Goal: Task Accomplishment & Management: Use online tool/utility

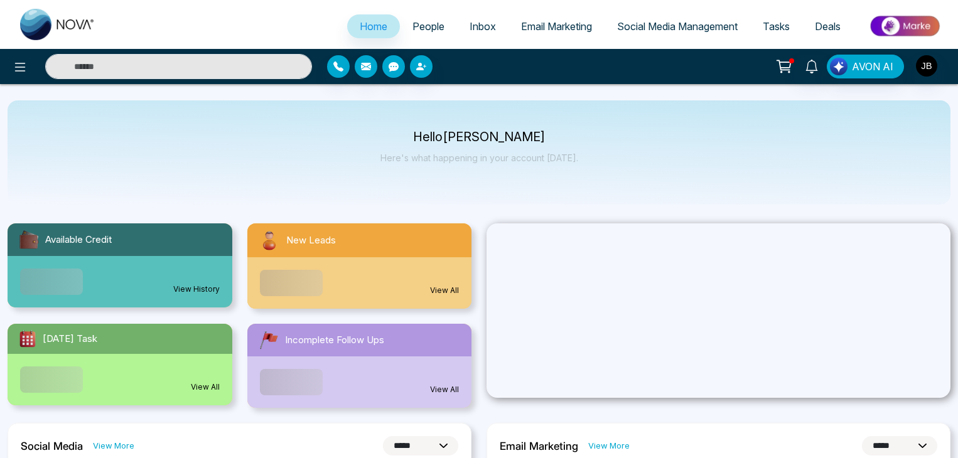
select select "*"
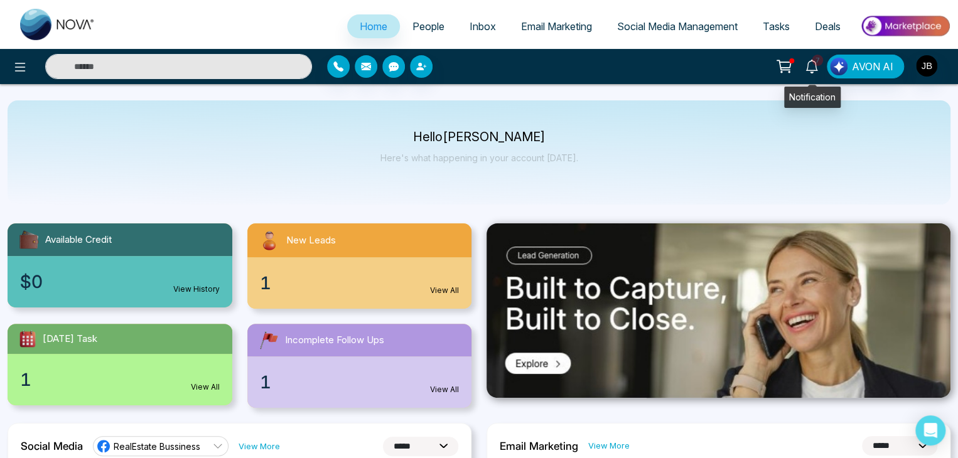
click at [812, 63] on icon at bounding box center [812, 67] width 14 height 14
click at [434, 176] on div "Hello [PERSON_NAME] Here's what happening in your account [DATE]." at bounding box center [479, 152] width 943 height 104
click at [769, 26] on span "Tasks" at bounding box center [776, 26] width 27 height 13
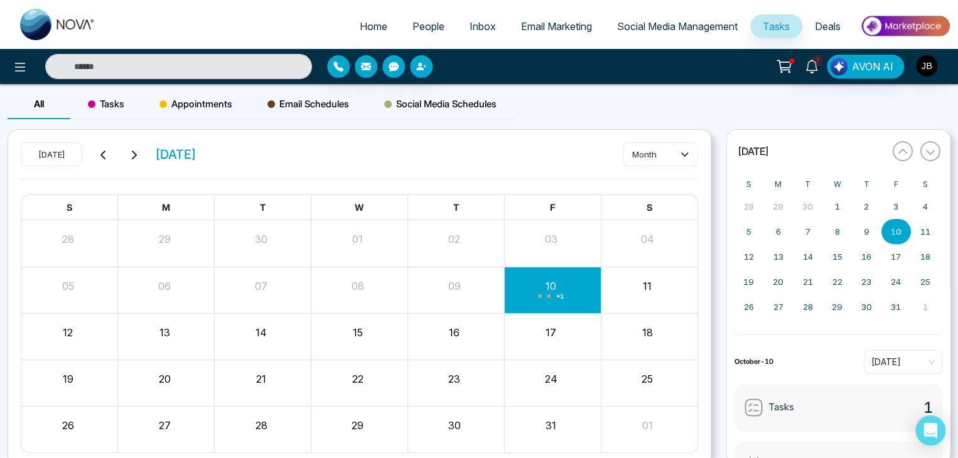
click at [50, 131] on div "[DATE] [DATE] month S M T W T F S 28 29 30 01 02 03 04 05 06 07 08 09 10 + 1 11…" at bounding box center [359, 298] width 703 height 337
click at [99, 101] on span "Tasks" at bounding box center [106, 104] width 36 height 15
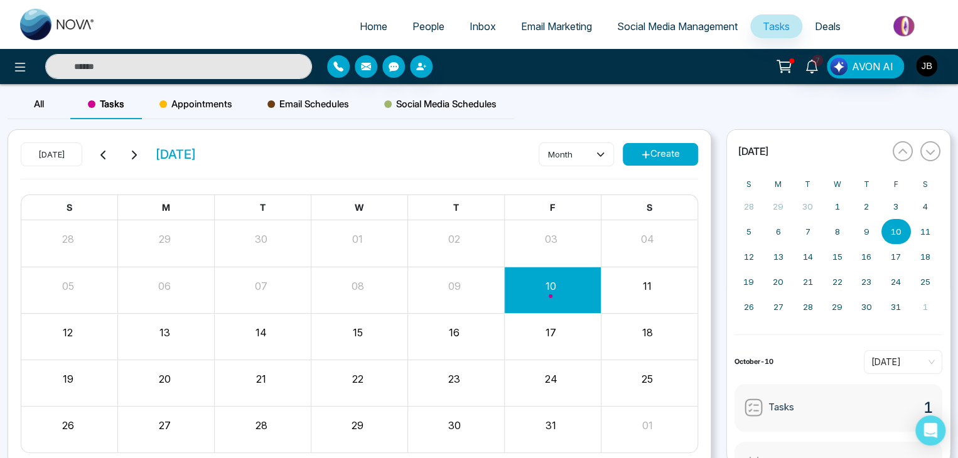
click at [36, 106] on span "All" at bounding box center [39, 104] width 10 height 12
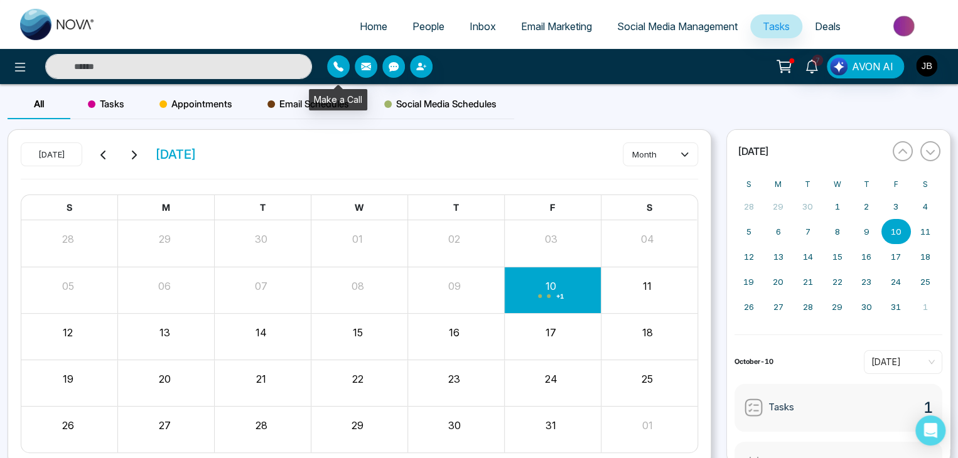
click at [339, 68] on icon "button" at bounding box center [338, 67] width 10 height 10
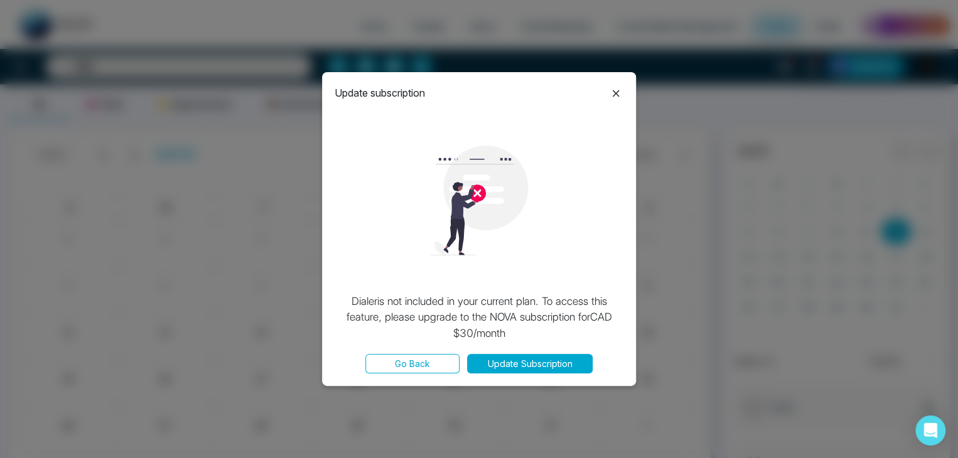
drag, startPoint x: 608, startPoint y: 95, endPoint x: 616, endPoint y: 91, distance: 9.3
click at [612, 94] on icon at bounding box center [616, 93] width 15 height 15
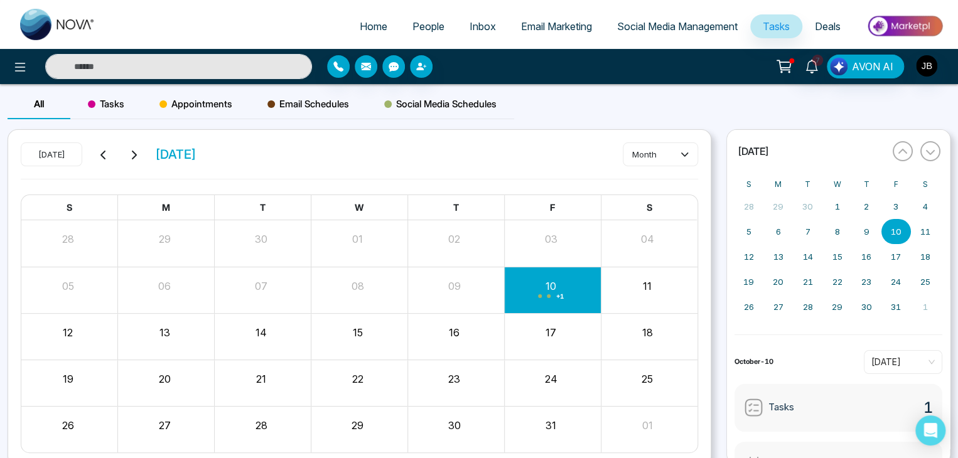
click at [425, 30] on span "People" at bounding box center [429, 26] width 32 height 13
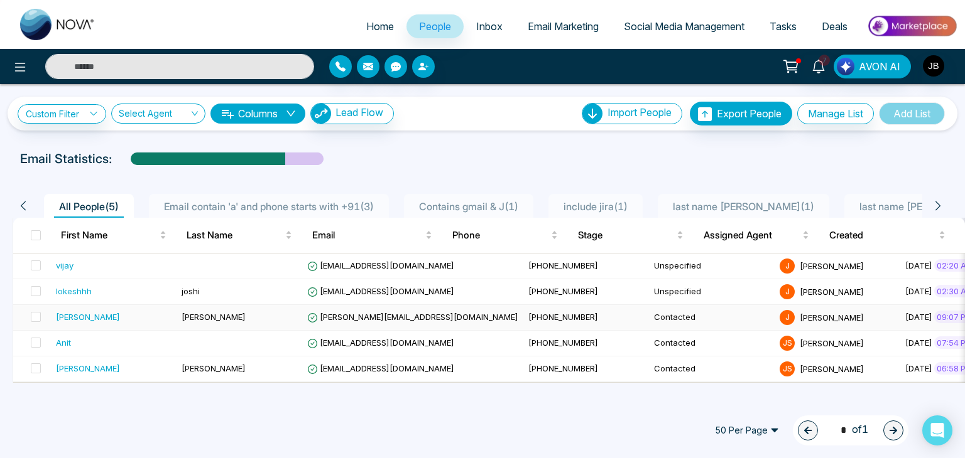
click at [342, 315] on span "[PERSON_NAME][EMAIL_ADDRESS][DOMAIN_NAME]" at bounding box center [412, 317] width 211 height 10
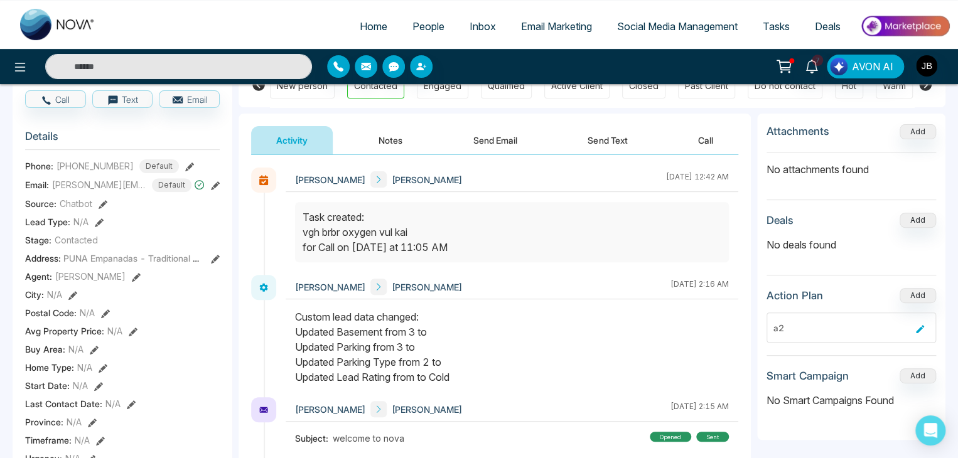
click at [403, 144] on button "Notes" at bounding box center [391, 140] width 74 height 28
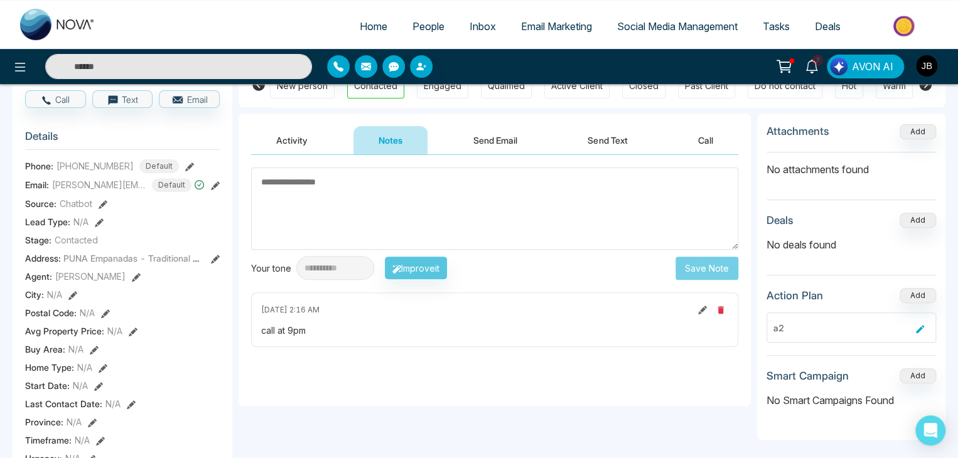
click at [335, 175] on textarea at bounding box center [494, 209] width 487 height 82
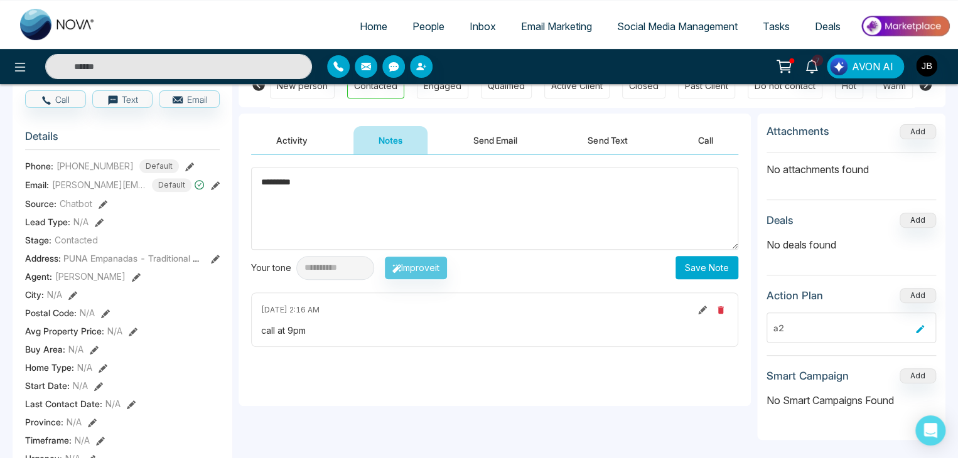
type textarea "*********"
click at [698, 259] on button "Save Note" at bounding box center [707, 267] width 63 height 23
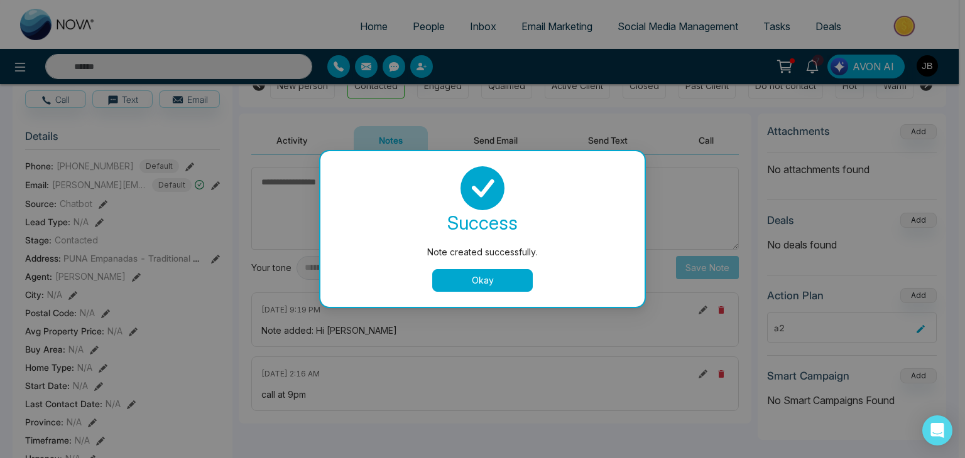
click at [446, 277] on button "Okay" at bounding box center [482, 280] width 100 height 23
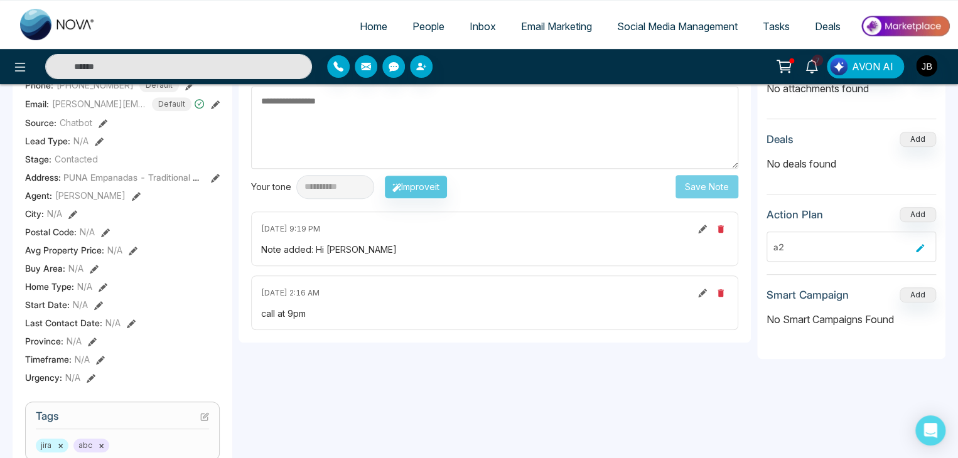
scroll to position [209, 0]
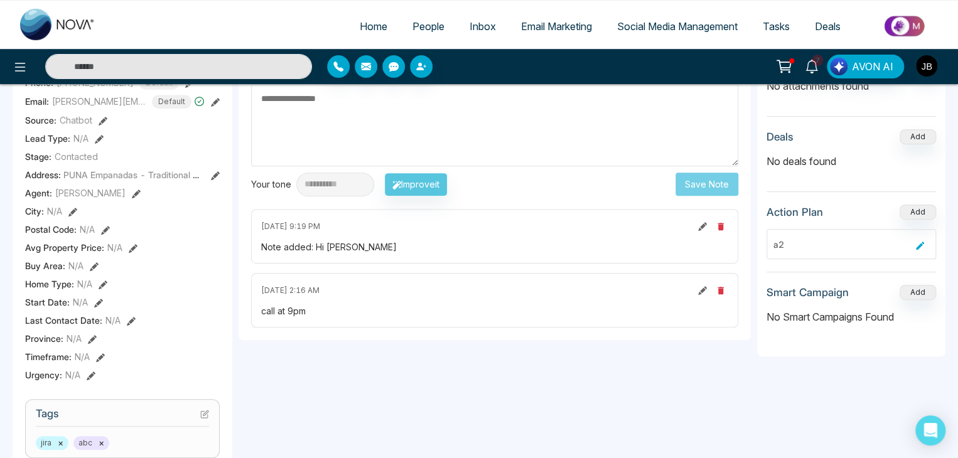
click at [700, 224] on icon at bounding box center [702, 226] width 9 height 9
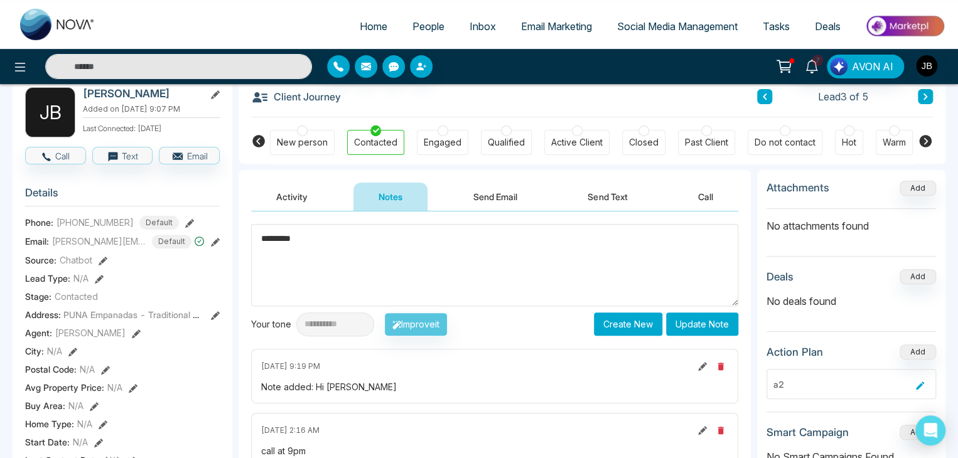
scroll to position [84, 0]
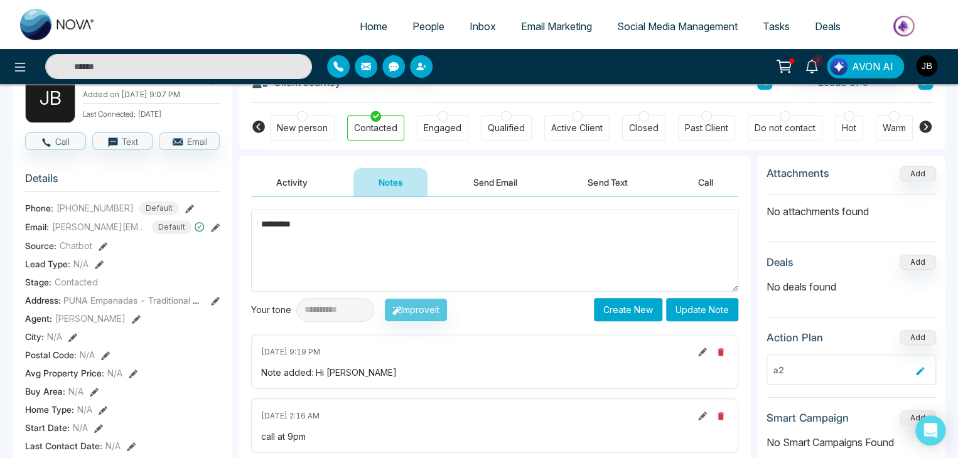
click at [703, 348] on icon at bounding box center [702, 352] width 9 height 9
click at [702, 348] on icon at bounding box center [702, 352] width 9 height 9
click at [701, 352] on icon at bounding box center [702, 352] width 9 height 9
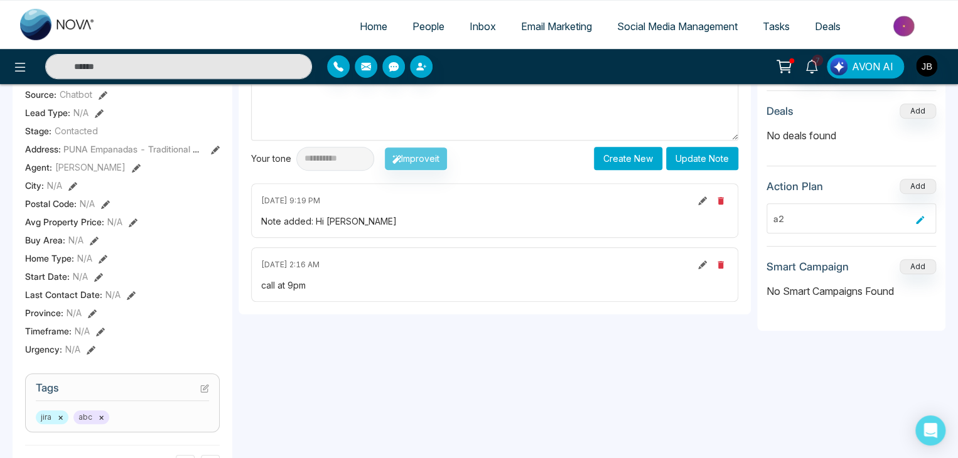
scroll to position [251, 0]
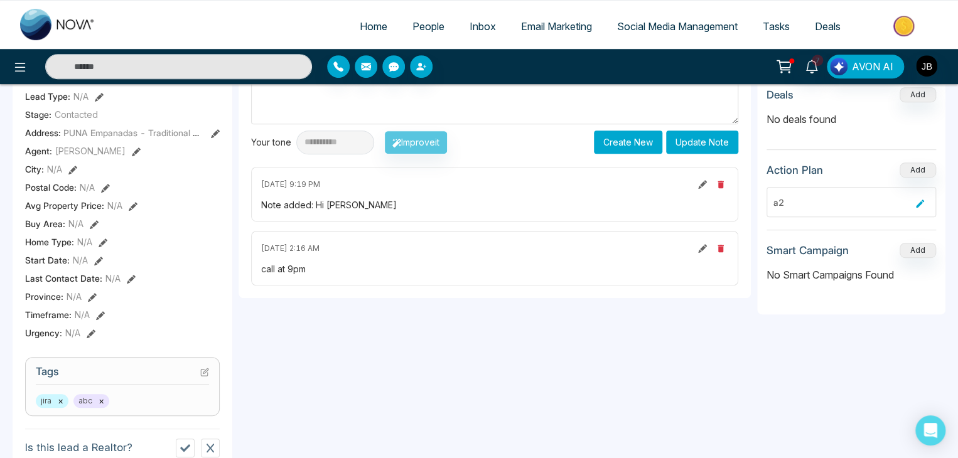
click at [701, 252] on icon at bounding box center [702, 248] width 9 height 9
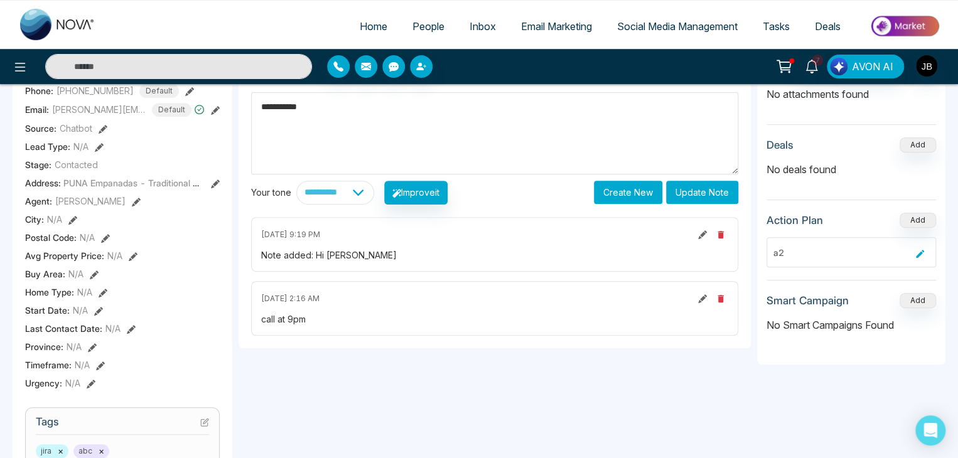
scroll to position [209, 0]
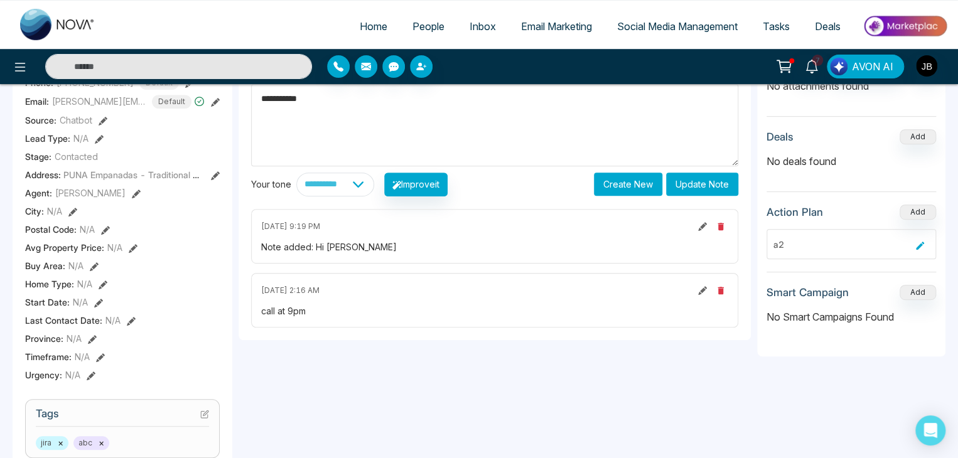
click at [700, 224] on icon at bounding box center [702, 226] width 9 height 9
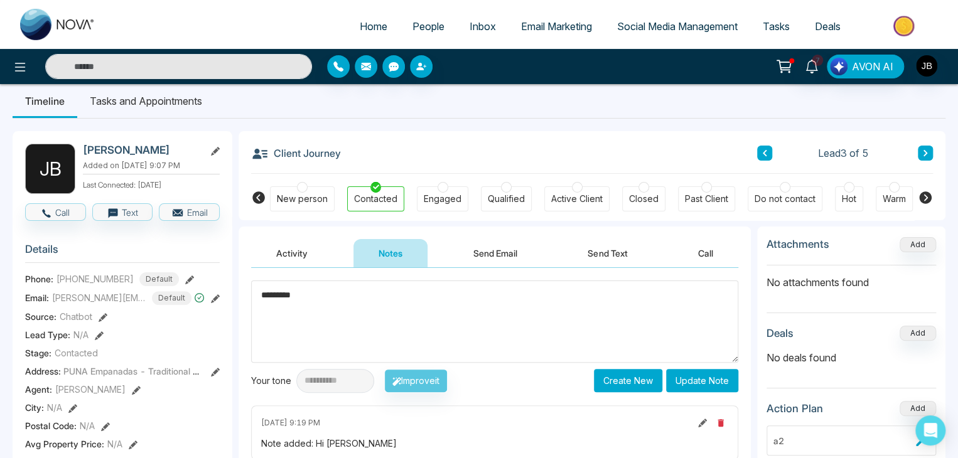
scroll to position [0, 0]
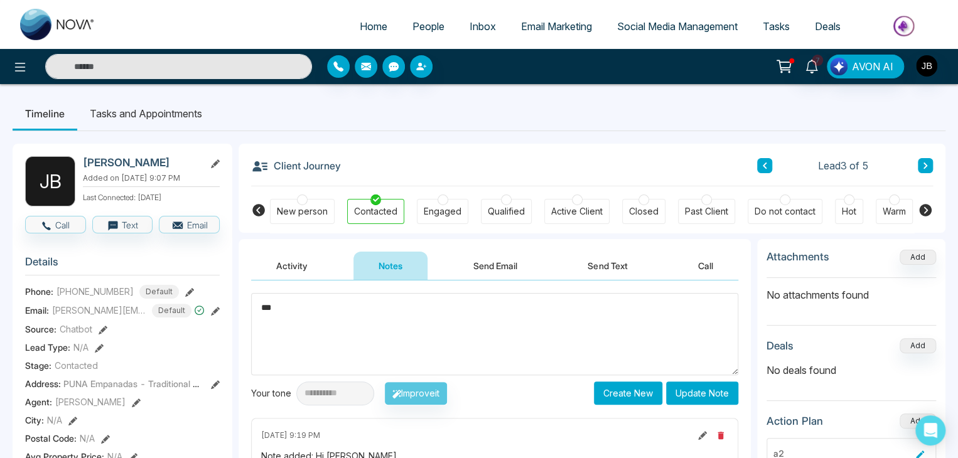
type textarea "**"
click at [686, 394] on button "Update Note" at bounding box center [702, 393] width 72 height 23
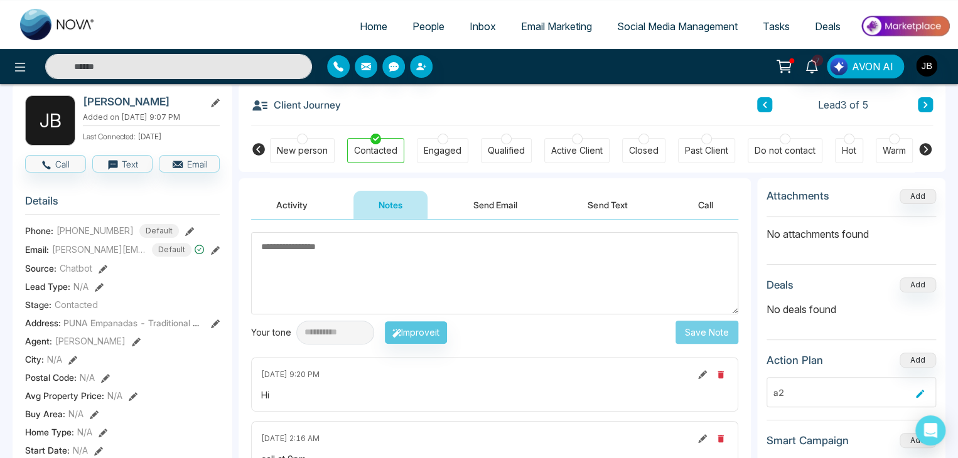
scroll to position [41, 0]
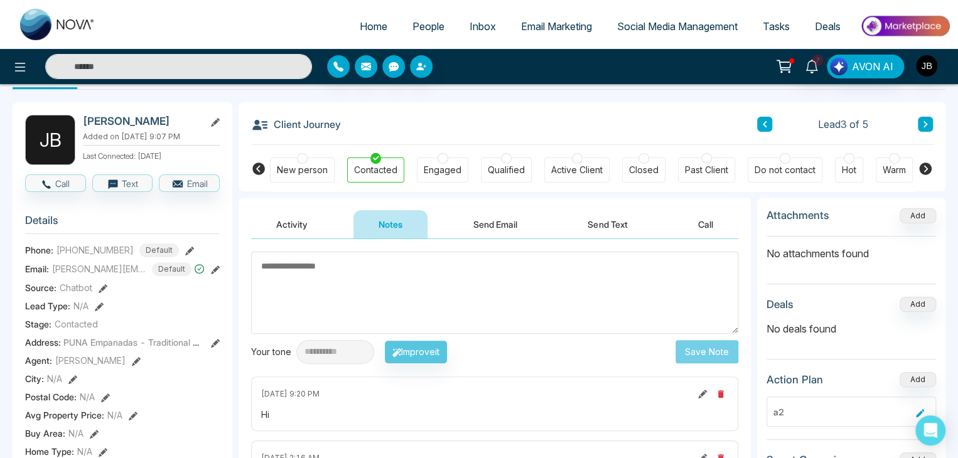
click at [291, 276] on textarea at bounding box center [494, 293] width 487 height 82
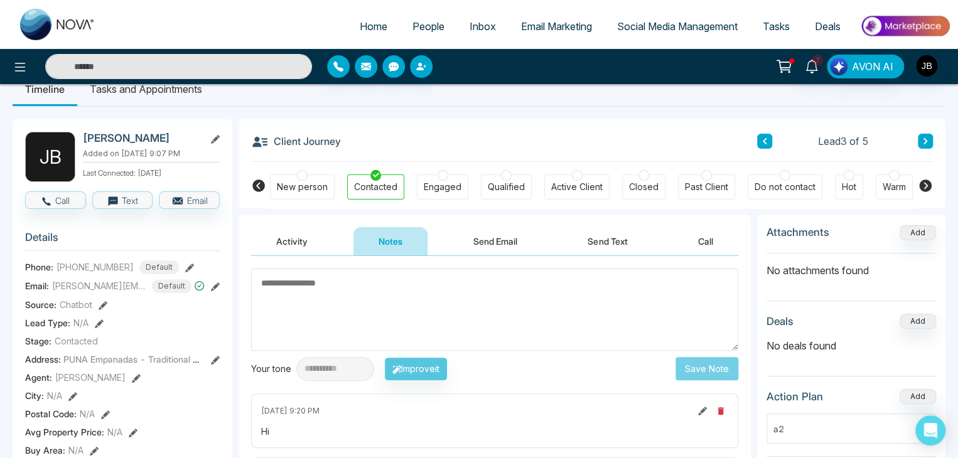
scroll to position [0, 0]
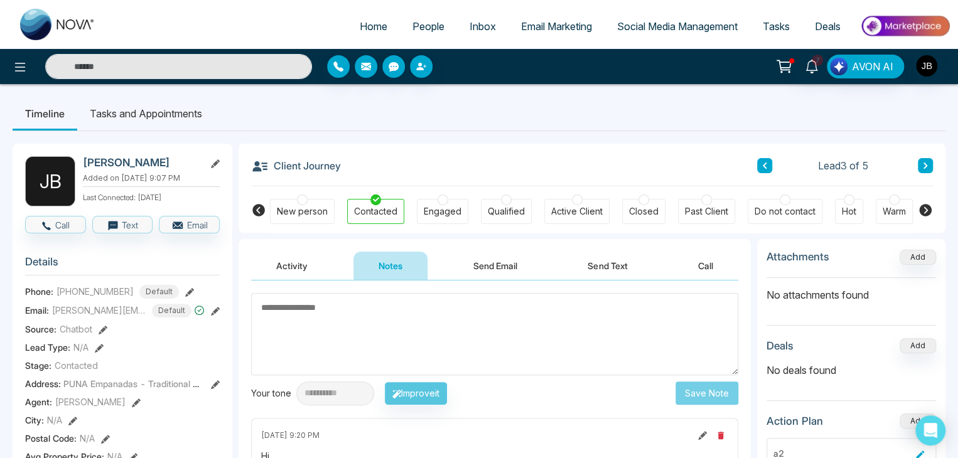
click at [486, 267] on button "Send Email" at bounding box center [495, 266] width 94 height 28
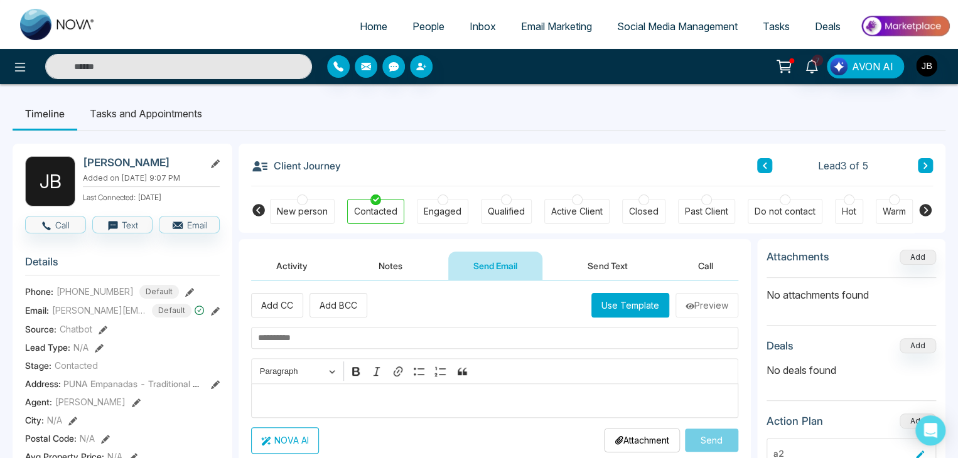
click at [274, 333] on input "text" at bounding box center [494, 338] width 487 height 22
type input "**********"
click at [623, 307] on button "Use Template" at bounding box center [631, 305] width 78 height 24
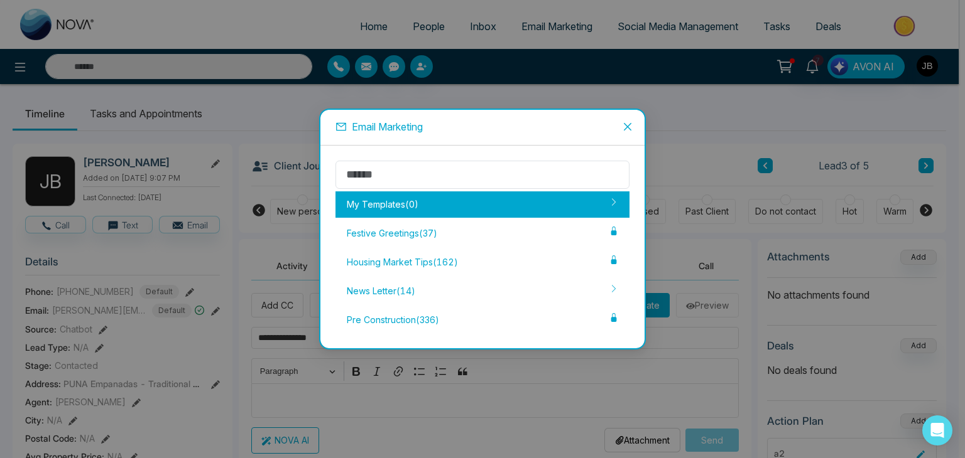
click at [463, 210] on div "My Templates ( 0 )" at bounding box center [482, 205] width 294 height 26
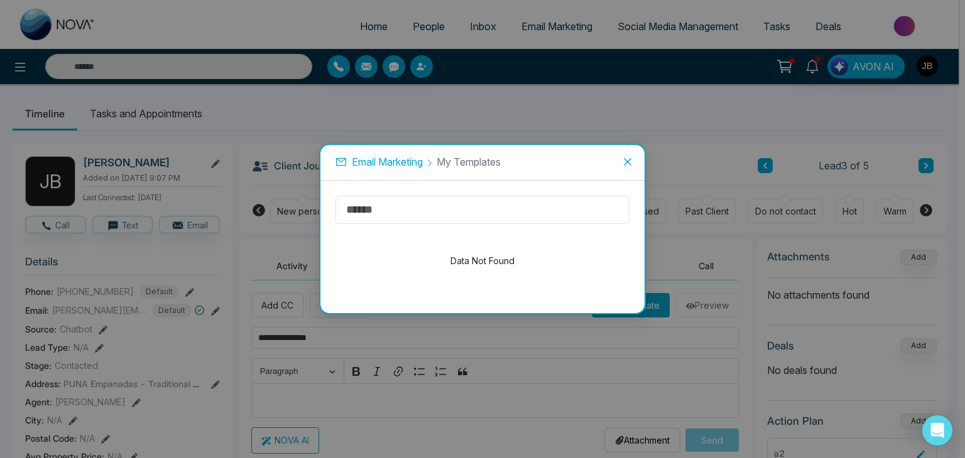
click at [319, 160] on div "Email Marketing My Templates Data Not Found" at bounding box center [482, 229] width 327 height 171
click at [631, 163] on icon "close" at bounding box center [627, 162] width 10 height 10
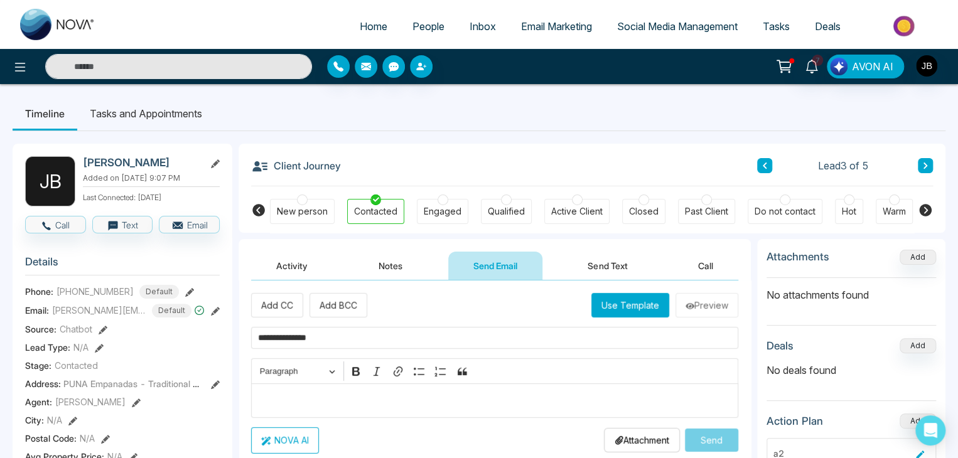
click at [619, 304] on button "Use Template" at bounding box center [631, 305] width 78 height 24
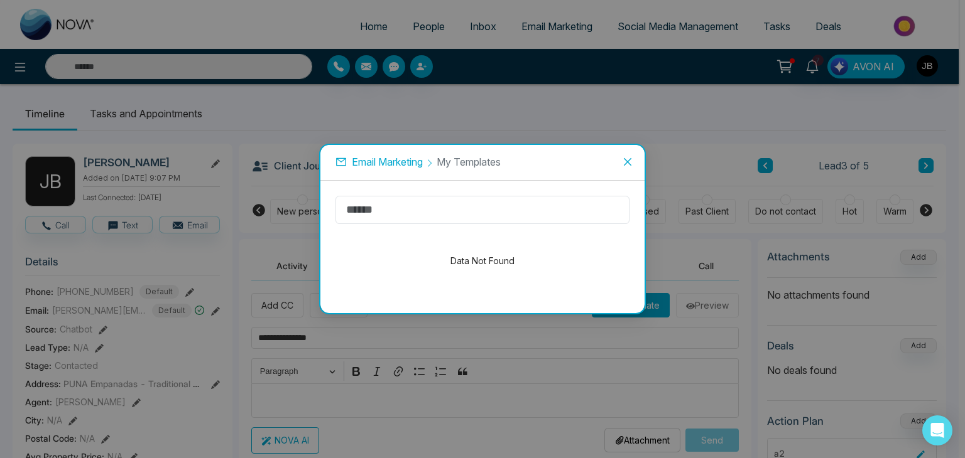
click at [634, 164] on span "Close" at bounding box center [627, 162] width 34 height 34
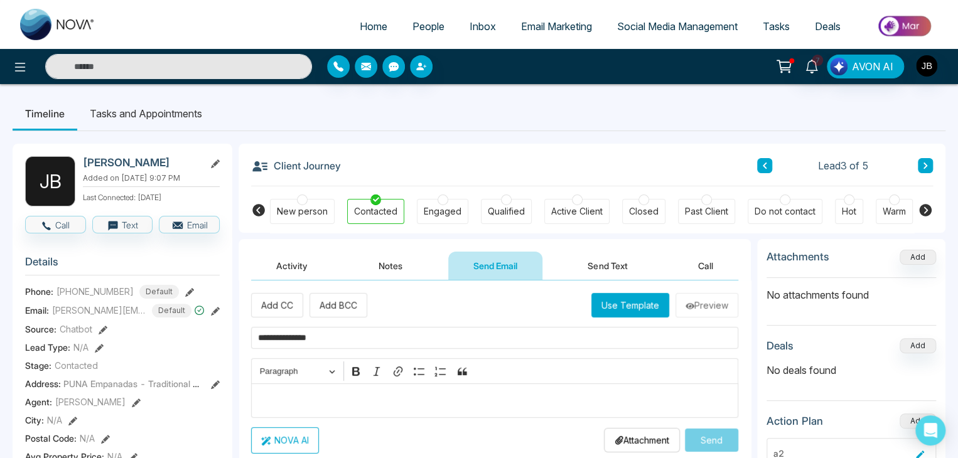
click at [623, 309] on button "Use Template" at bounding box center [631, 305] width 78 height 24
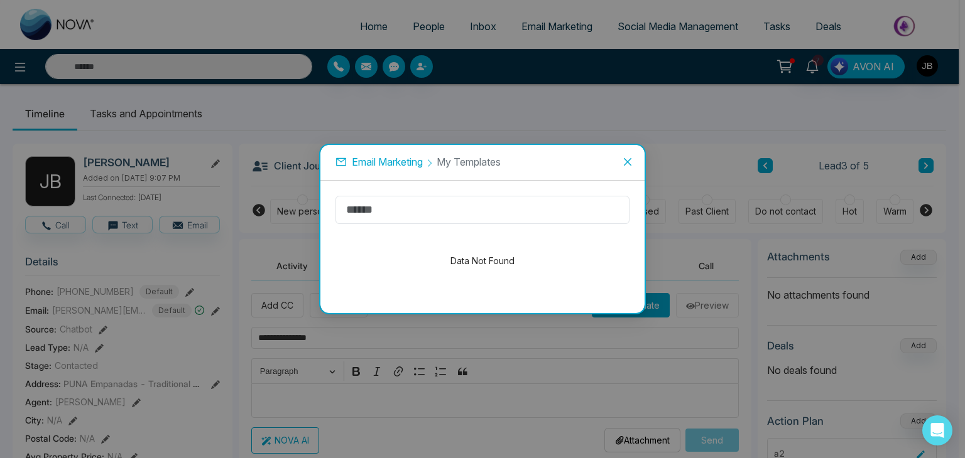
click at [627, 160] on icon "close" at bounding box center [627, 162] width 10 height 10
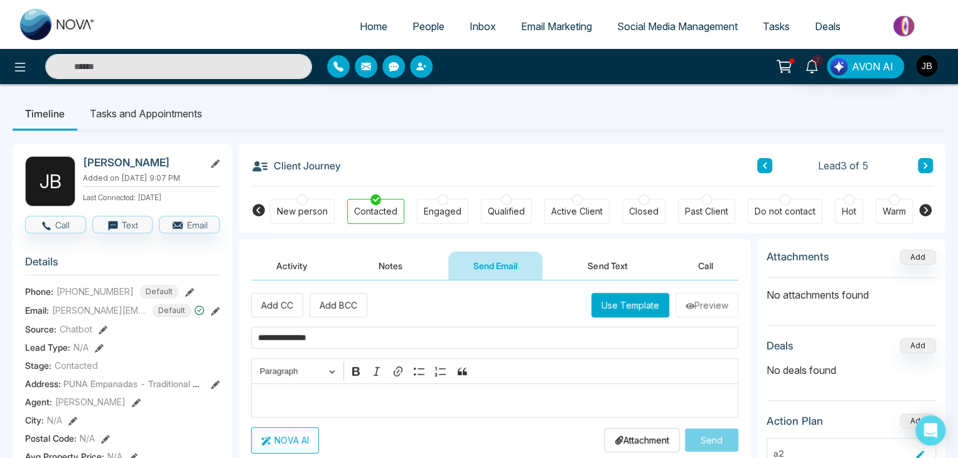
click at [304, 405] on p "Editor editing area: main" at bounding box center [495, 400] width 474 height 15
click at [278, 434] on button "NOVA AI" at bounding box center [285, 441] width 68 height 26
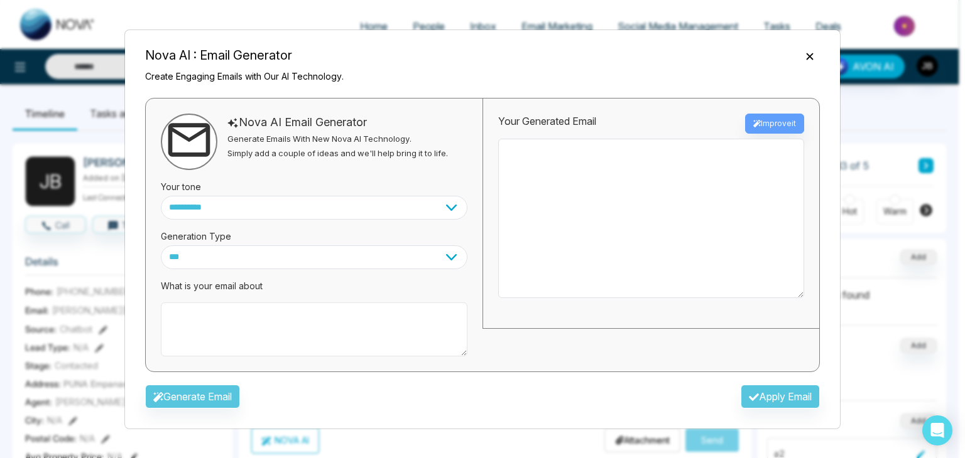
click at [204, 319] on textarea at bounding box center [314, 330] width 306 height 54
type textarea "**********"
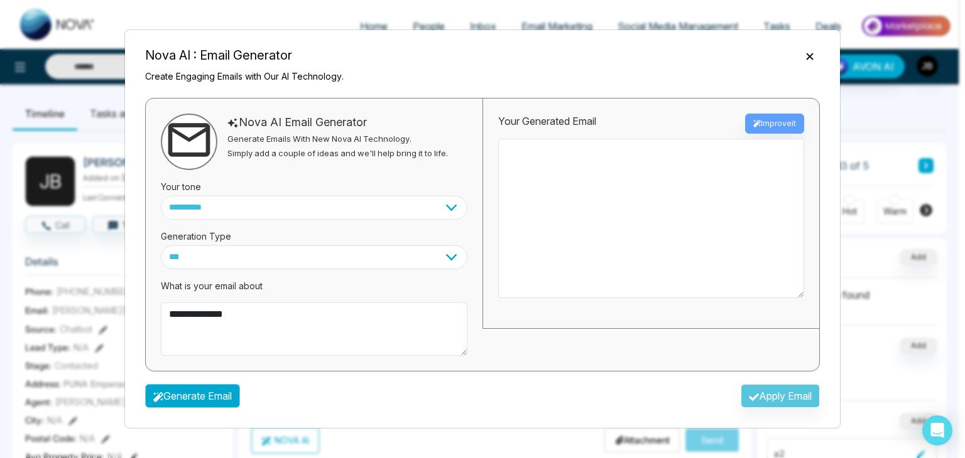
click at [196, 386] on button "Generate Email" at bounding box center [192, 396] width 95 height 24
type textarea "**********"
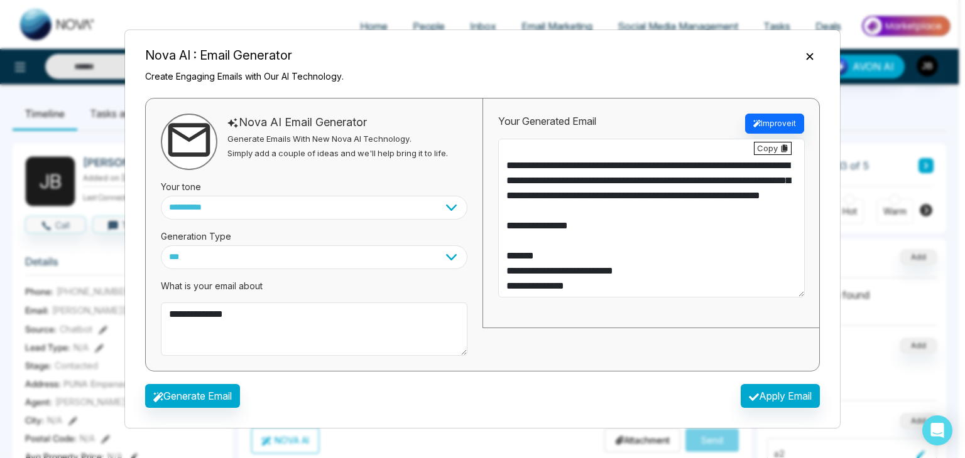
scroll to position [90, 0]
click at [778, 403] on button "Apply Email" at bounding box center [779, 396] width 79 height 24
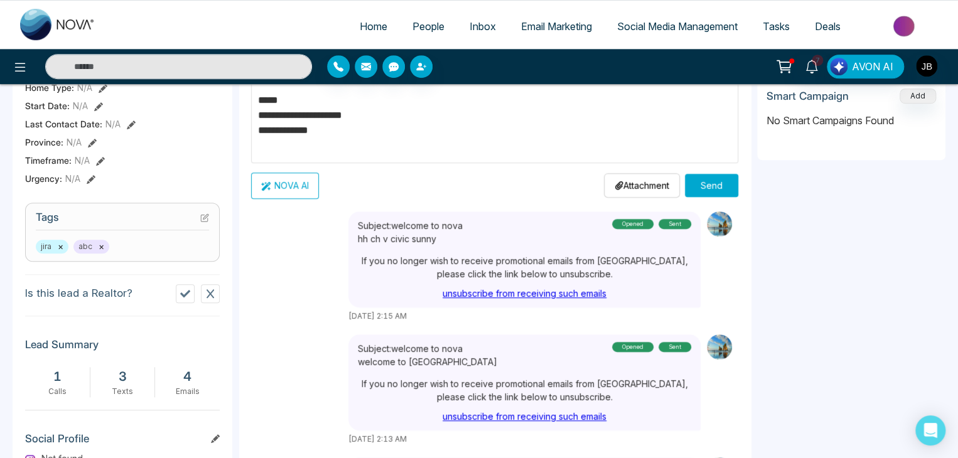
scroll to position [0, 0]
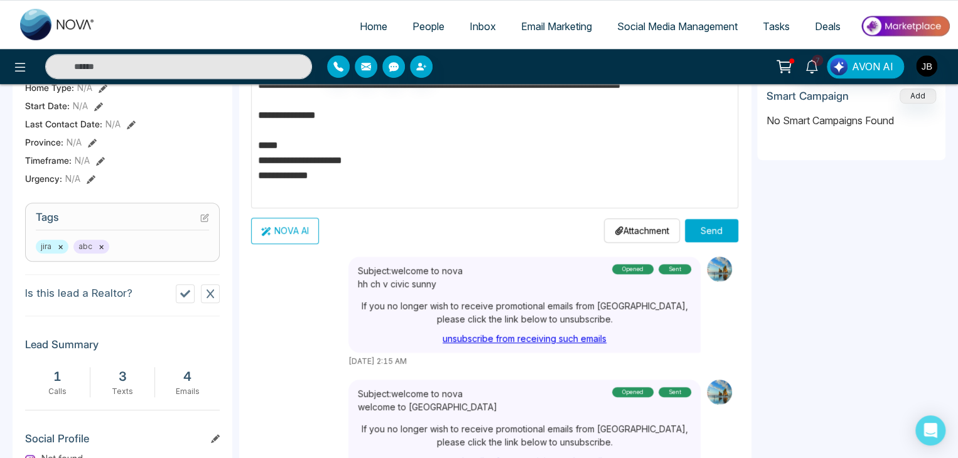
click at [618, 227] on p "Attachment" at bounding box center [642, 230] width 55 height 13
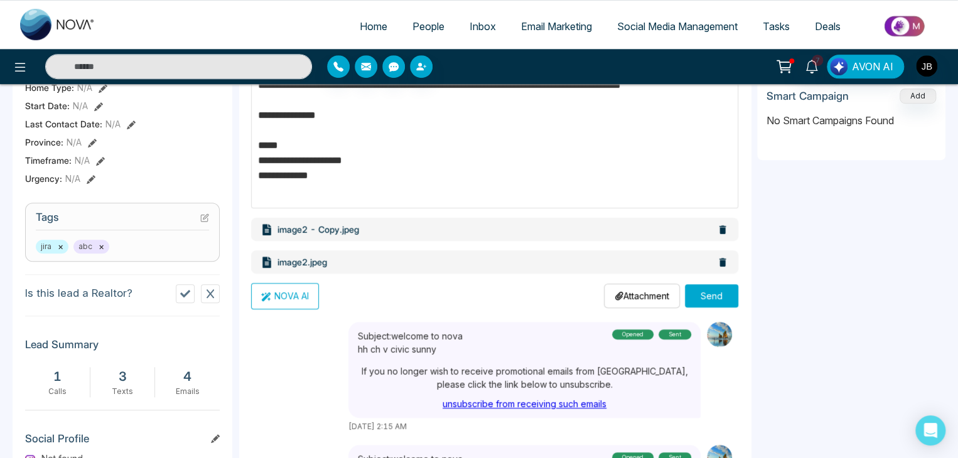
click at [699, 305] on button "Send" at bounding box center [711, 296] width 53 height 23
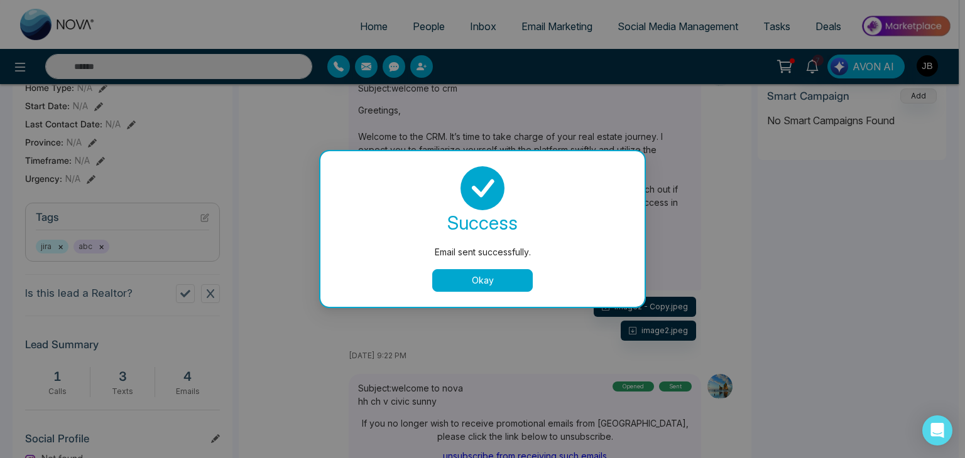
click at [464, 288] on button "Okay" at bounding box center [482, 280] width 100 height 23
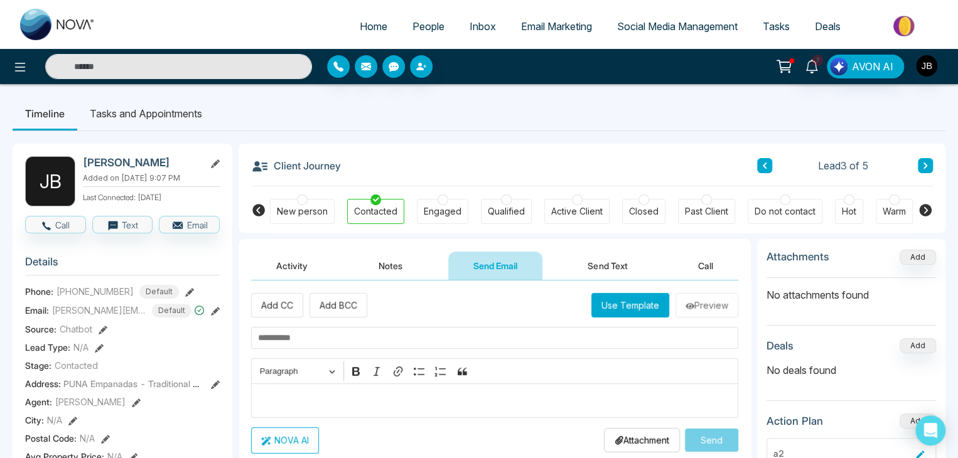
click at [602, 262] on button "Send Text" at bounding box center [608, 266] width 90 height 28
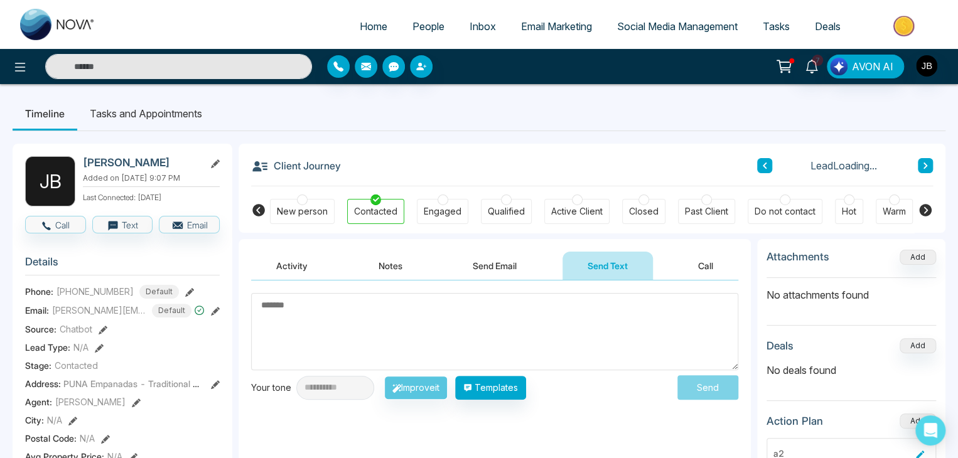
drag, startPoint x: 365, startPoint y: 284, endPoint x: 354, endPoint y: 295, distance: 15.5
click at [361, 286] on div "**********" at bounding box center [495, 406] width 512 height 251
click at [347, 310] on textarea at bounding box center [494, 331] width 487 height 77
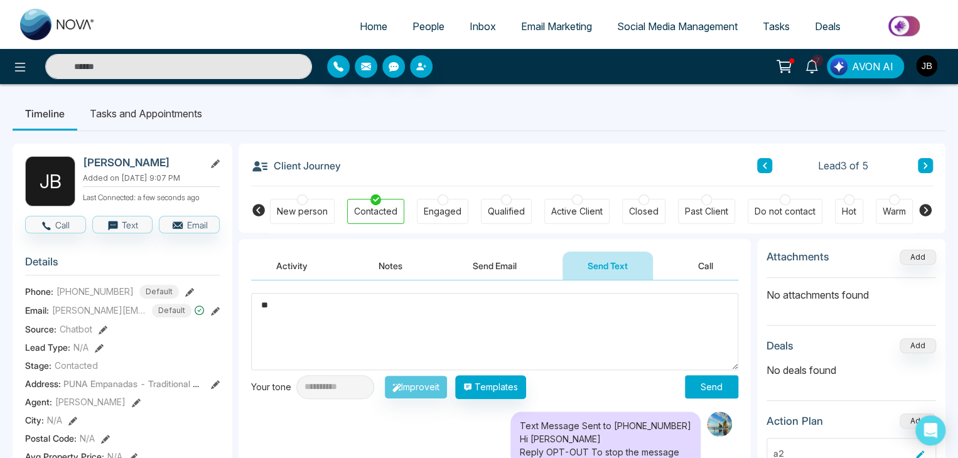
type textarea "*"
type textarea "**********"
click at [708, 393] on button "Send" at bounding box center [711, 387] width 53 height 23
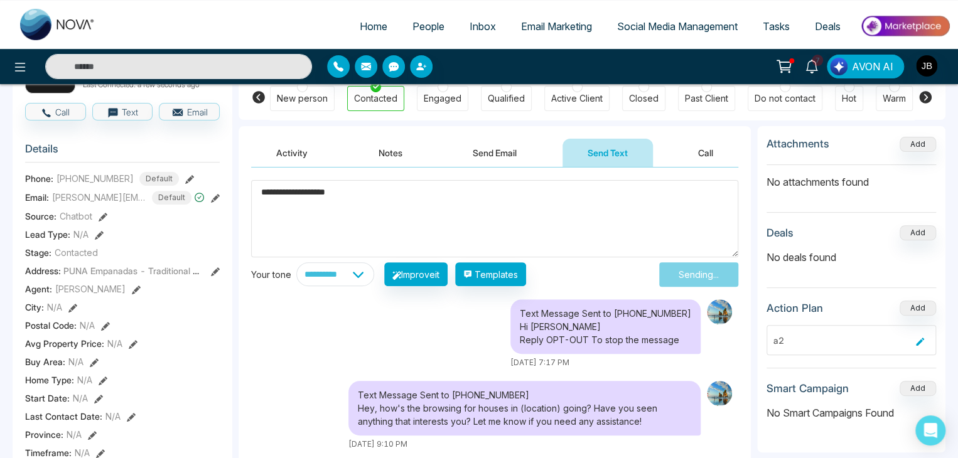
scroll to position [126, 0]
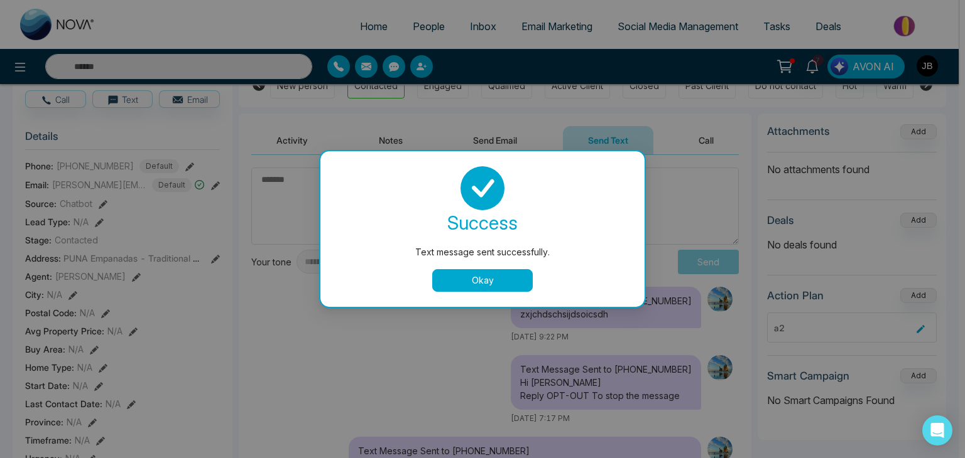
click at [477, 284] on button "Okay" at bounding box center [482, 280] width 100 height 23
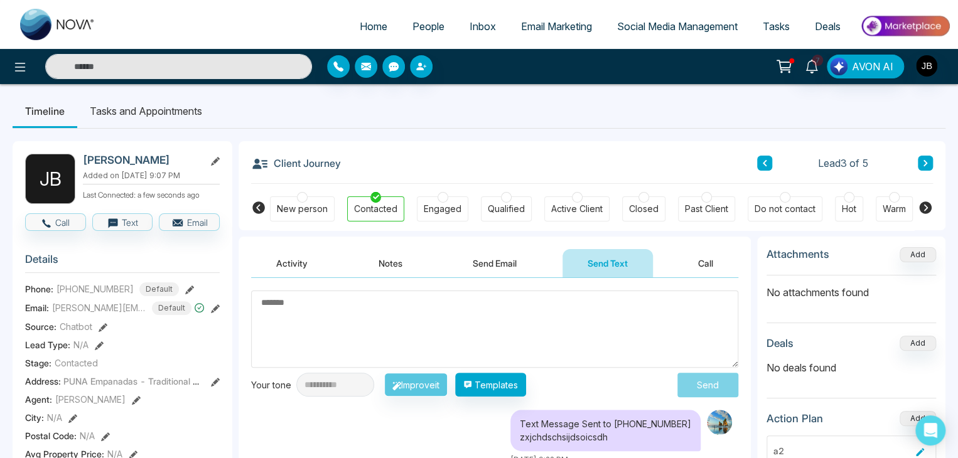
scroll to position [0, 0]
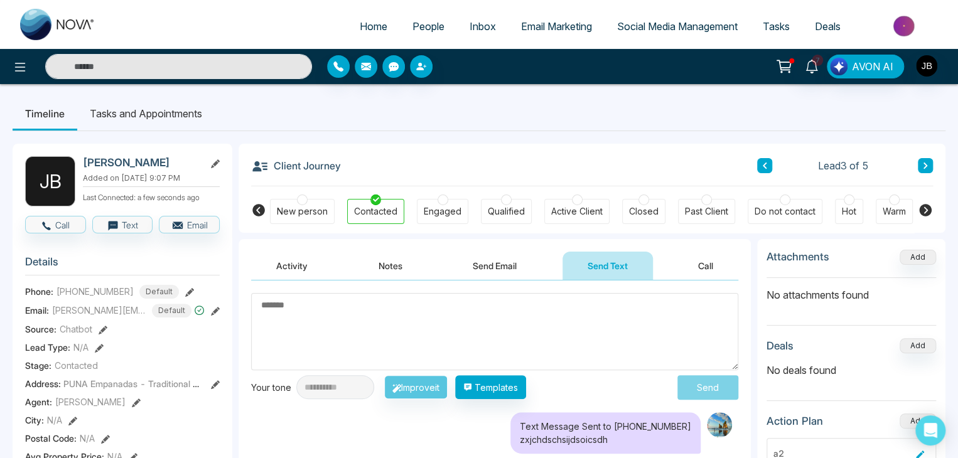
click at [696, 266] on button "Call" at bounding box center [705, 266] width 65 height 28
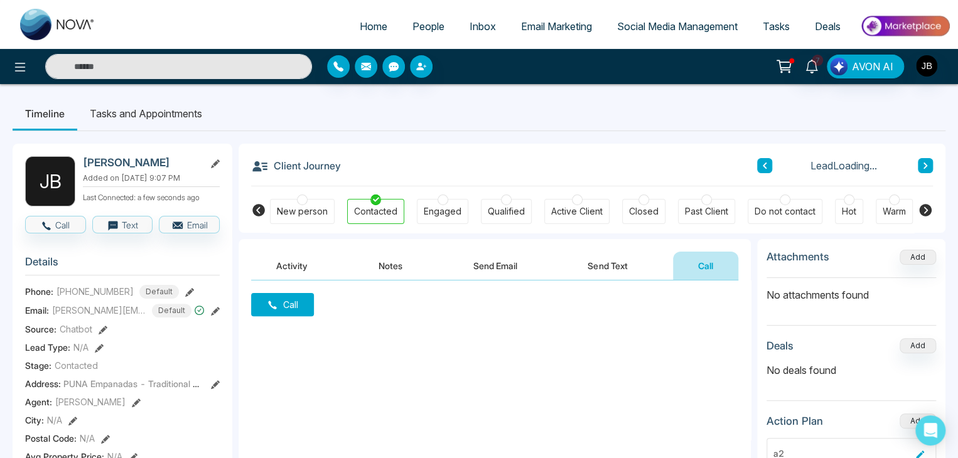
click at [299, 308] on button "Call" at bounding box center [282, 304] width 63 height 23
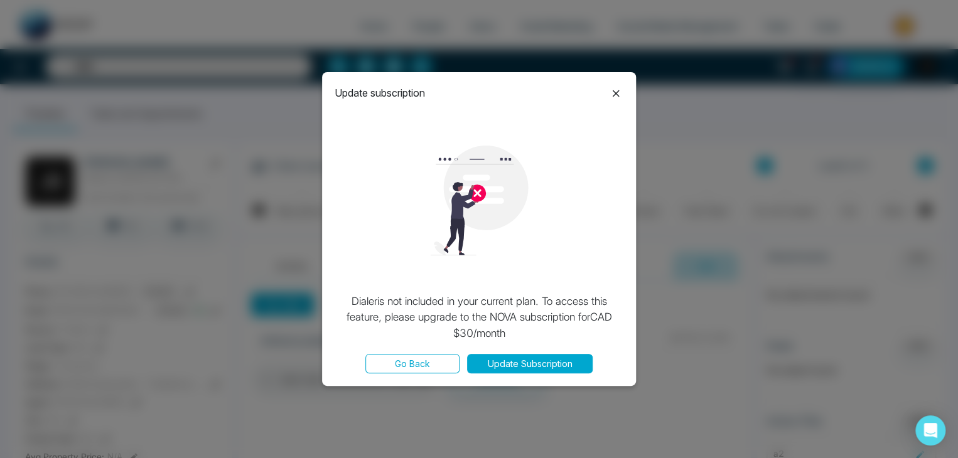
click at [611, 92] on icon at bounding box center [616, 93] width 15 height 15
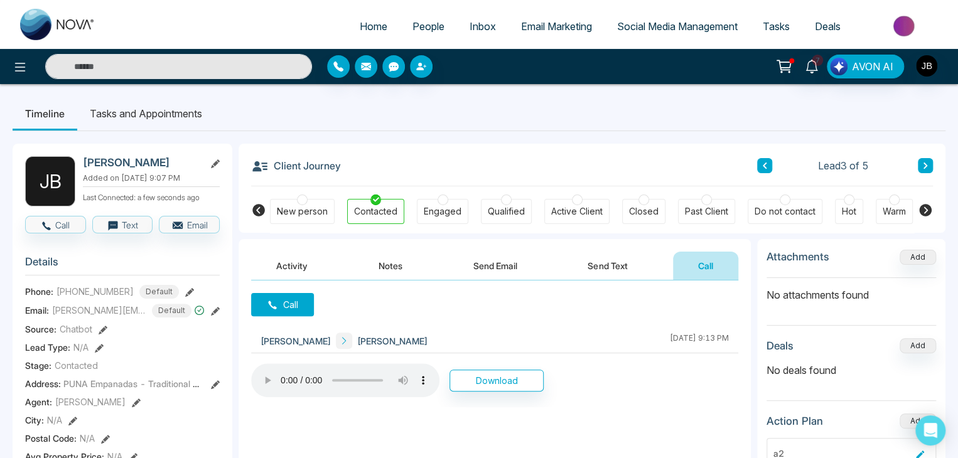
click at [776, 22] on span "Tasks" at bounding box center [776, 26] width 27 height 13
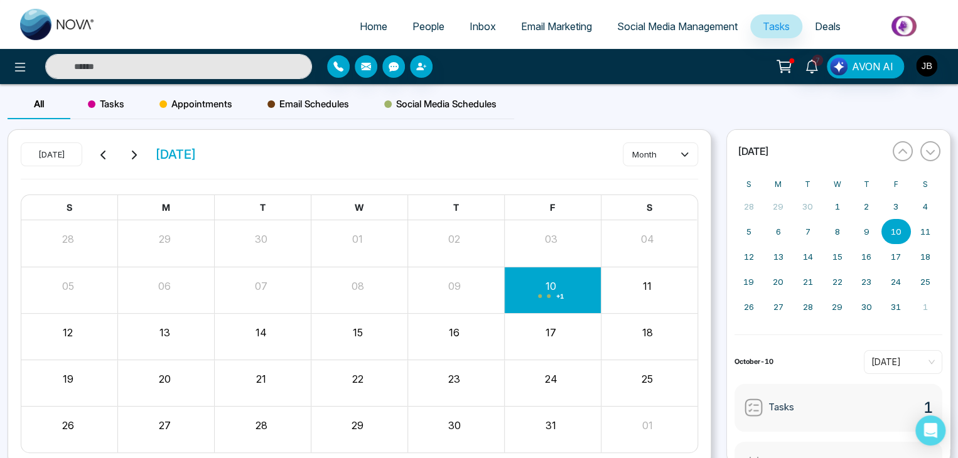
click at [104, 100] on span "Tasks" at bounding box center [106, 104] width 36 height 15
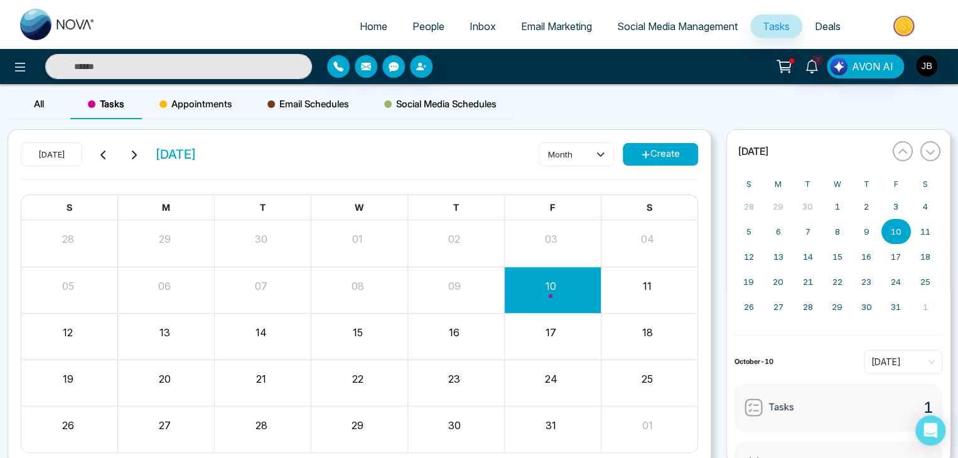
click at [656, 154] on button "Create" at bounding box center [660, 154] width 75 height 23
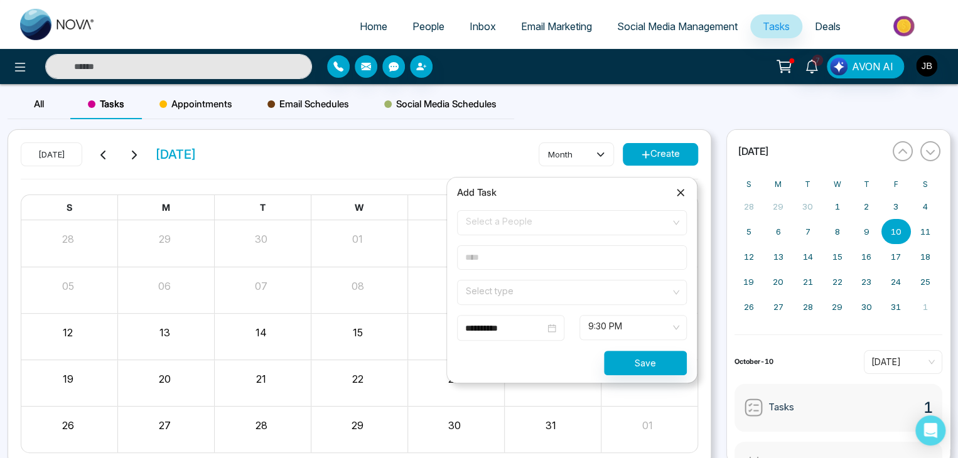
click at [492, 220] on span "Select a People" at bounding box center [572, 222] width 212 height 21
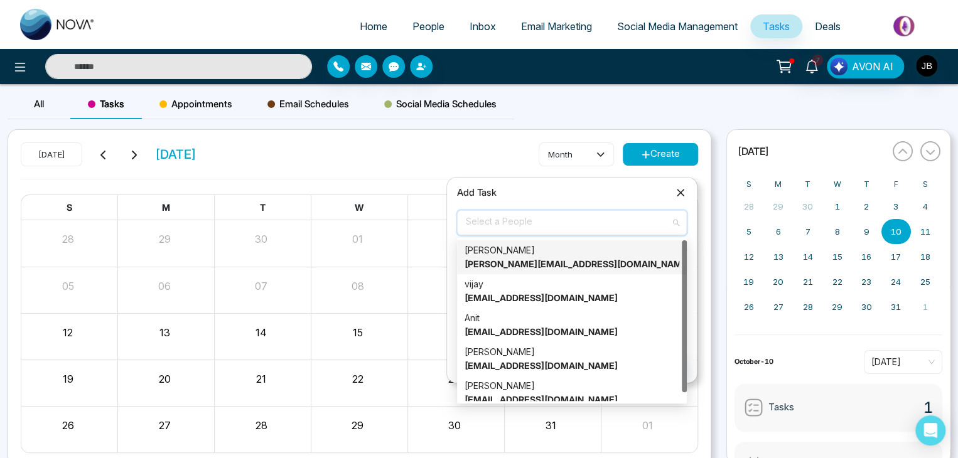
click at [492, 257] on div "[PERSON_NAME] [PERSON_NAME][EMAIL_ADDRESS][DOMAIN_NAME]" at bounding box center [572, 258] width 215 height 28
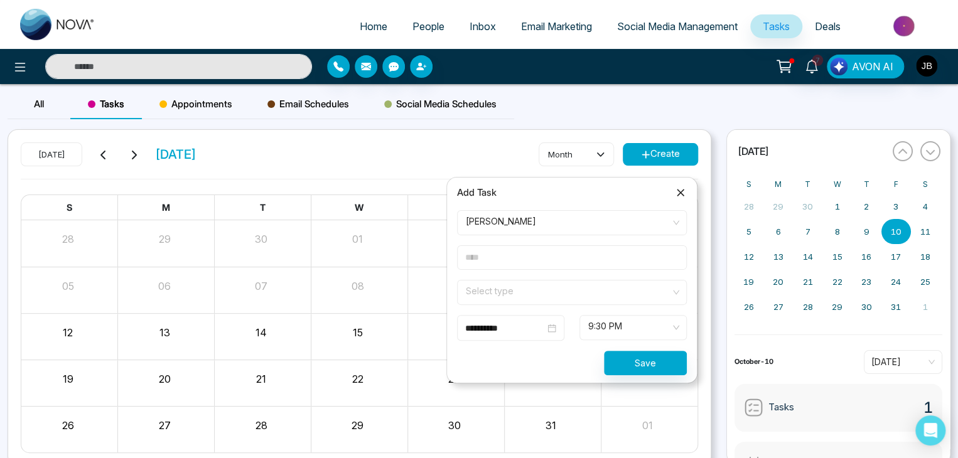
click at [494, 262] on input "text" at bounding box center [572, 258] width 230 height 24
click at [515, 276] on form "**********" at bounding box center [572, 292] width 245 height 165
click at [508, 253] on input "text" at bounding box center [572, 258] width 230 height 24
type input "***"
click at [490, 279] on form "**********" at bounding box center [572, 292] width 245 height 165
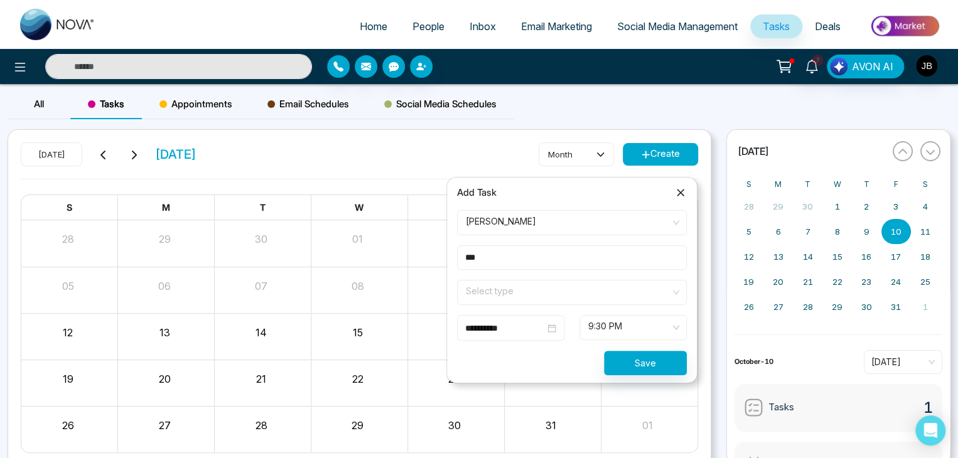
click at [504, 298] on input "search" at bounding box center [568, 290] width 206 height 19
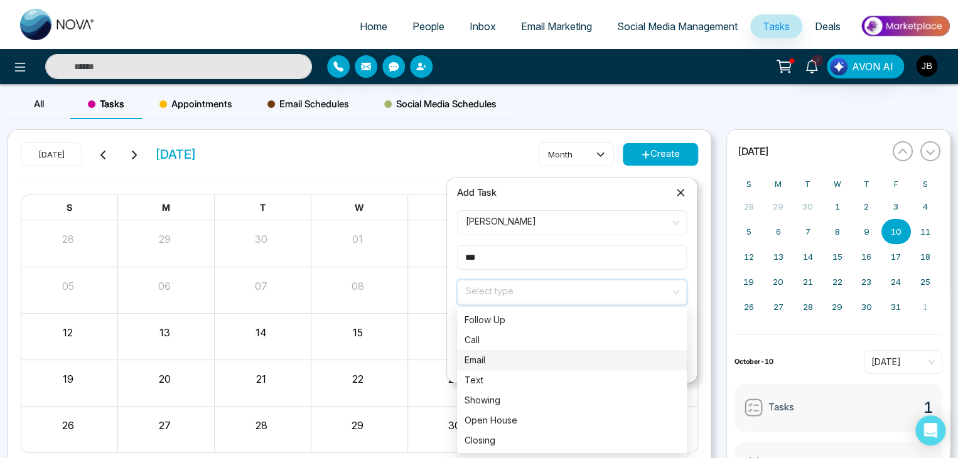
click at [479, 357] on div "Email" at bounding box center [572, 361] width 215 height 14
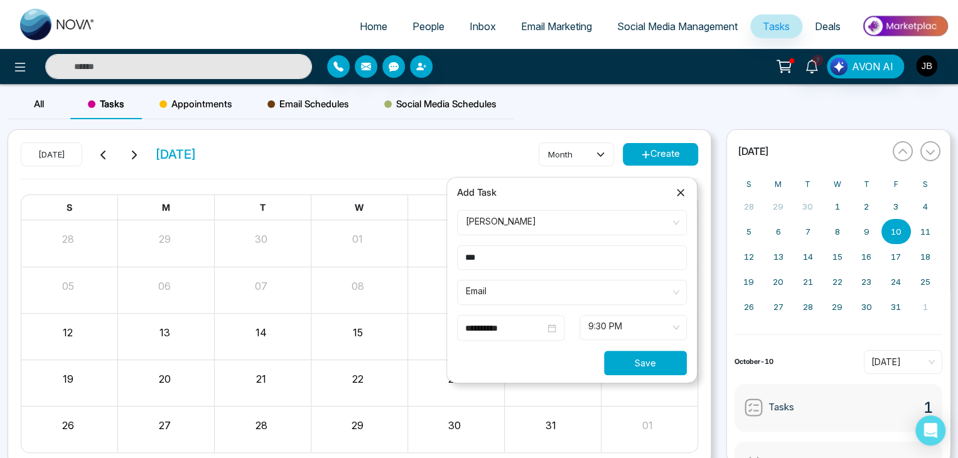
click at [654, 362] on button "Save" at bounding box center [645, 363] width 83 height 24
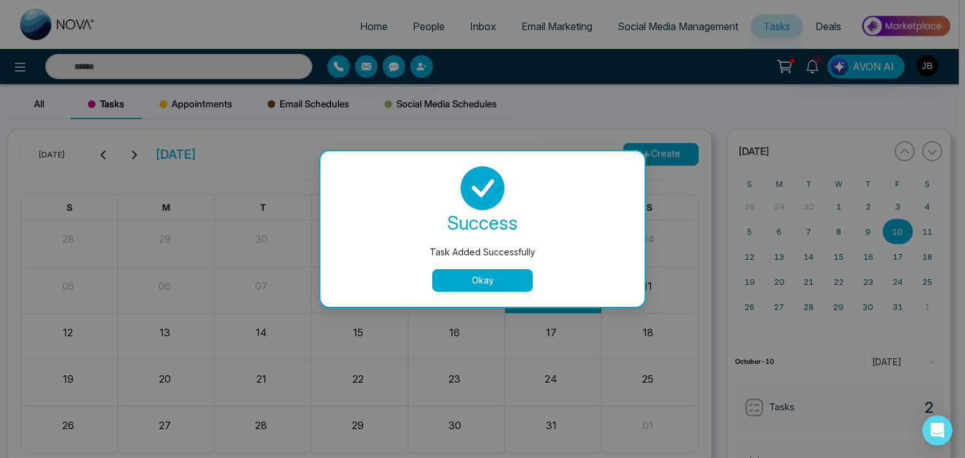
click at [524, 281] on button "Okay" at bounding box center [482, 280] width 100 height 23
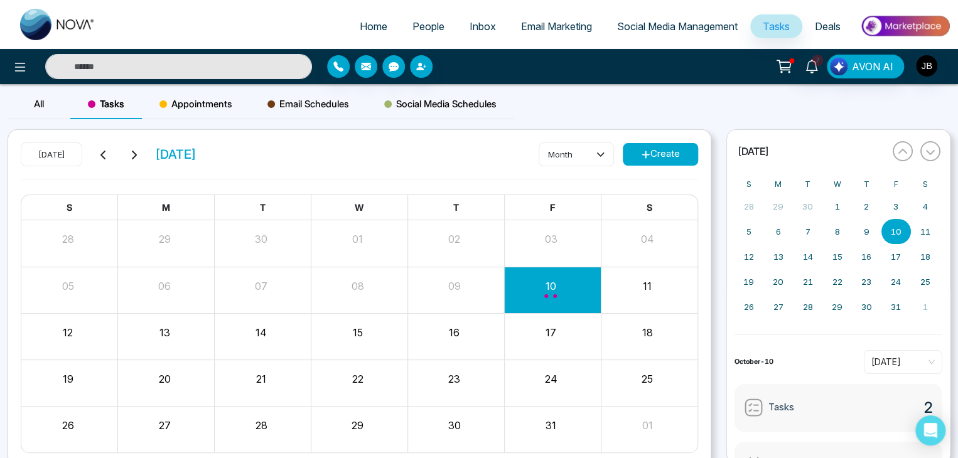
click at [192, 101] on span "Appointments" at bounding box center [196, 104] width 73 height 15
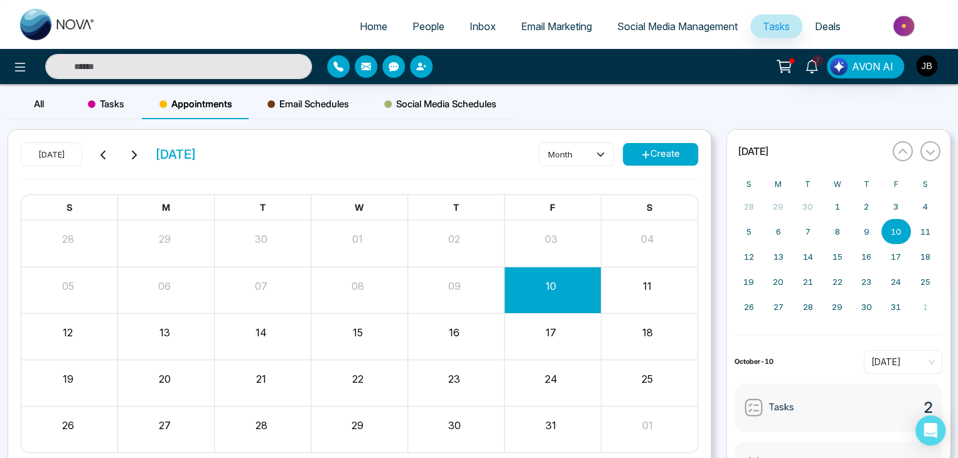
click at [666, 153] on button "Create" at bounding box center [660, 154] width 75 height 23
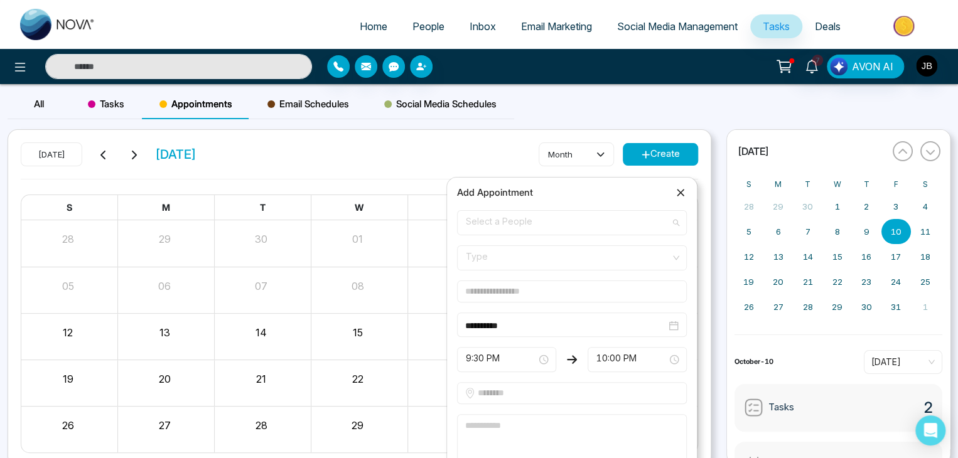
click at [492, 222] on span "Select a People" at bounding box center [572, 222] width 212 height 21
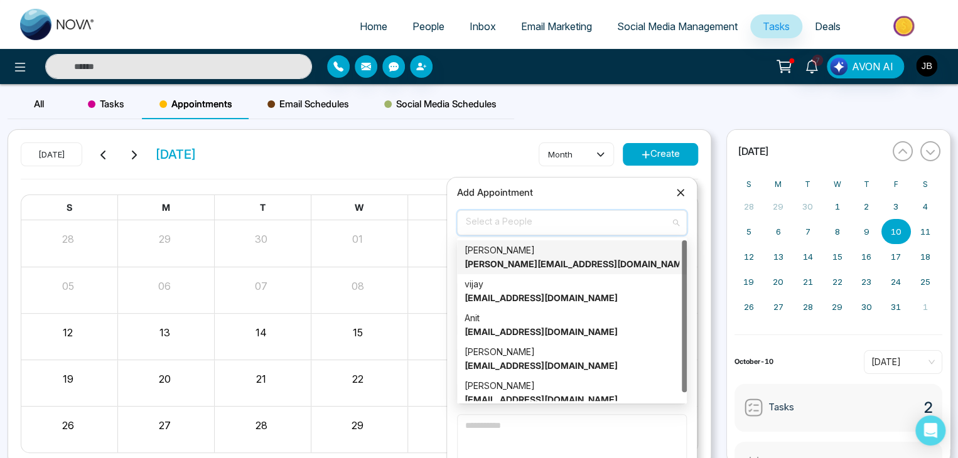
click at [503, 270] on div "[PERSON_NAME] [PERSON_NAME][EMAIL_ADDRESS][DOMAIN_NAME]" at bounding box center [572, 258] width 215 height 28
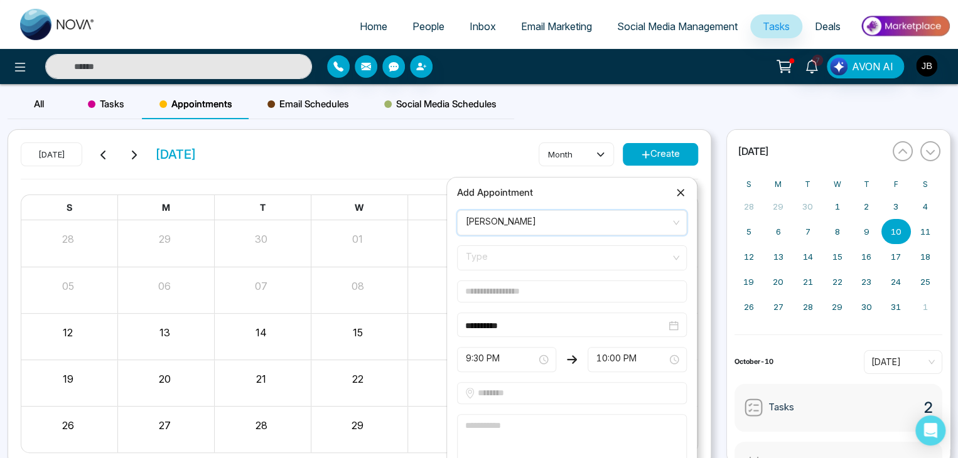
click at [487, 258] on span "Type" at bounding box center [572, 257] width 212 height 21
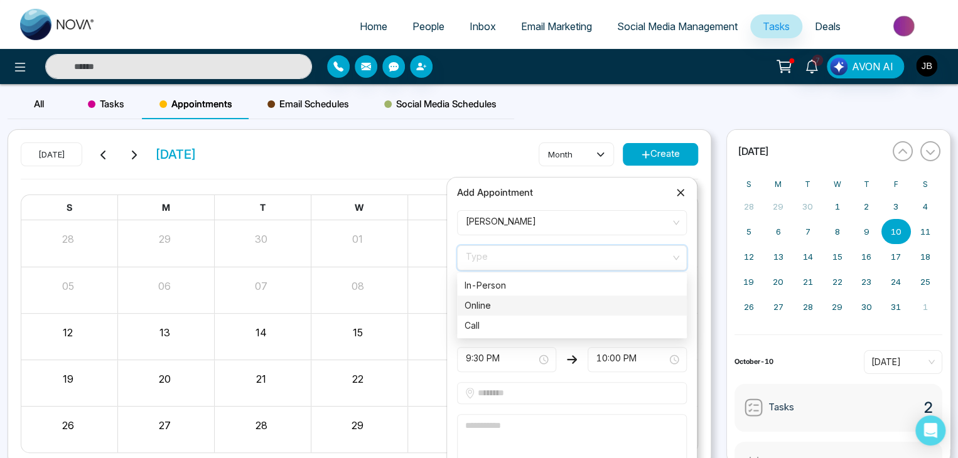
click at [481, 305] on div "Online" at bounding box center [572, 306] width 215 height 14
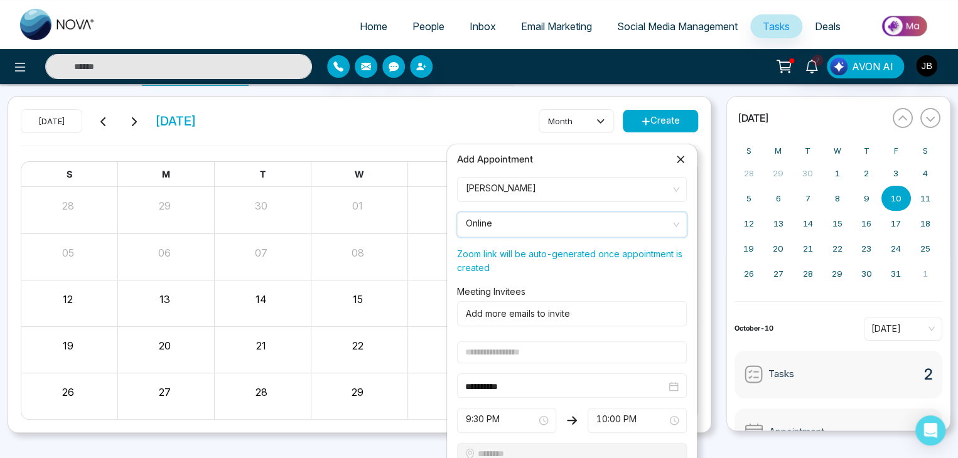
scroll to position [84, 0]
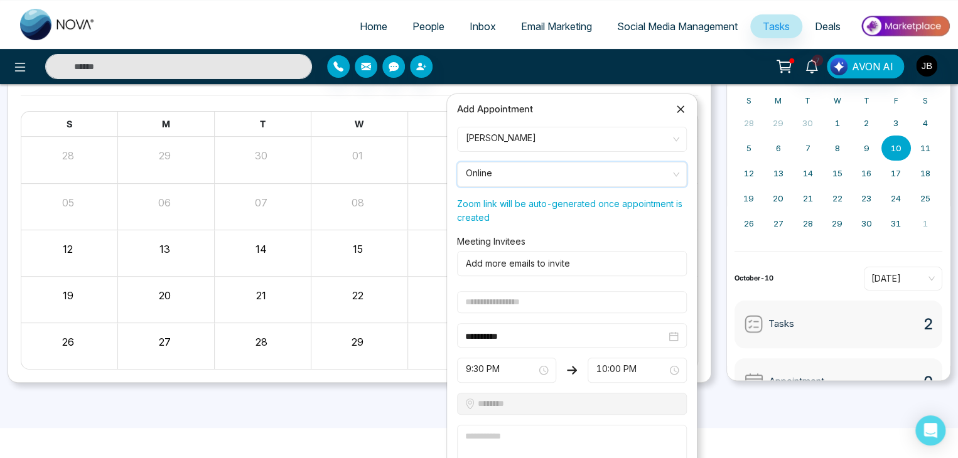
click at [516, 300] on input "text" at bounding box center [572, 302] width 230 height 22
type input "**********"
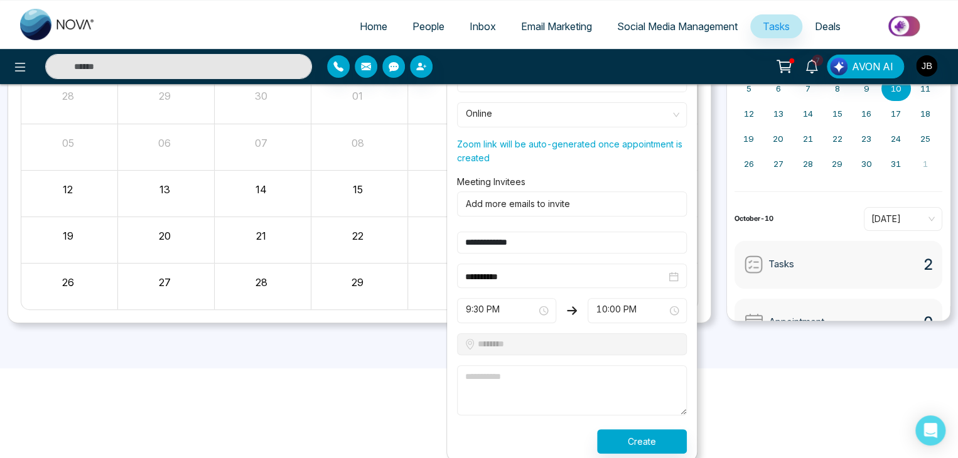
scroll to position [145, 0]
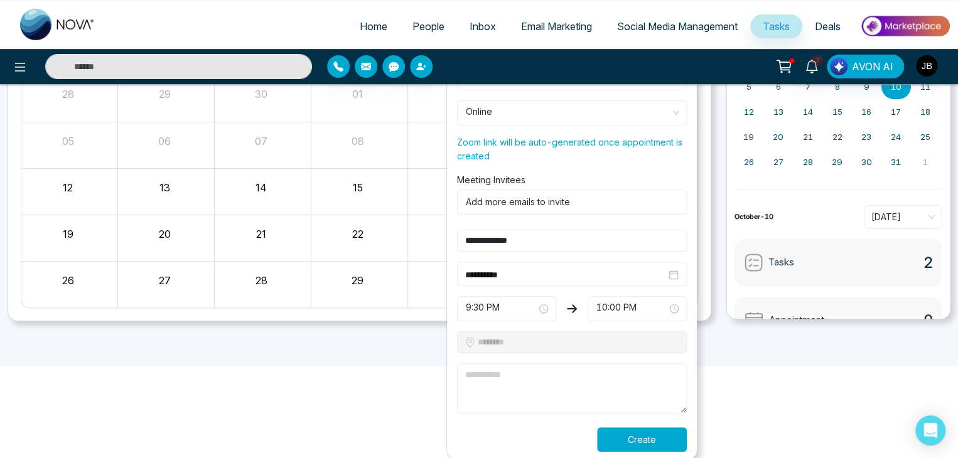
click at [633, 447] on button "Create" at bounding box center [642, 440] width 90 height 24
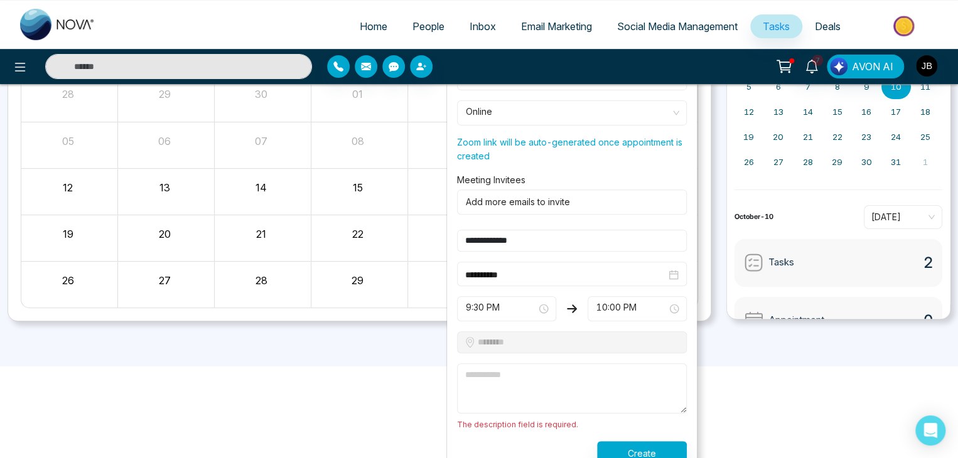
click at [526, 385] on textarea at bounding box center [572, 389] width 230 height 50
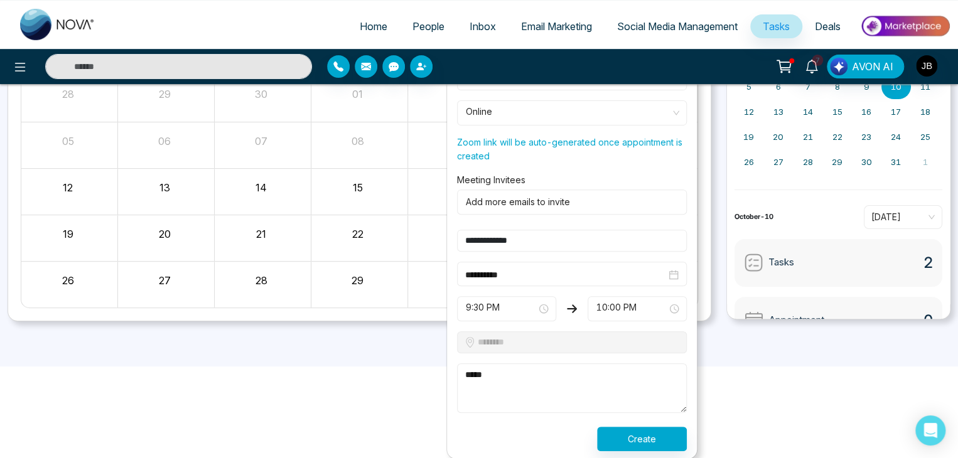
type textarea "*****"
click at [656, 442] on button "Create" at bounding box center [642, 439] width 90 height 24
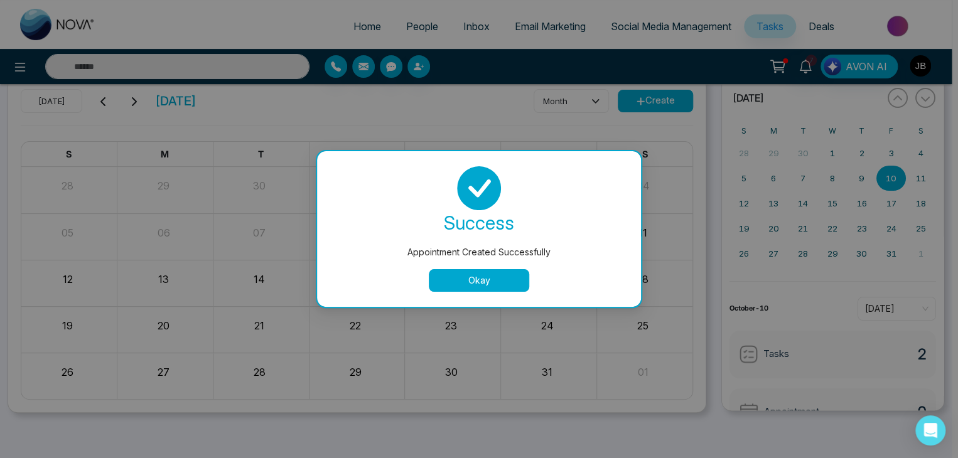
scroll to position [53, 0]
click at [480, 273] on button "Okay" at bounding box center [482, 280] width 100 height 23
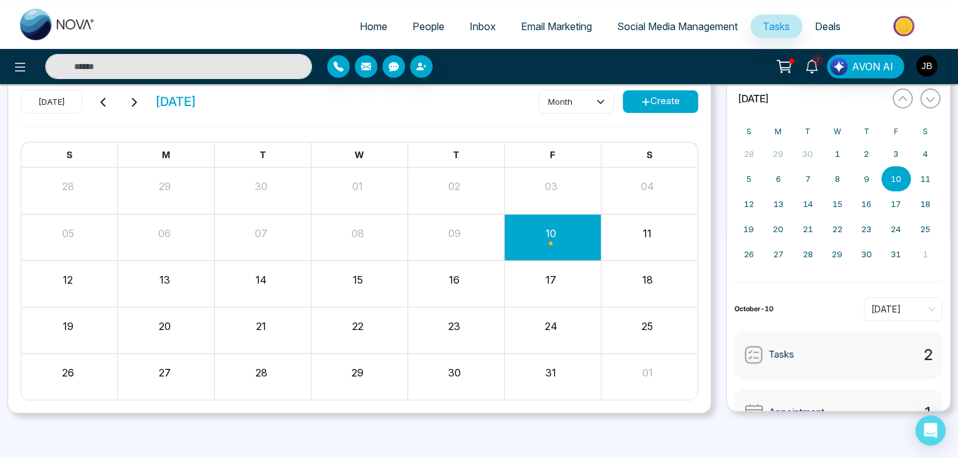
click at [482, 112] on div "[DATE] [DATE] month Create" at bounding box center [360, 108] width 678 height 36
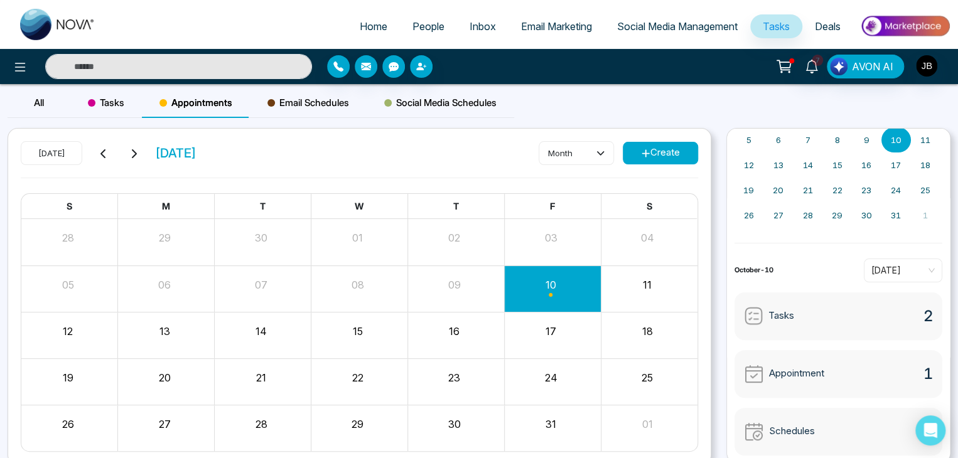
scroll to position [0, 0]
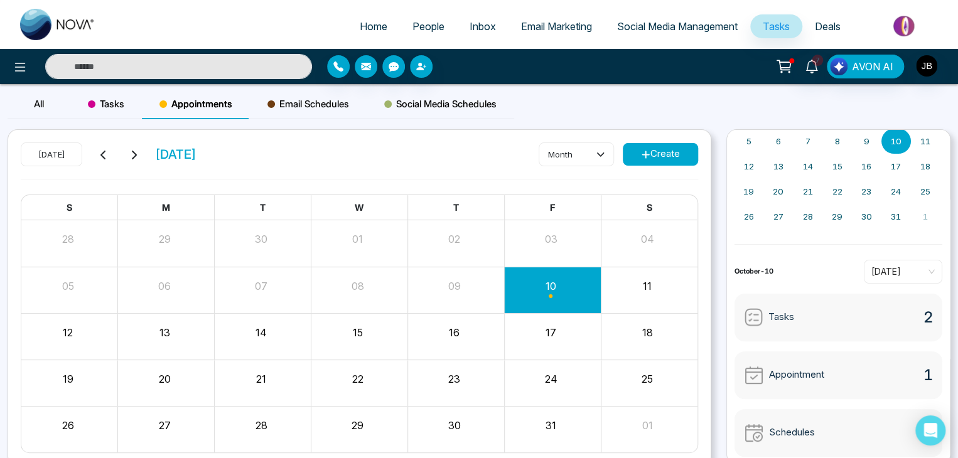
click at [299, 101] on span "Email Schedules" at bounding box center [309, 104] width 82 height 15
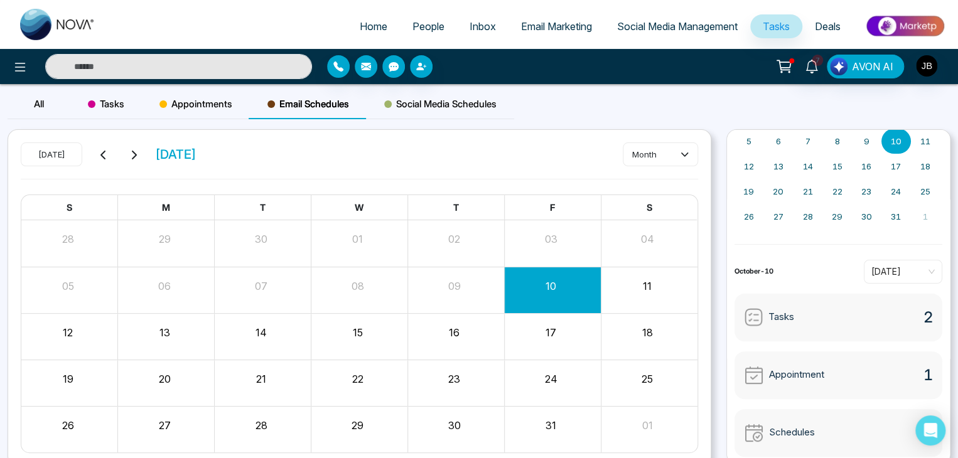
click at [414, 104] on span "Social Media Schedules" at bounding box center [440, 104] width 112 height 15
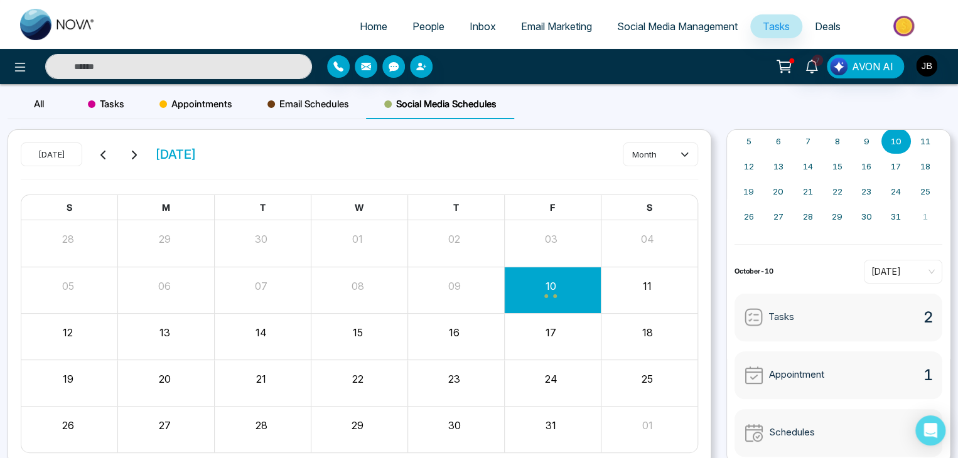
click at [306, 107] on span "Email Schedules" at bounding box center [309, 104] width 82 height 15
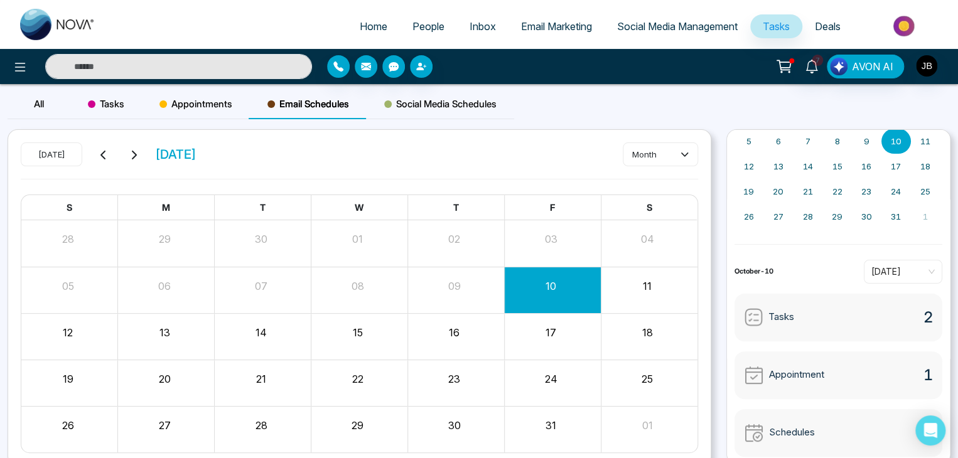
click at [539, 27] on span "Email Marketing" at bounding box center [556, 26] width 71 height 13
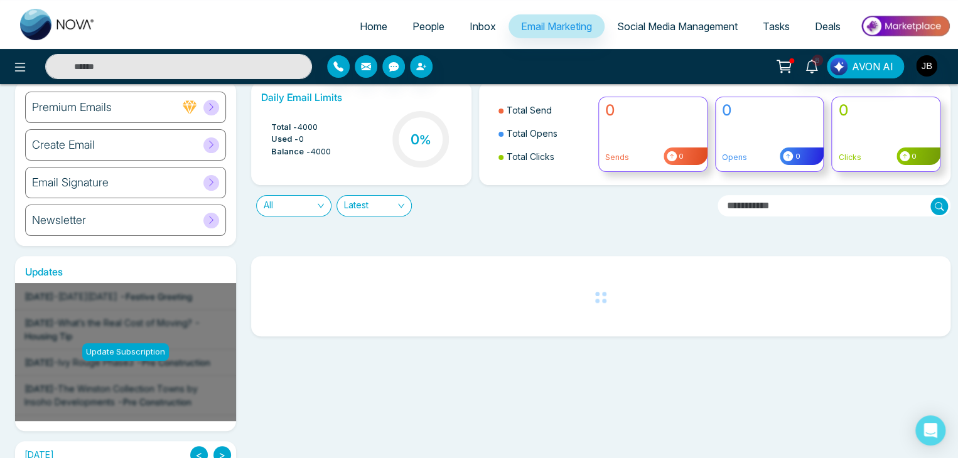
scroll to position [41, 0]
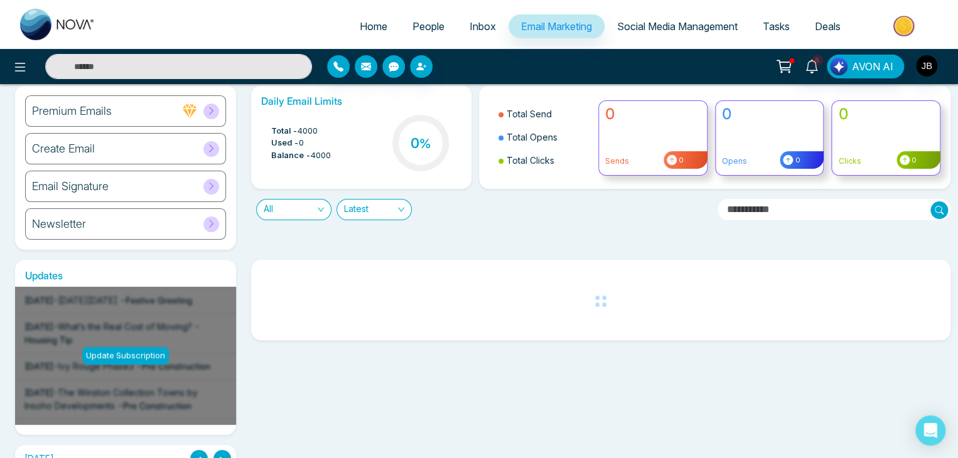
click at [131, 148] on div "Create Email" at bounding box center [125, 148] width 201 height 31
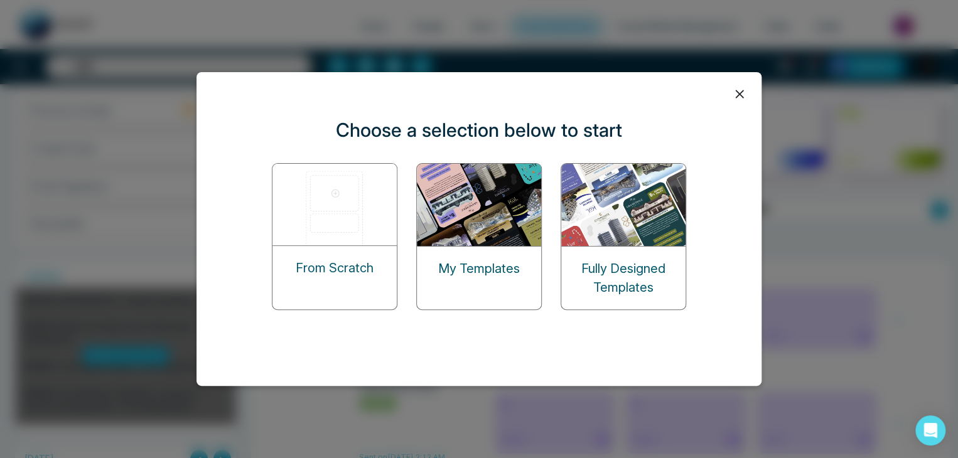
click at [622, 223] on div "Fully Designed Templates" at bounding box center [624, 236] width 126 height 147
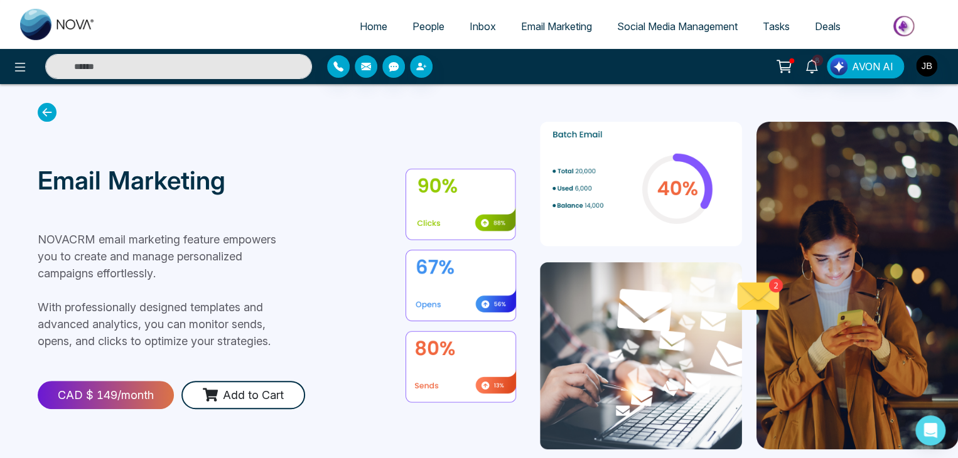
click at [62, 111] on section "Email Marketing NOVACRM email marketing feature empowers you to create and mana…" at bounding box center [479, 285] width 958 height 403
click at [40, 114] on icon at bounding box center [47, 112] width 19 height 19
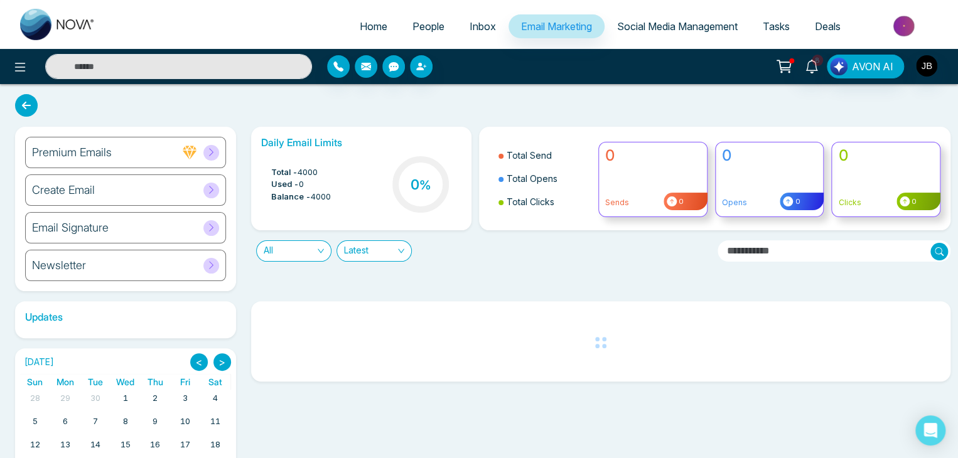
click at [92, 188] on h6 "Create Email" at bounding box center [63, 190] width 63 height 14
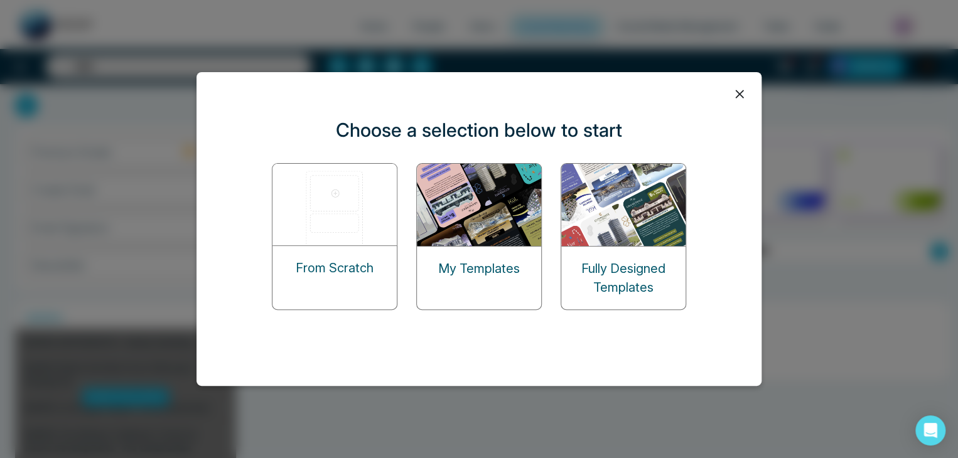
click at [335, 207] on img at bounding box center [336, 205] width 126 height 82
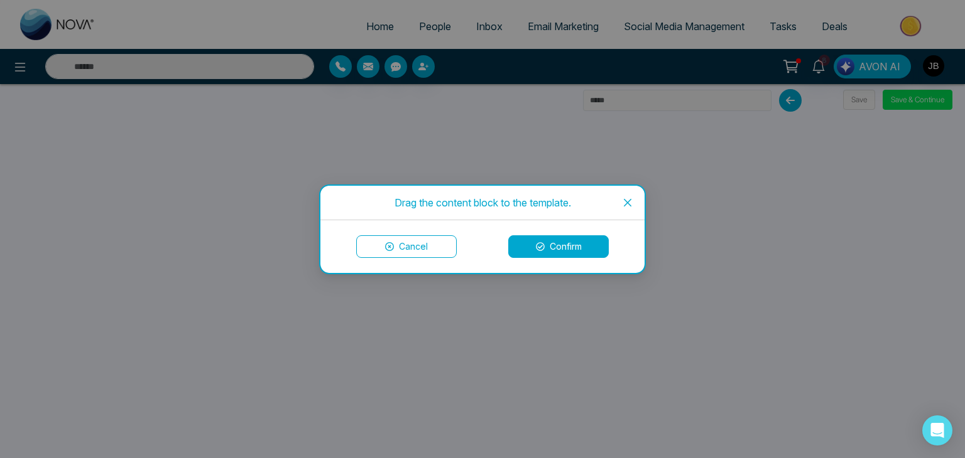
click at [539, 254] on button "Confirm" at bounding box center [558, 247] width 100 height 23
click at [583, 247] on button "Confirm" at bounding box center [558, 247] width 100 height 23
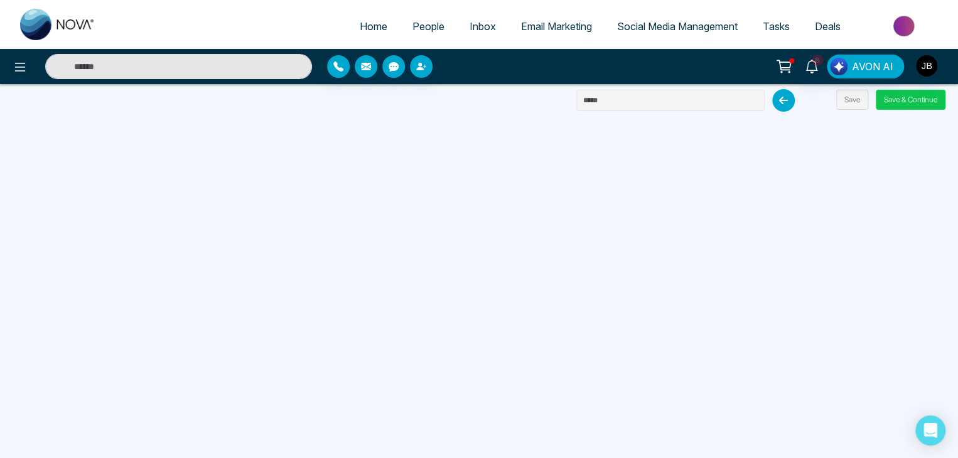
click at [914, 97] on button "Save & Continue" at bounding box center [911, 100] width 70 height 20
click at [638, 102] on input "text" at bounding box center [671, 100] width 188 height 21
type input "**"
click at [912, 97] on button "Save & Continue" at bounding box center [911, 100] width 70 height 20
click at [877, 99] on button "Save & Continue" at bounding box center [911, 100] width 70 height 20
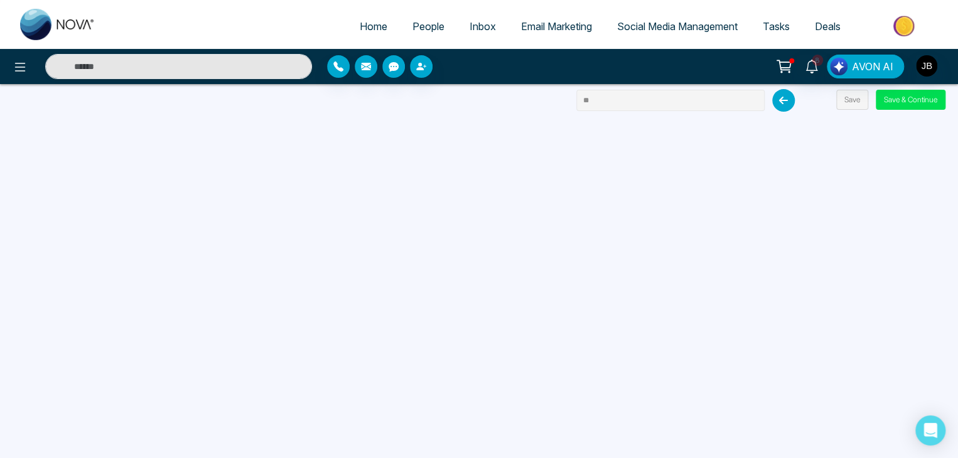
click at [634, 104] on input "**" at bounding box center [671, 100] width 188 height 21
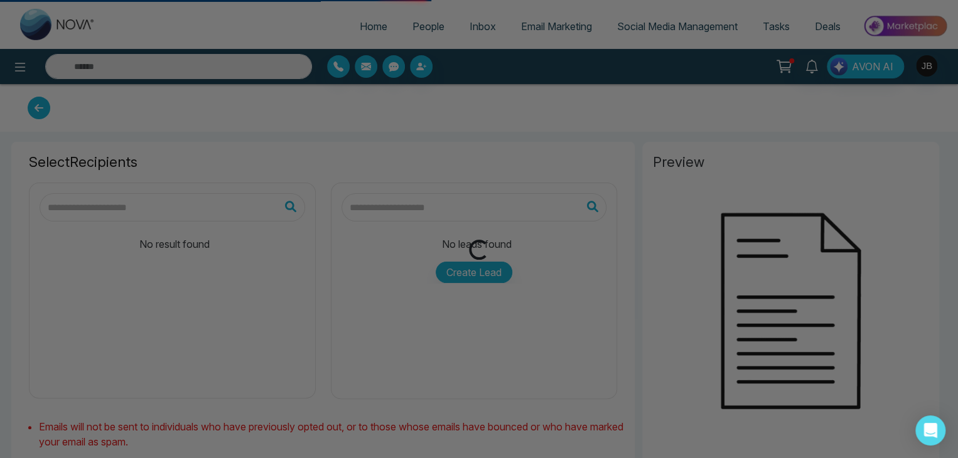
click at [786, 106] on div "Email campaign updated successfully success Email campaign updated successfully…" at bounding box center [479, 229] width 958 height 458
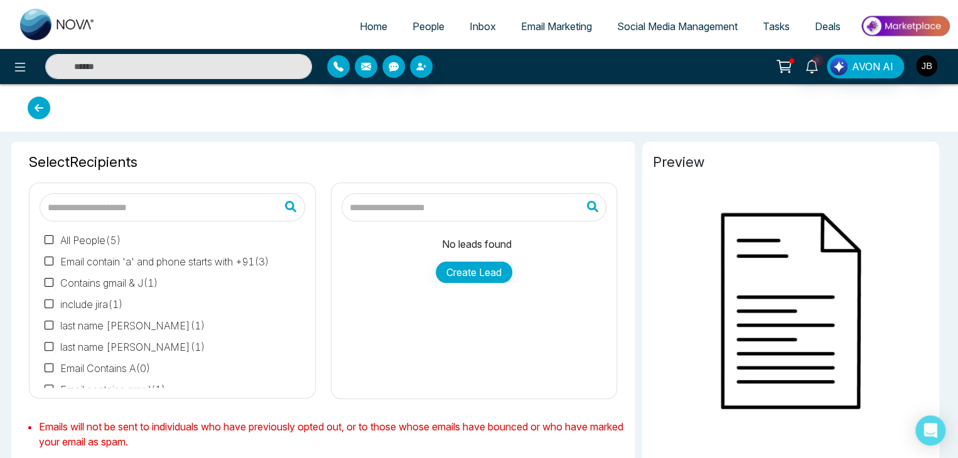
type input "**"
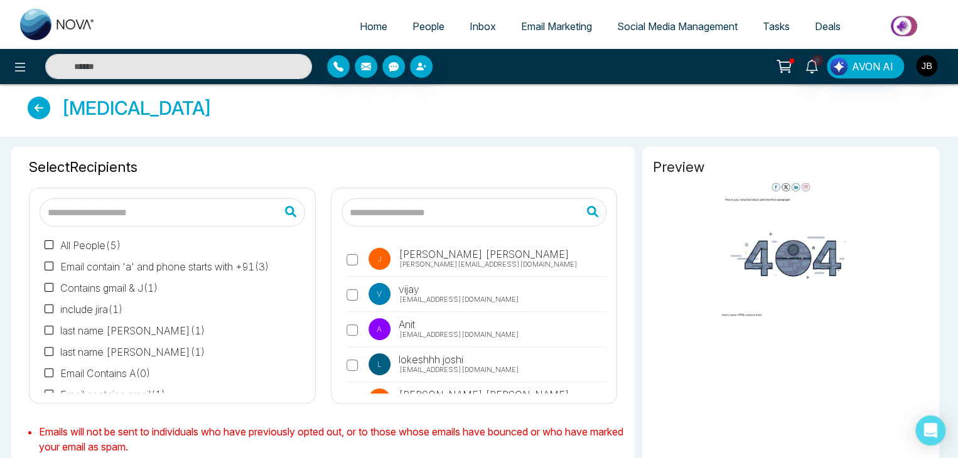
click at [411, 259] on span "[PERSON_NAME][EMAIL_ADDRESS][DOMAIN_NAME]" at bounding box center [488, 264] width 178 height 11
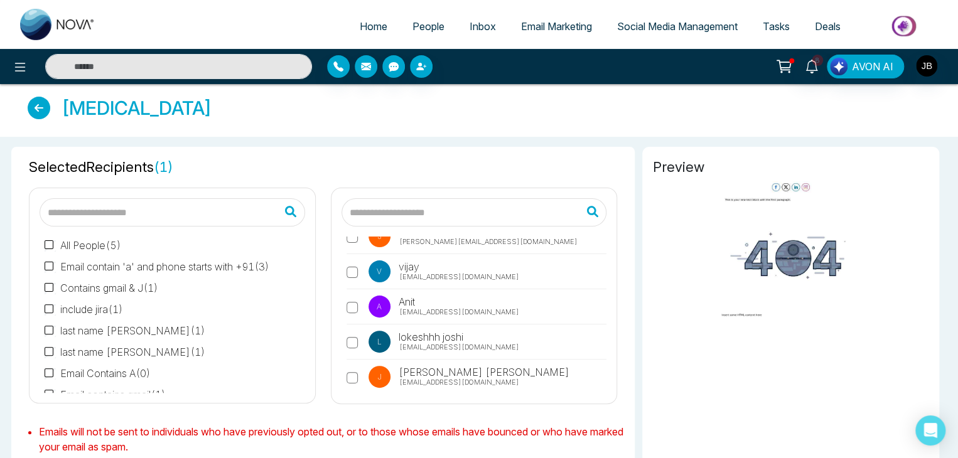
click at [406, 312] on span "[EMAIL_ADDRESS][DOMAIN_NAME]" at bounding box center [459, 312] width 120 height 11
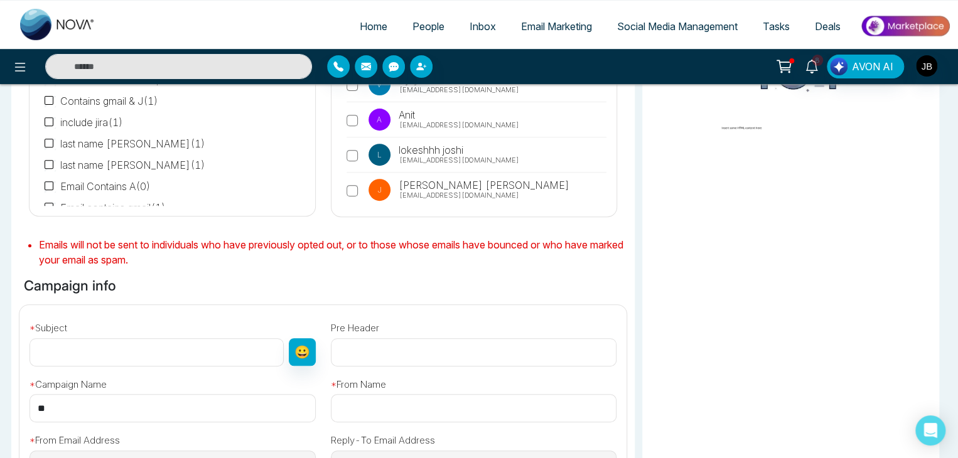
scroll to position [209, 0]
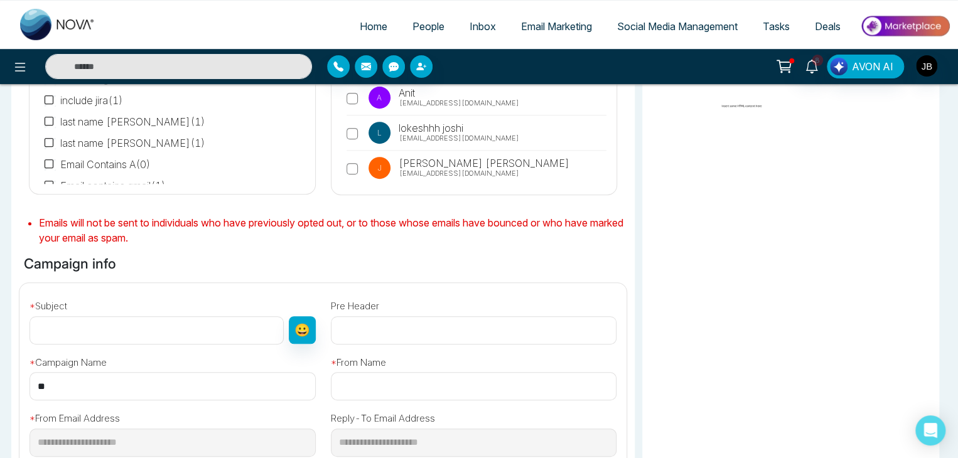
click at [116, 327] on input "text" at bounding box center [157, 331] width 254 height 28
type input "**********"
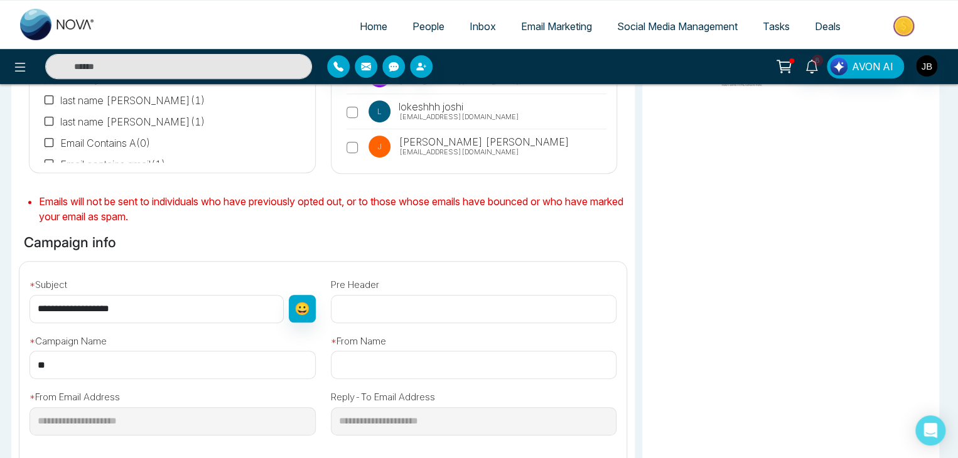
scroll to position [251, 0]
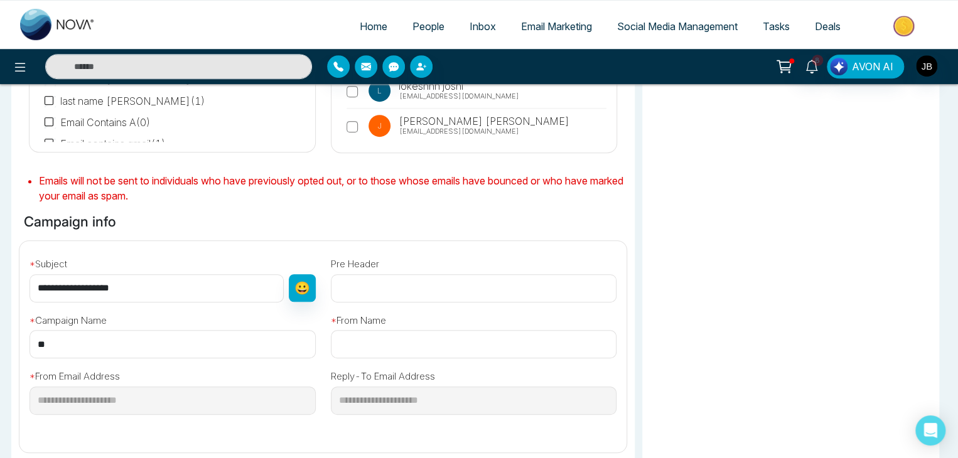
click at [424, 347] on input "text" at bounding box center [474, 344] width 286 height 28
click at [422, 347] on input "text" at bounding box center [474, 344] width 286 height 28
click at [406, 348] on input "text" at bounding box center [474, 344] width 286 height 28
type input "****"
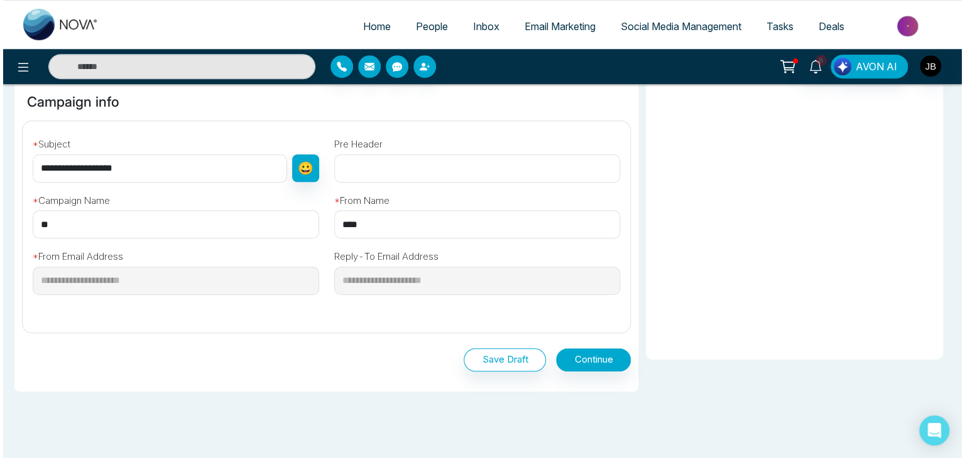
scroll to position [377, 0]
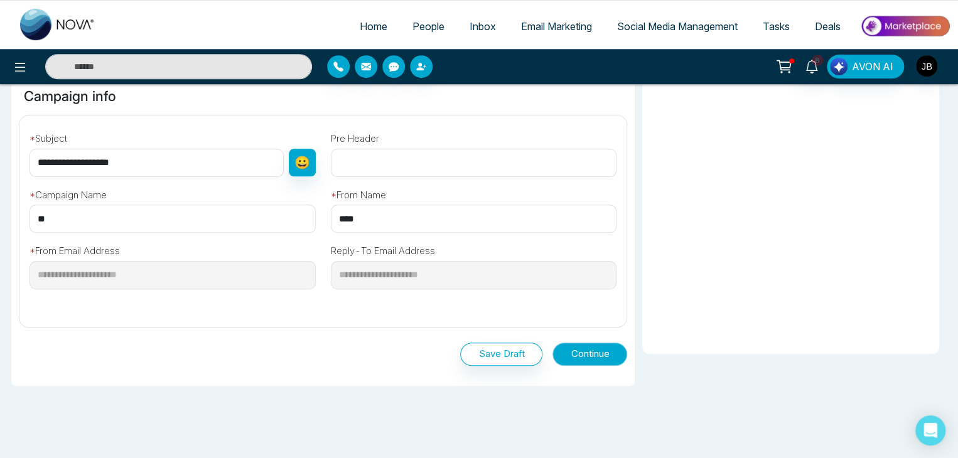
click at [575, 361] on button "Continue" at bounding box center [590, 354] width 75 height 23
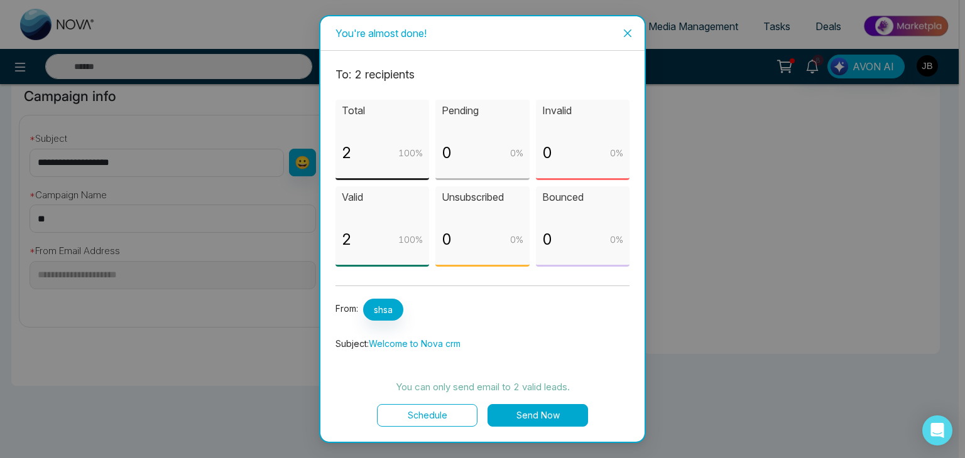
click at [409, 412] on button "Schedule" at bounding box center [427, 415] width 100 height 23
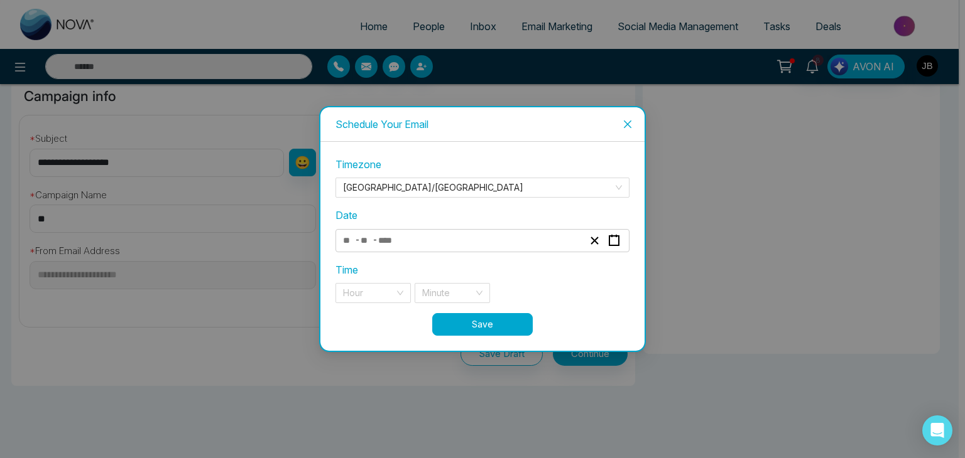
click at [375, 237] on span "-" at bounding box center [374, 239] width 5 height 15
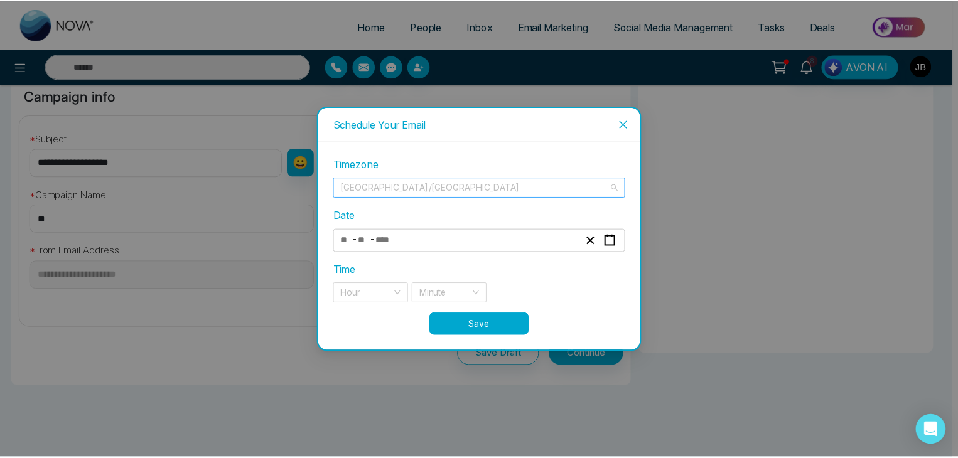
scroll to position [5547, 0]
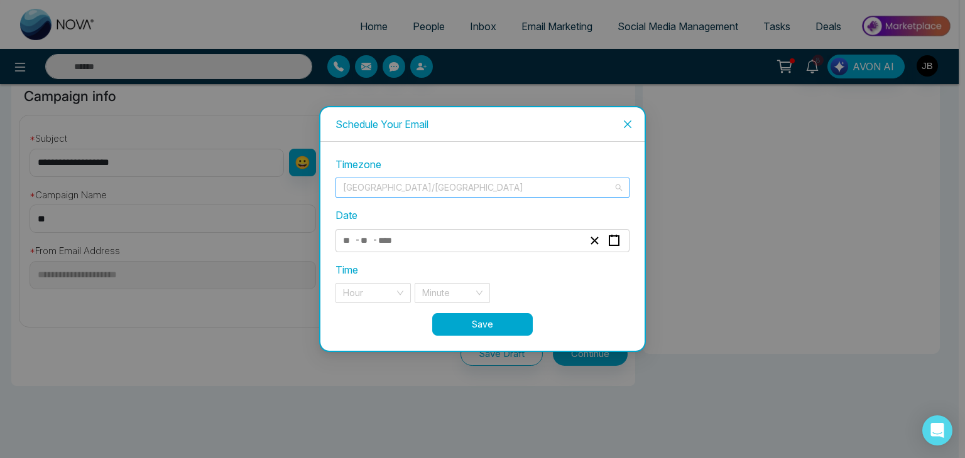
click at [452, 185] on span "[GEOGRAPHIC_DATA]/[GEOGRAPHIC_DATA]" at bounding box center [482, 187] width 279 height 19
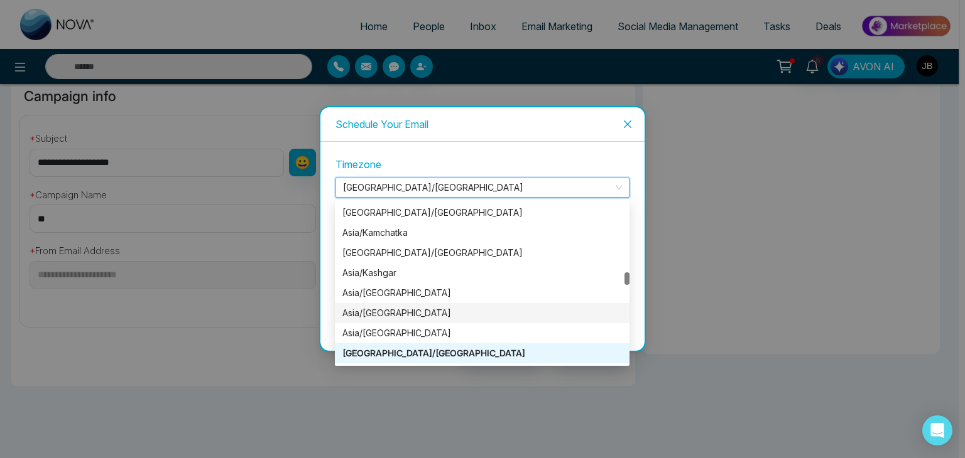
click at [821, 318] on div "Schedule Your Email Timezone [GEOGRAPHIC_DATA]/[GEOGRAPHIC_DATA] [GEOGRAPHIC_DA…" at bounding box center [482, 229] width 965 height 458
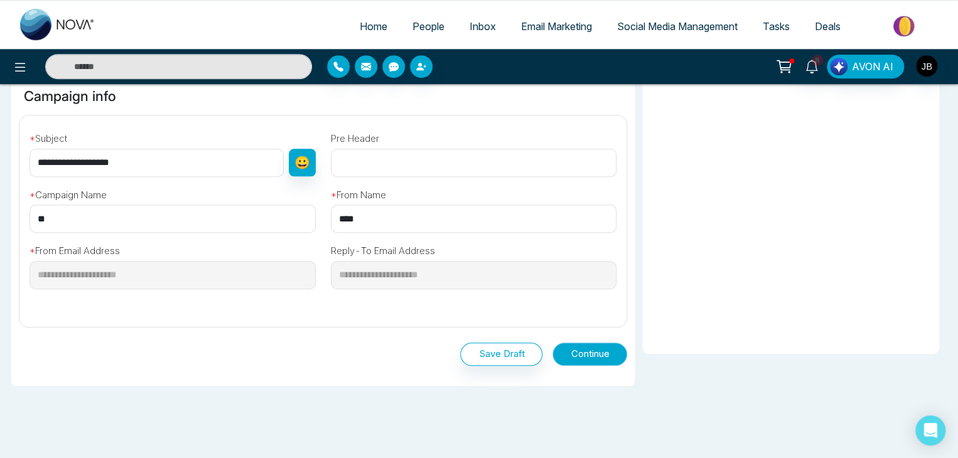
click at [589, 353] on button "Continue" at bounding box center [590, 354] width 75 height 23
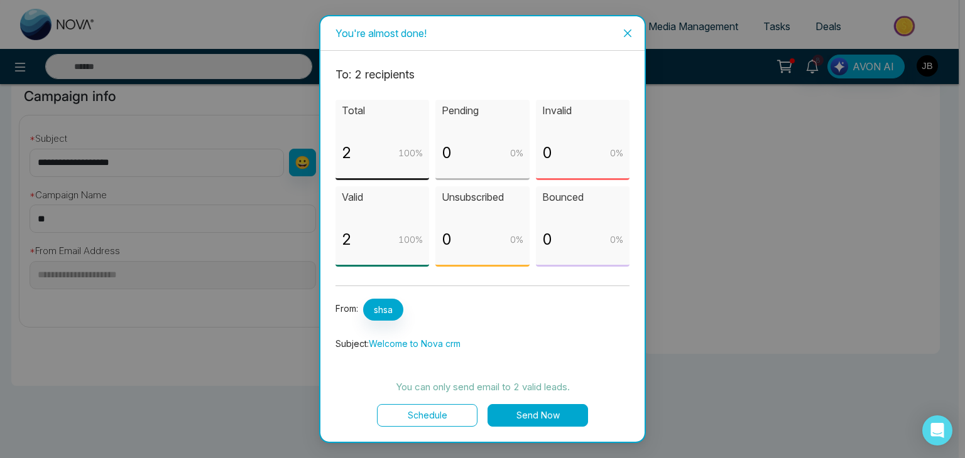
click at [463, 409] on button "Schedule" at bounding box center [427, 415] width 100 height 23
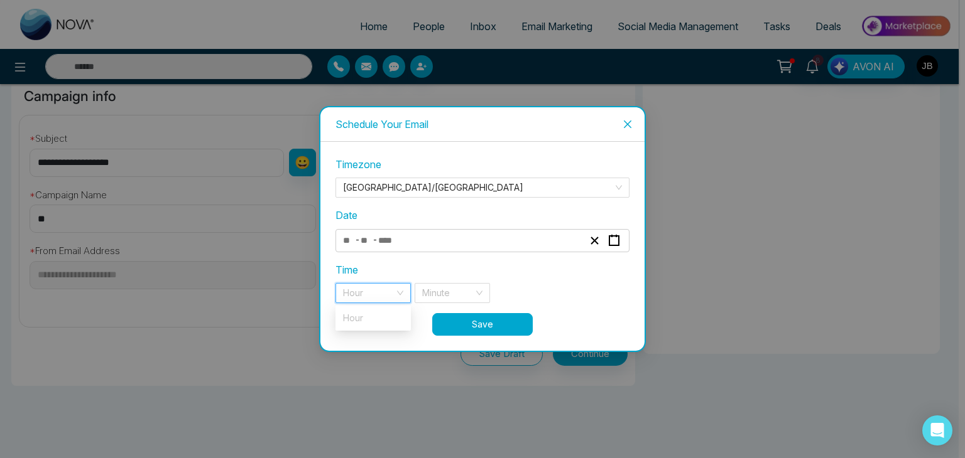
click at [355, 288] on input "search" at bounding box center [368, 293] width 51 height 19
click at [399, 291] on div "Hour" at bounding box center [372, 293] width 75 height 20
click at [415, 244] on div "- -" at bounding box center [463, 240] width 244 height 17
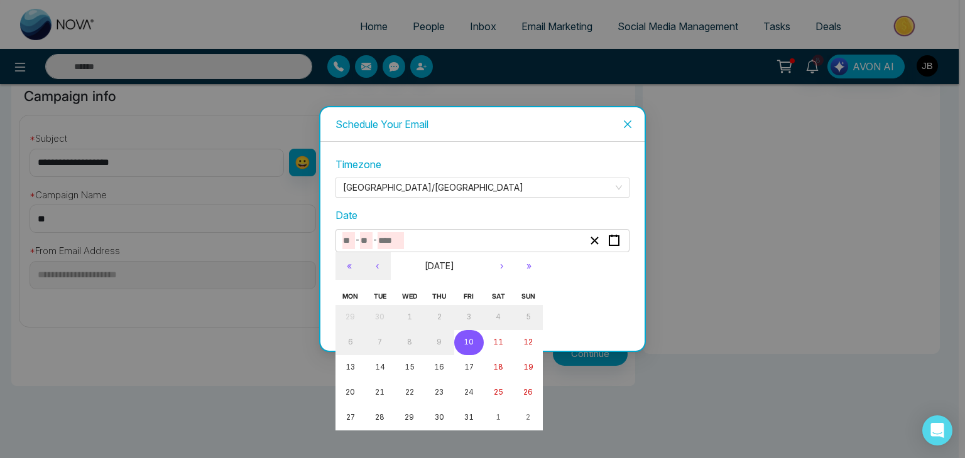
click at [477, 345] on button "10" at bounding box center [469, 342] width 30 height 25
type input "**"
type input "****"
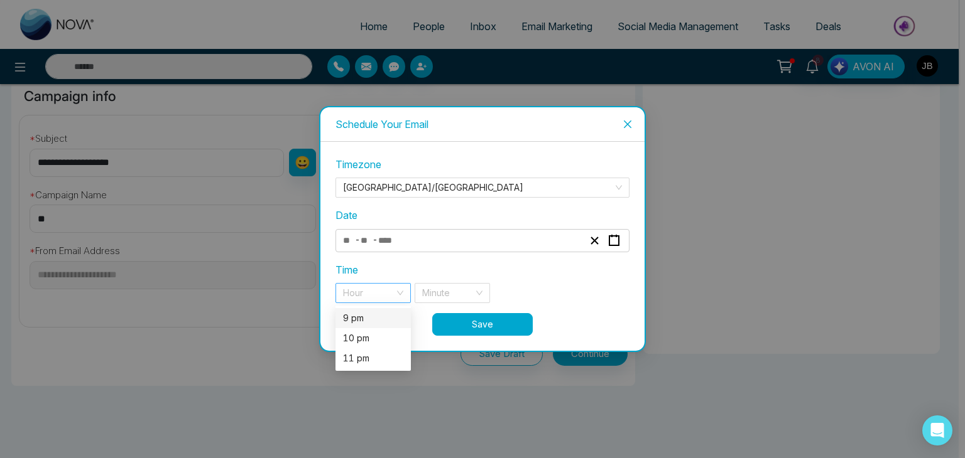
click at [396, 285] on div "Hour" at bounding box center [372, 293] width 75 height 20
click at [378, 340] on div "10 pm" at bounding box center [373, 339] width 60 height 14
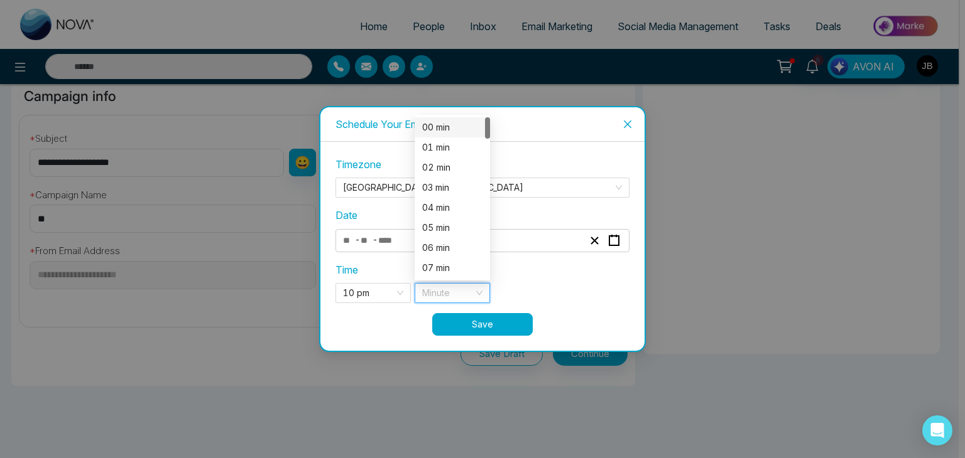
click at [464, 297] on input "search" at bounding box center [447, 293] width 51 height 19
click at [380, 294] on span "10 pm" at bounding box center [373, 293] width 60 height 19
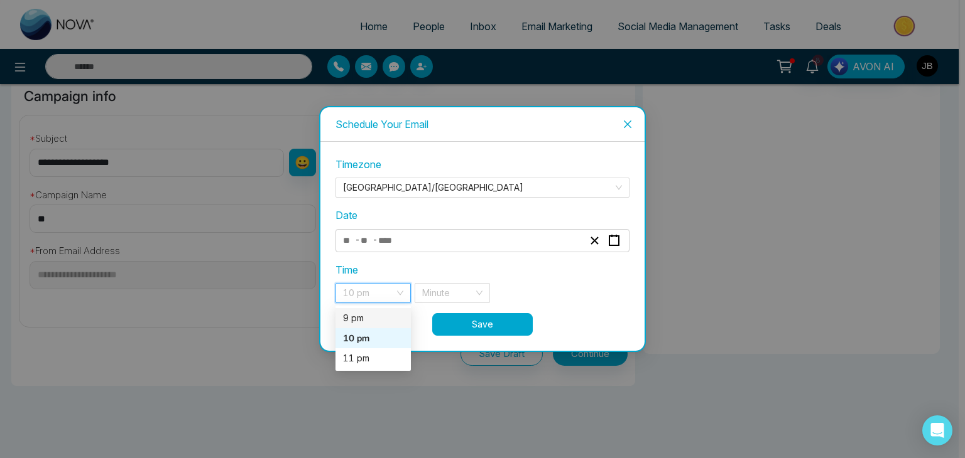
click at [366, 315] on div "9 pm" at bounding box center [373, 319] width 60 height 14
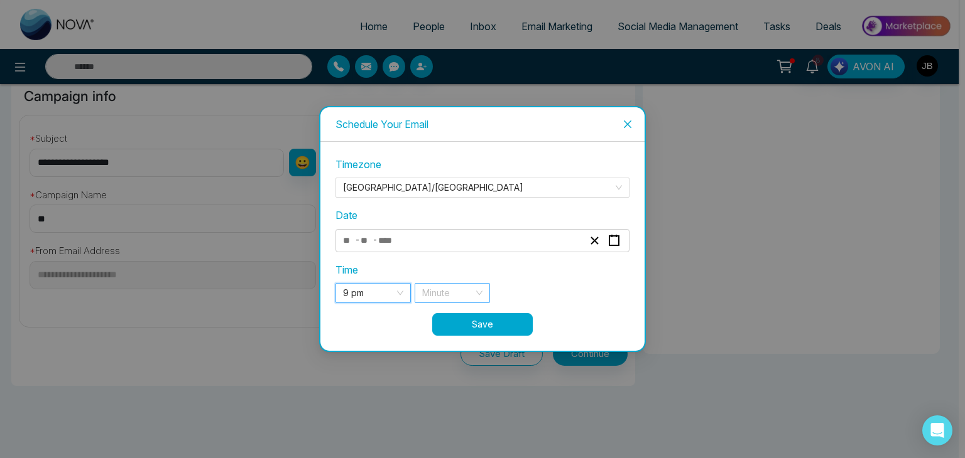
click at [465, 295] on input "search" at bounding box center [447, 293] width 51 height 19
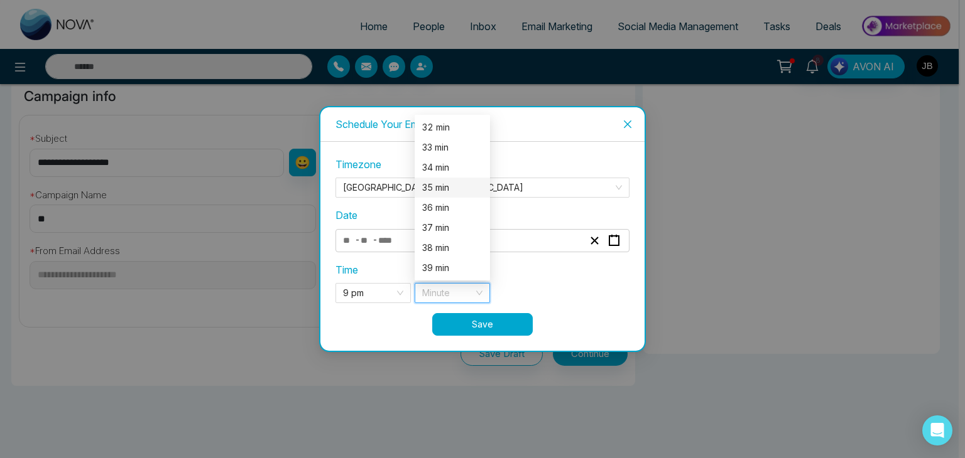
click at [439, 185] on div "35 min" at bounding box center [452, 188] width 60 height 14
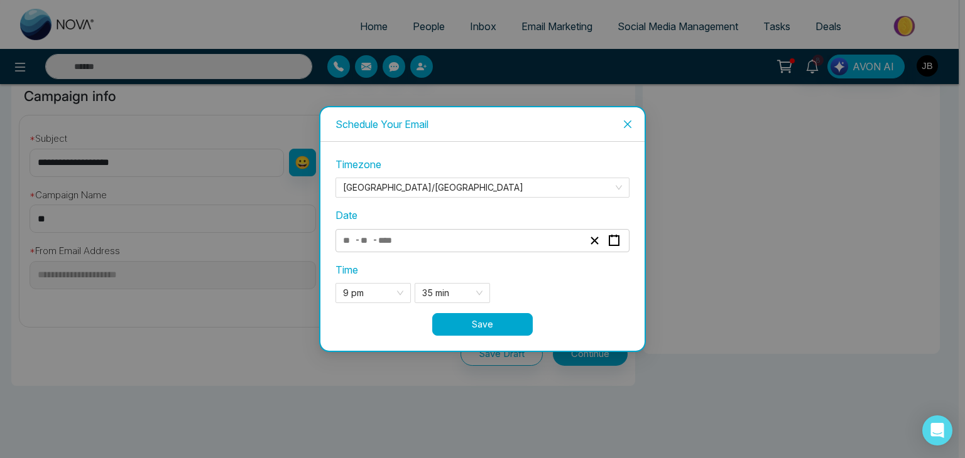
click at [467, 324] on button "Save" at bounding box center [482, 324] width 100 height 23
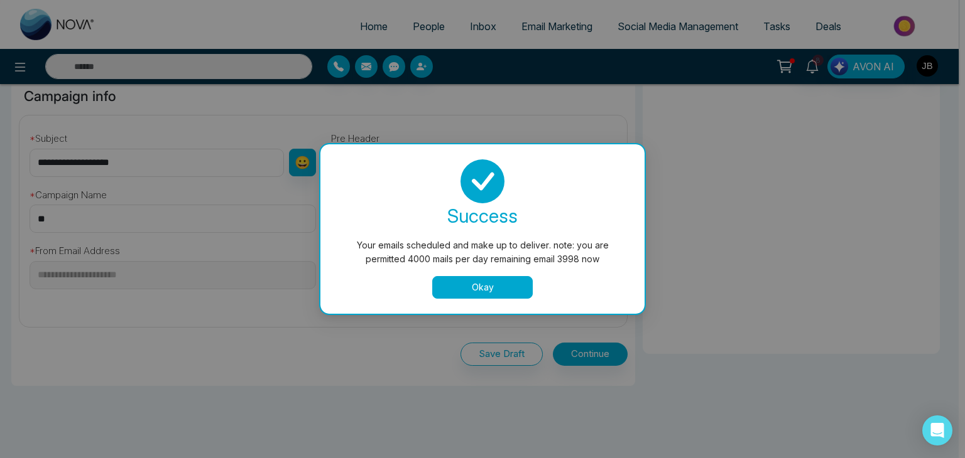
click at [470, 288] on button "Okay" at bounding box center [482, 287] width 100 height 23
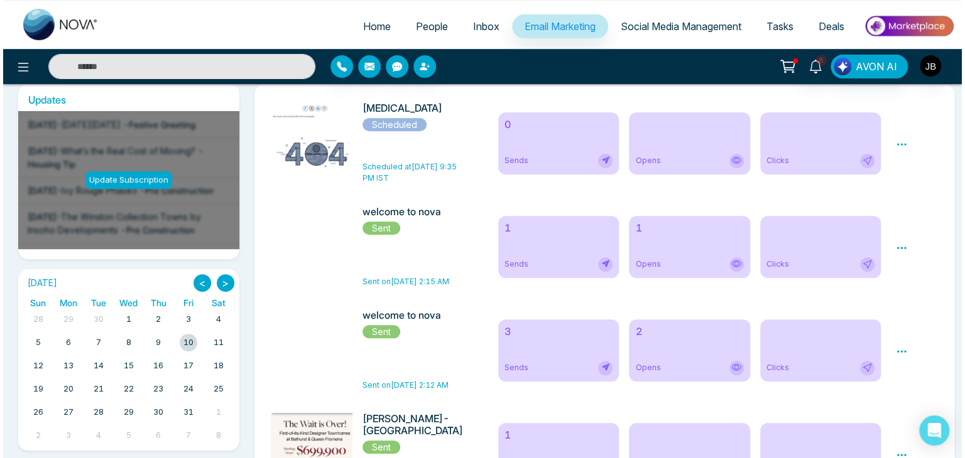
scroll to position [84, 0]
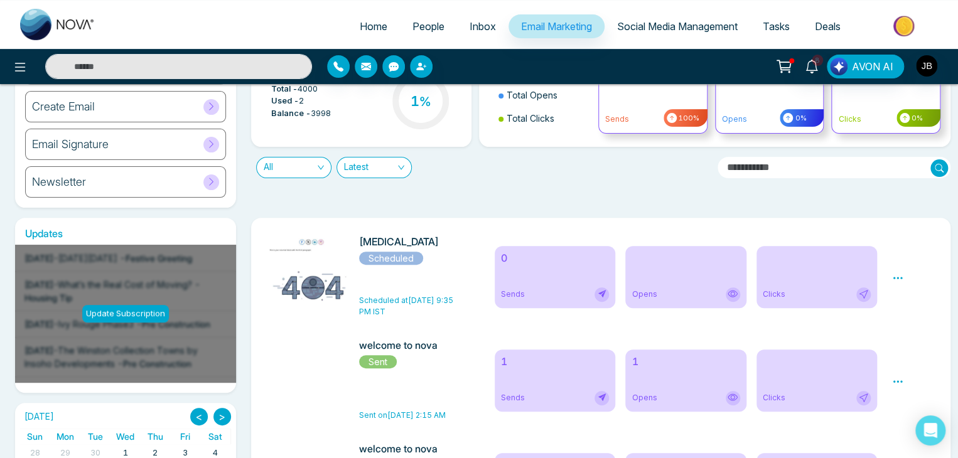
click at [896, 280] on icon at bounding box center [897, 278] width 11 height 11
click at [866, 316] on span "Preview" at bounding box center [861, 314] width 34 height 11
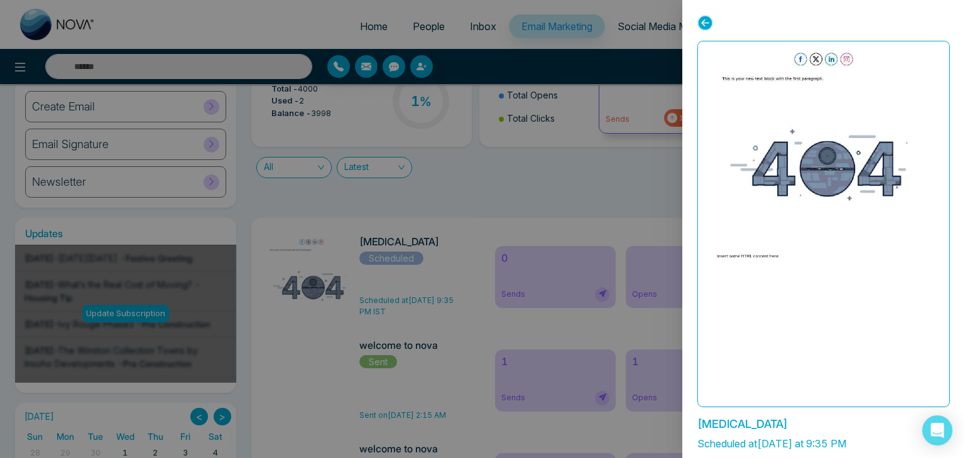
click at [696, 18] on div "[MEDICAL_DATA] Scheduled at [DATE] at 9:35 PM Unschedule" at bounding box center [823, 229] width 283 height 458
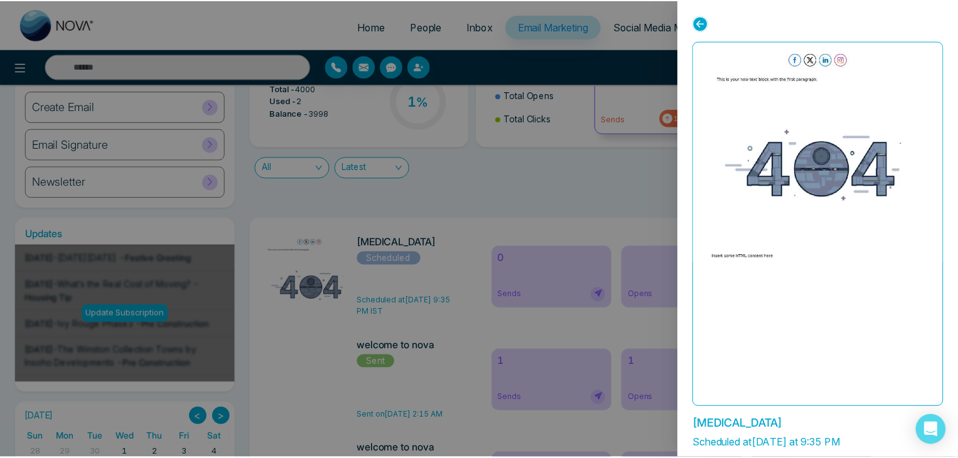
scroll to position [40, 0]
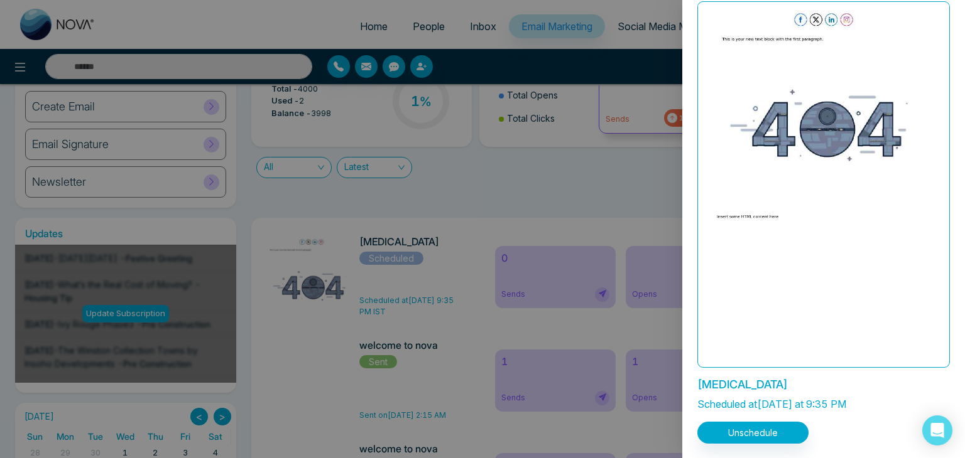
click at [622, 58] on div at bounding box center [482, 229] width 965 height 458
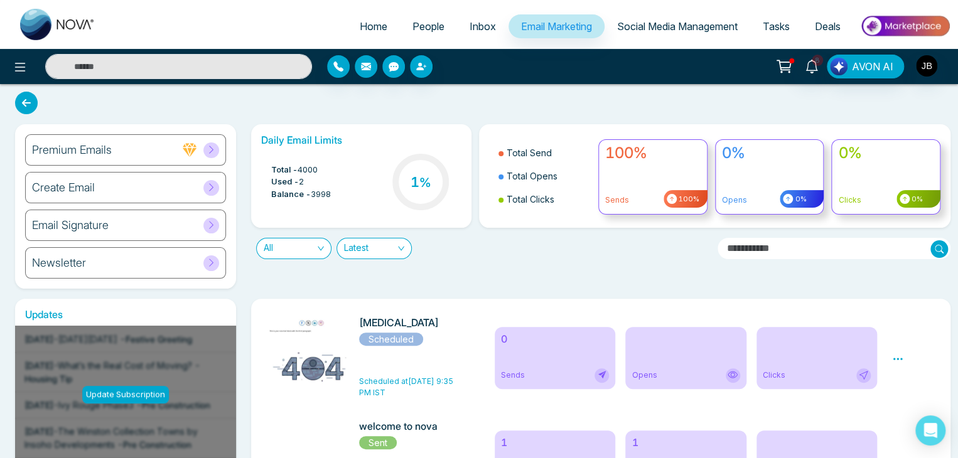
scroll to position [0, 0]
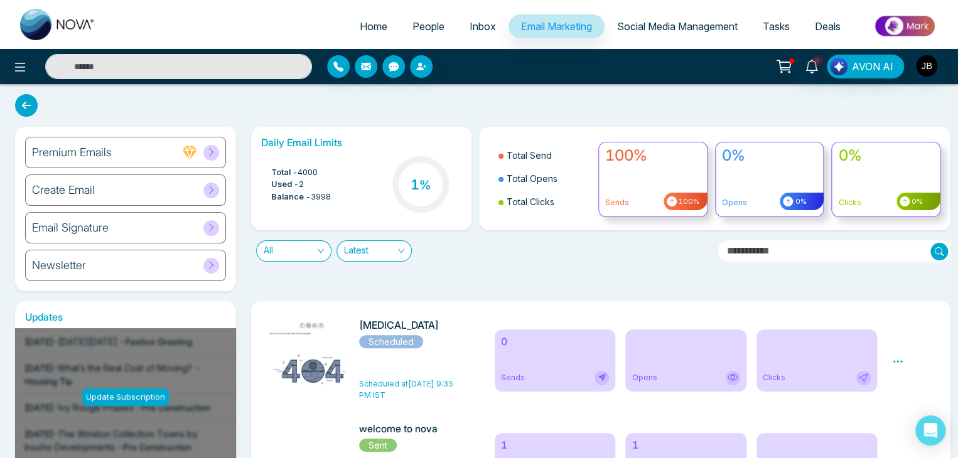
click at [774, 24] on span "Tasks" at bounding box center [776, 26] width 27 height 13
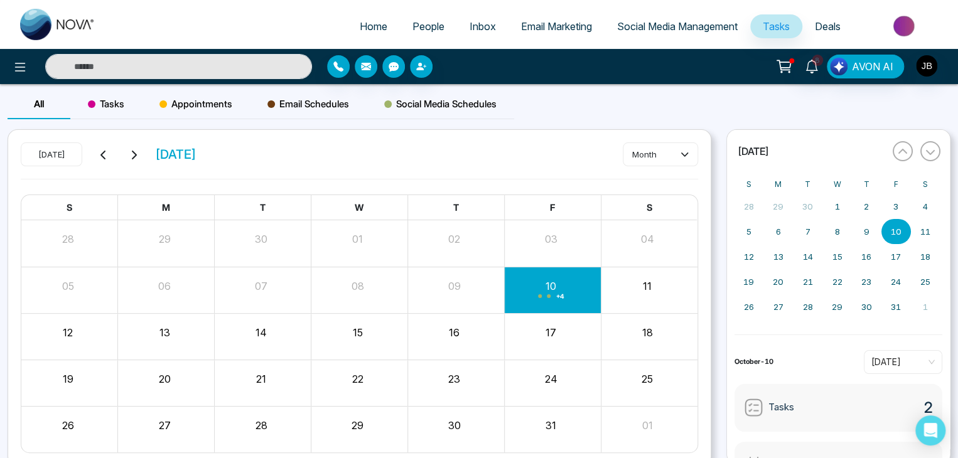
click at [450, 94] on div "Social Media Schedules" at bounding box center [441, 104] width 148 height 30
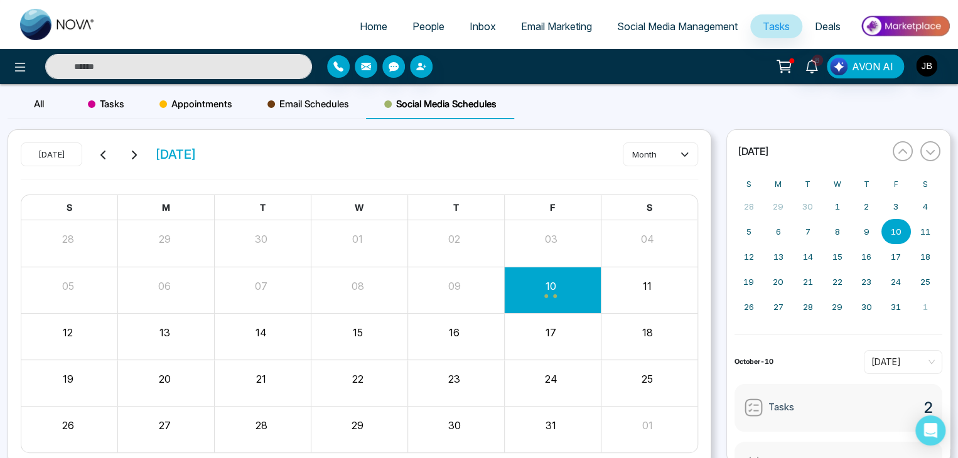
click at [298, 100] on span "Email Schedules" at bounding box center [309, 104] width 82 height 15
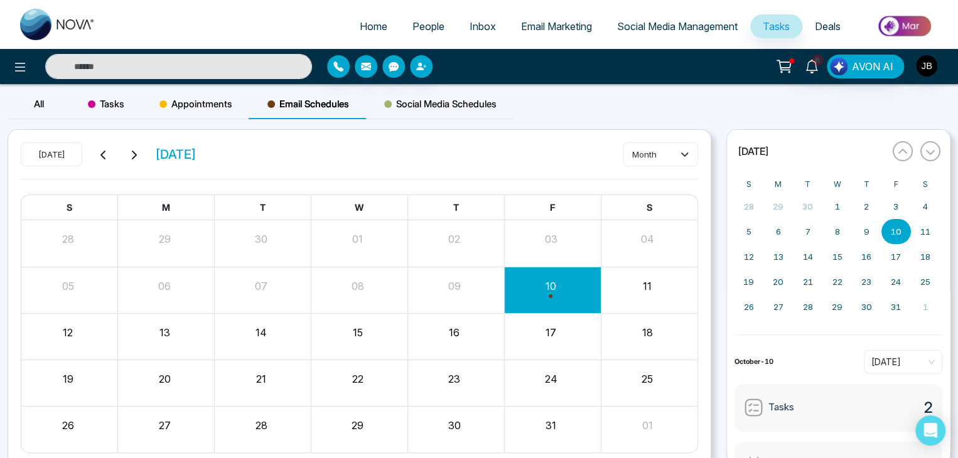
click at [638, 20] on span "Social Media Management" at bounding box center [677, 26] width 121 height 13
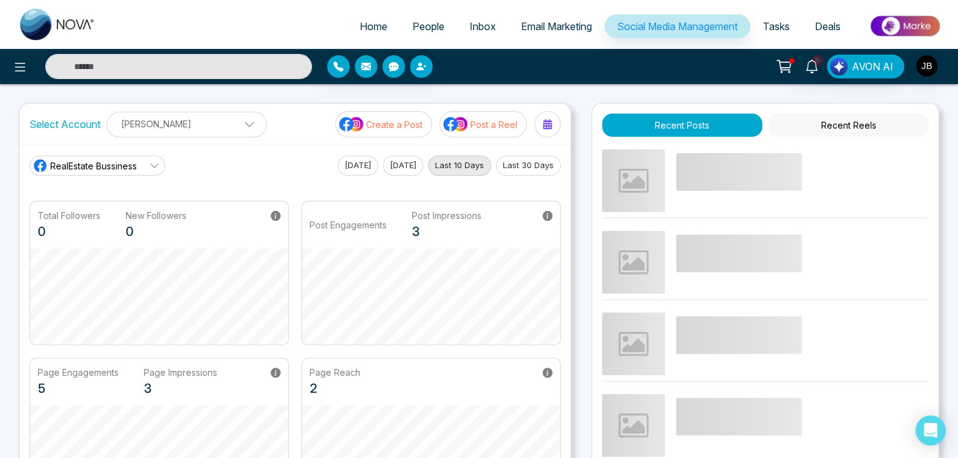
click at [151, 158] on link "RealEstate Bussiness" at bounding box center [98, 166] width 136 height 20
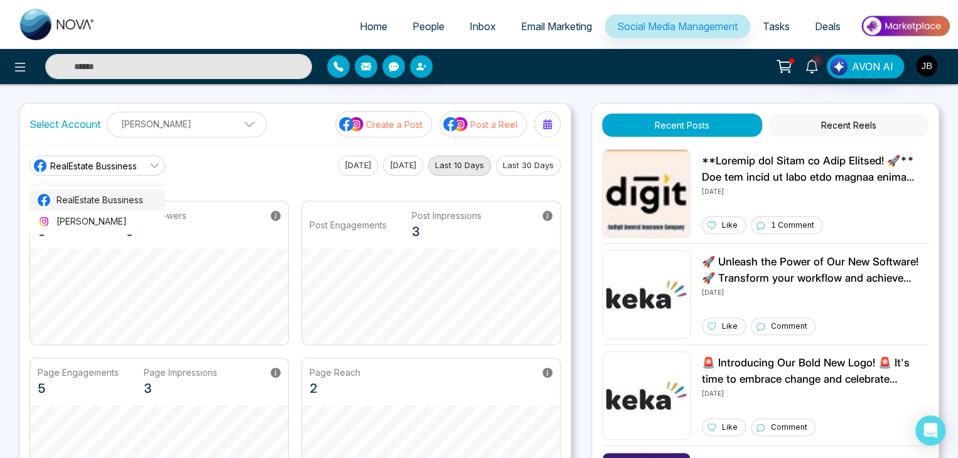
click at [96, 203] on span "RealEstate Bussiness" at bounding box center [107, 200] width 101 height 14
click at [397, 116] on button "Create a Post" at bounding box center [383, 124] width 97 height 26
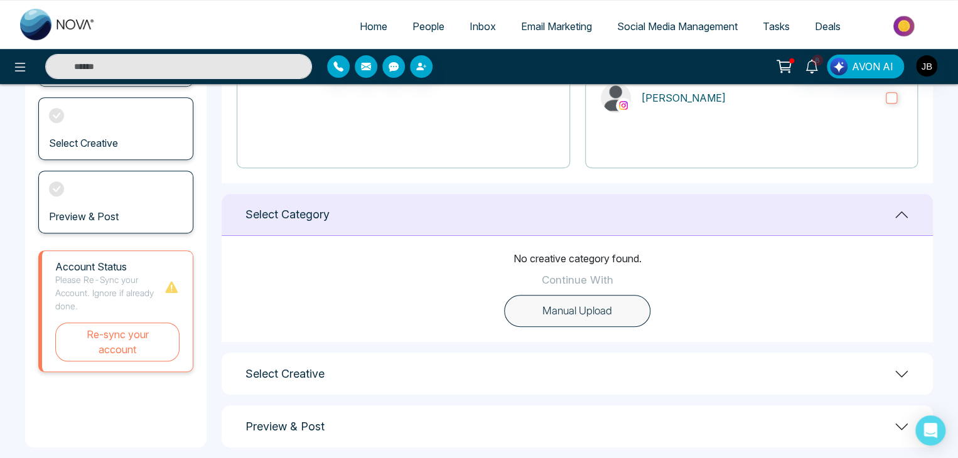
scroll to position [232, 0]
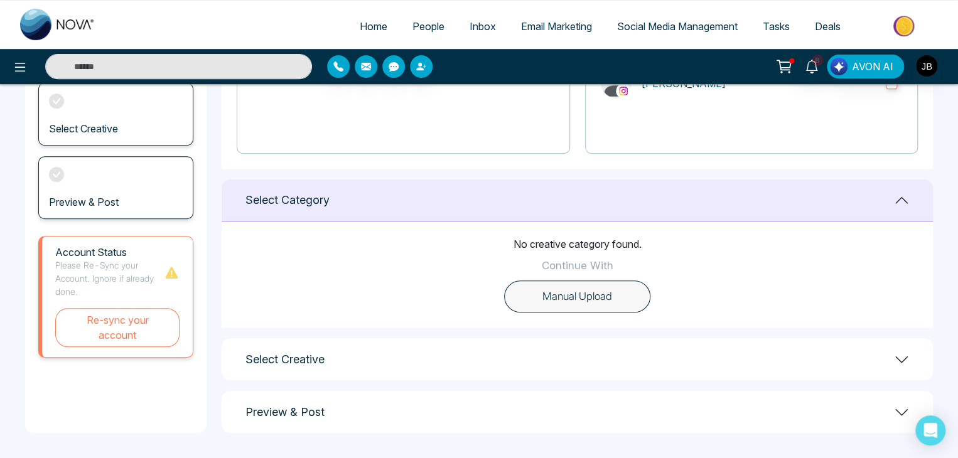
click at [580, 298] on button "Manual Upload" at bounding box center [577, 297] width 146 height 33
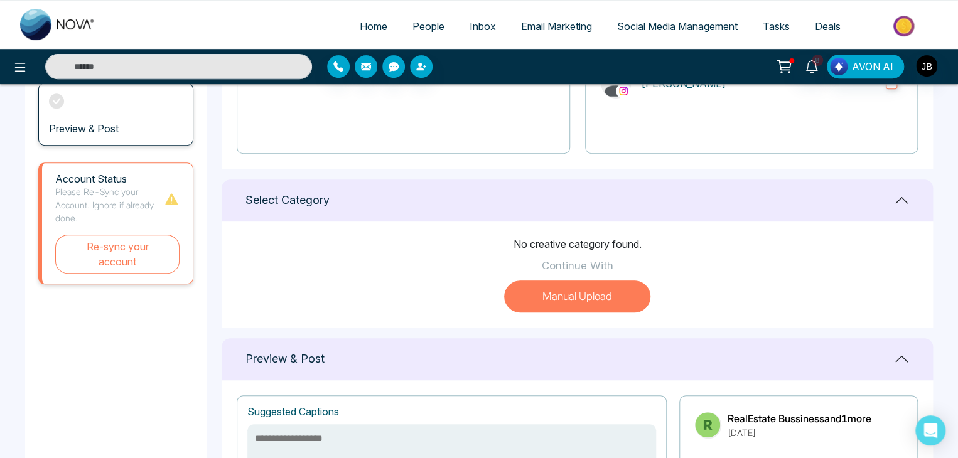
click at [573, 299] on button "Manual Upload" at bounding box center [577, 297] width 146 height 33
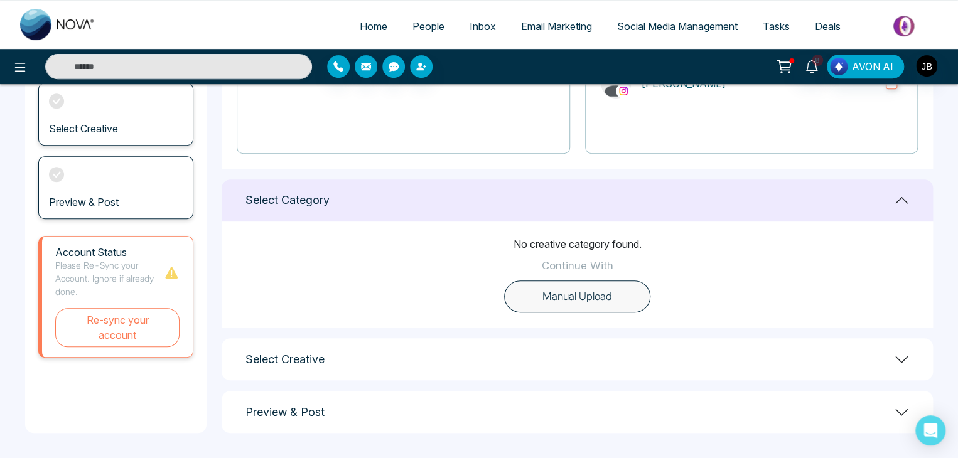
click at [573, 299] on button "Manual Upload" at bounding box center [577, 297] width 146 height 33
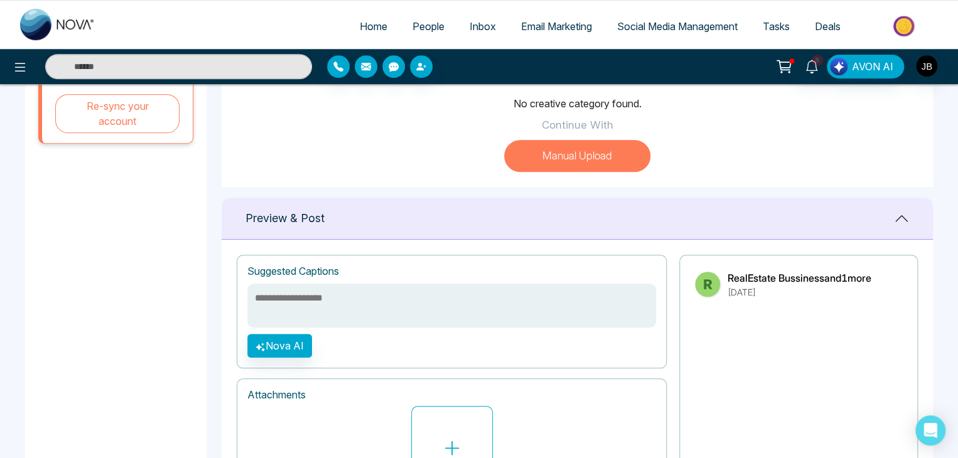
scroll to position [399, 0]
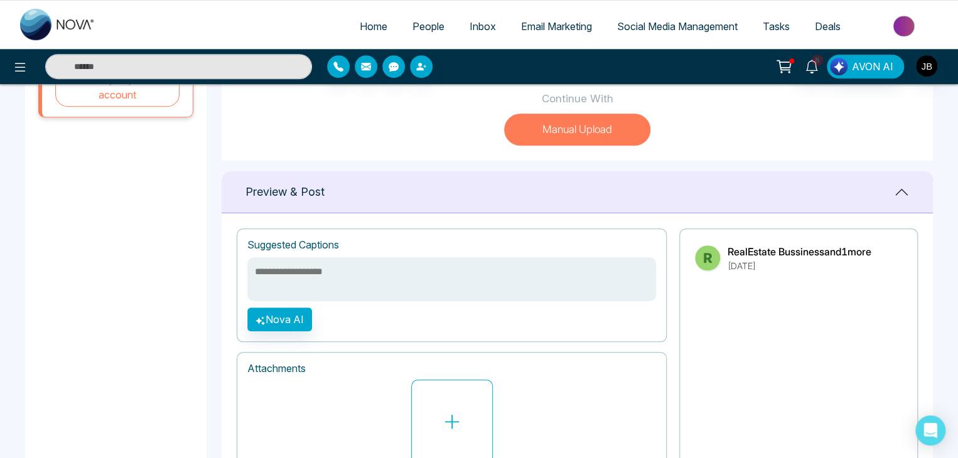
click at [300, 269] on textarea at bounding box center [451, 279] width 409 height 44
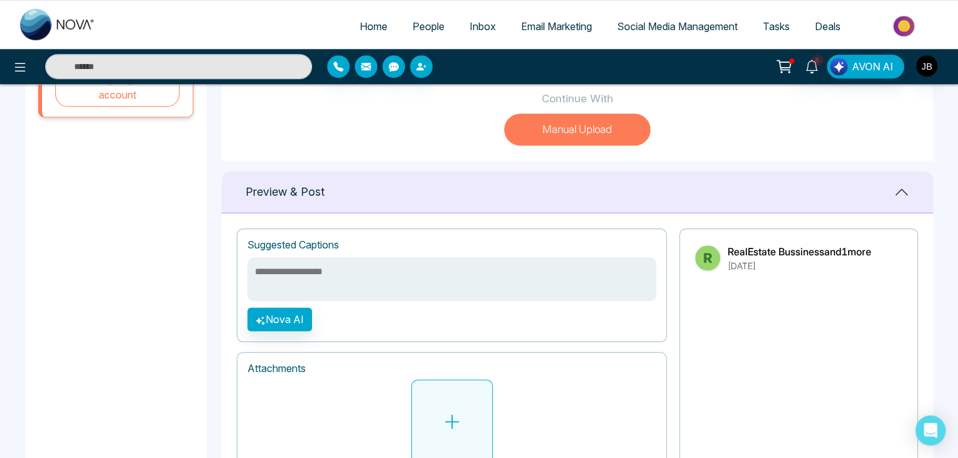
click at [472, 425] on button at bounding box center [452, 422] width 82 height 84
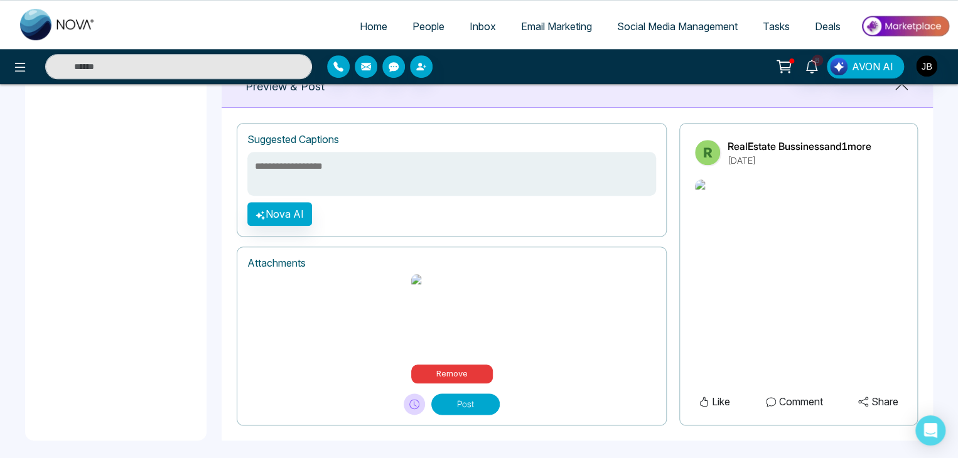
scroll to position [506, 0]
click at [319, 170] on textarea at bounding box center [451, 173] width 409 height 44
type textarea "*"
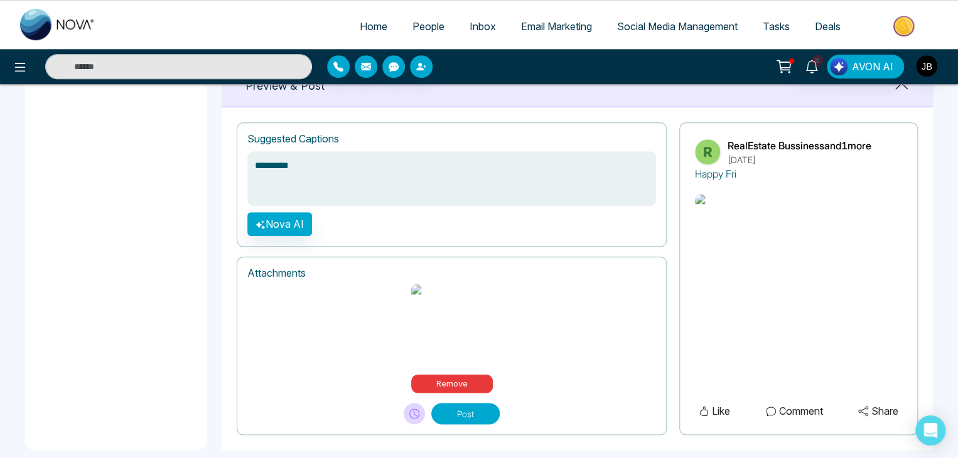
type textarea "**********"
click at [289, 222] on button "Nova AI" at bounding box center [279, 224] width 65 height 24
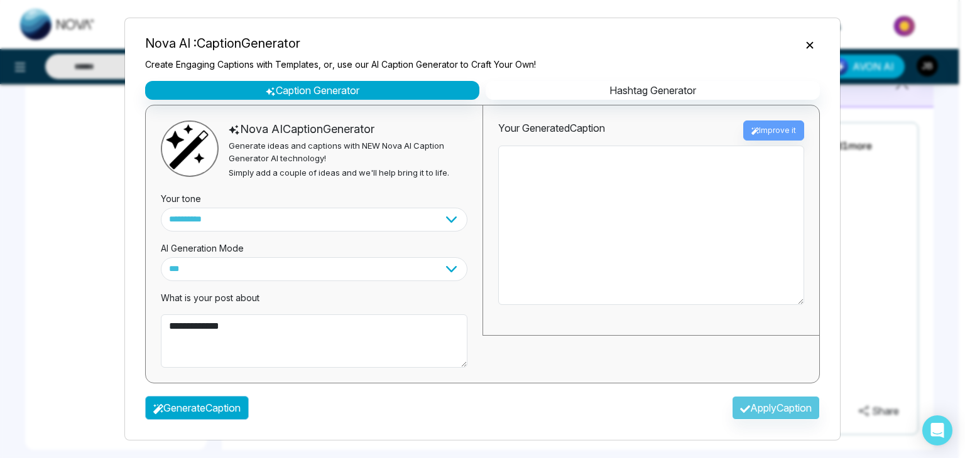
click at [170, 412] on button "Generate Caption" at bounding box center [197, 408] width 104 height 24
type textarea "**********"
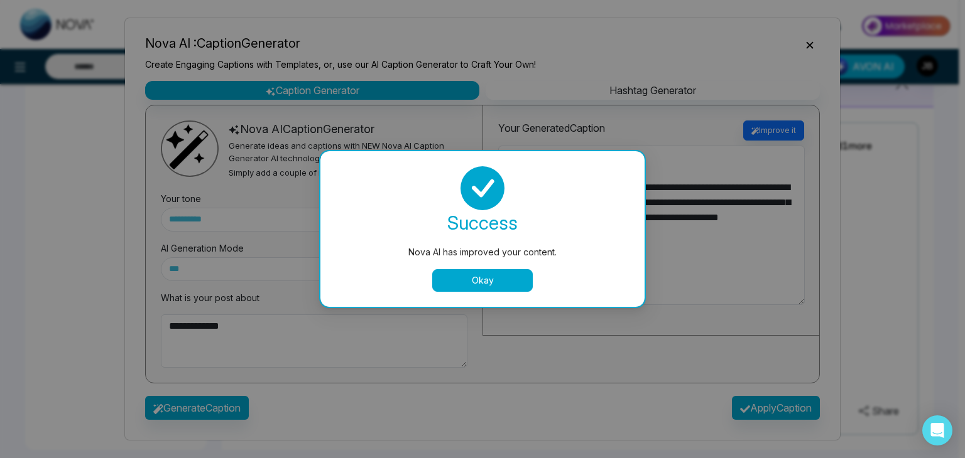
click at [487, 279] on button "Okay" at bounding box center [482, 280] width 100 height 23
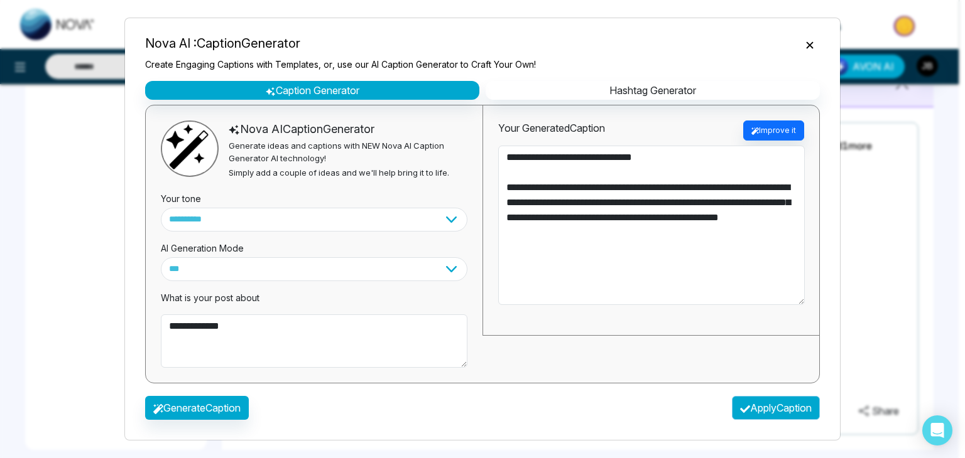
click at [740, 404] on icon "button" at bounding box center [745, 409] width 10 height 10
type textarea "**********"
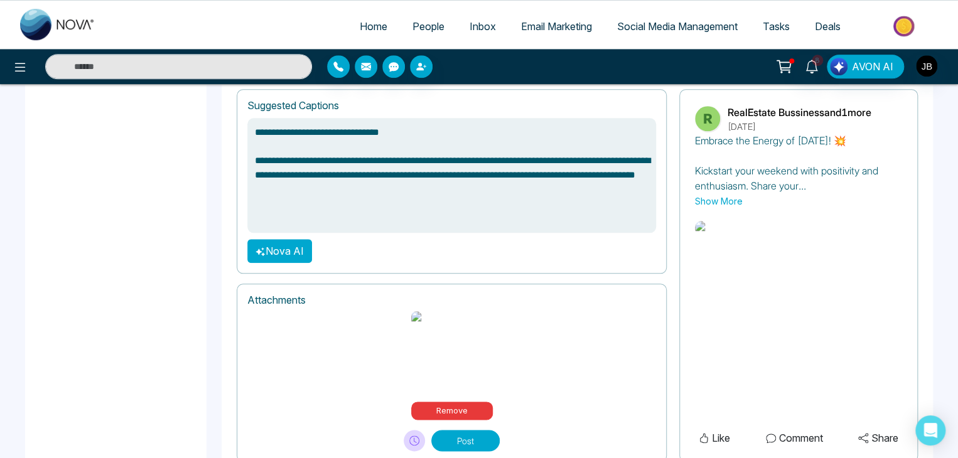
scroll to position [576, 0]
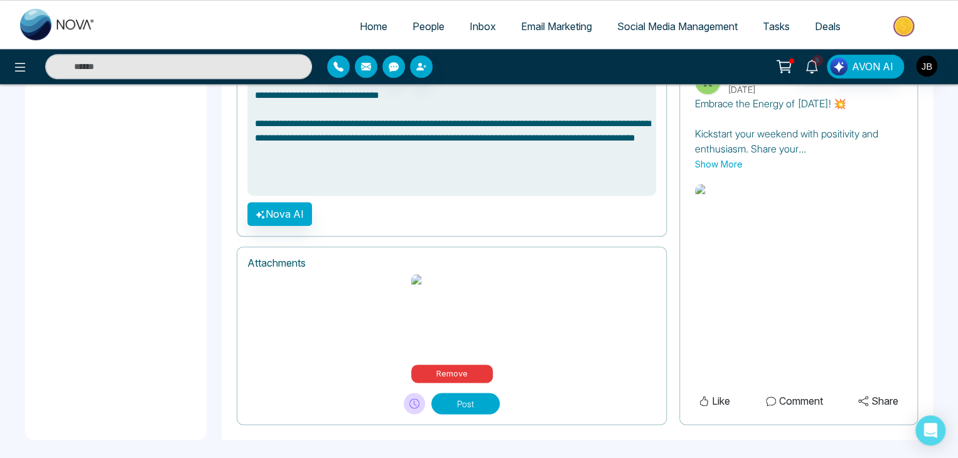
click at [447, 398] on button "Post" at bounding box center [465, 403] width 68 height 21
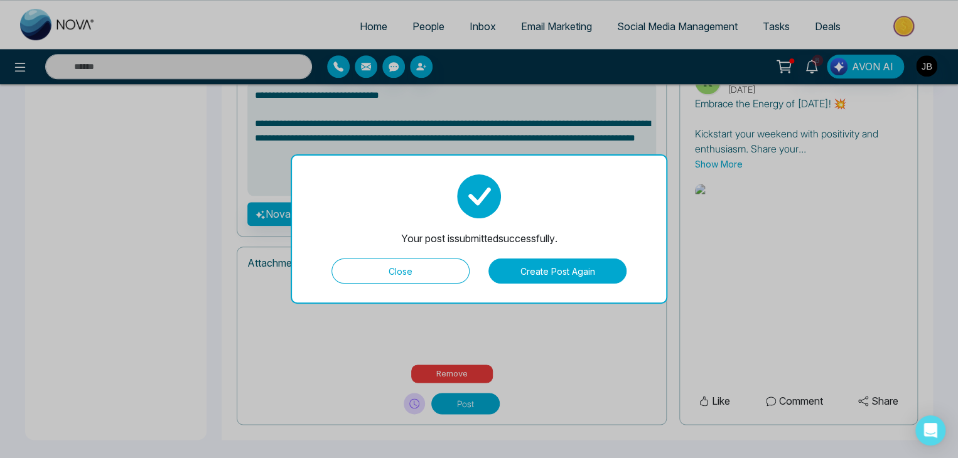
click at [543, 271] on button "Create Post Again" at bounding box center [558, 271] width 138 height 25
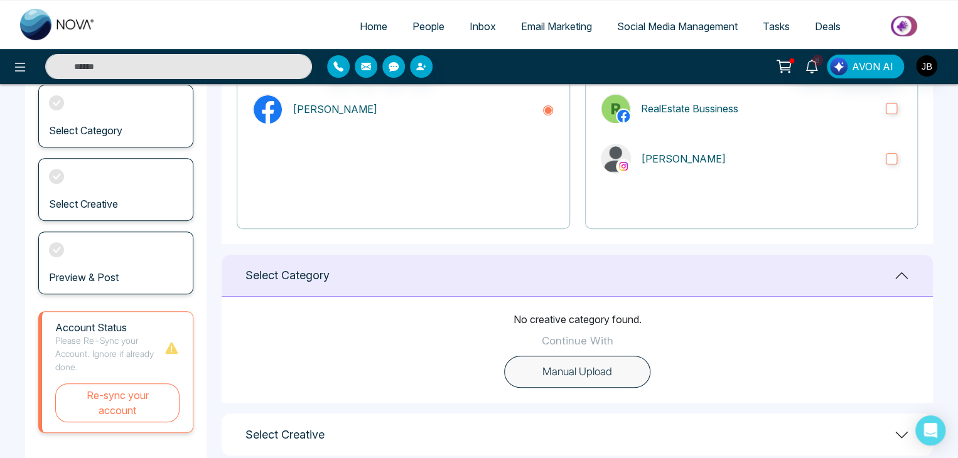
scroll to position [176, 0]
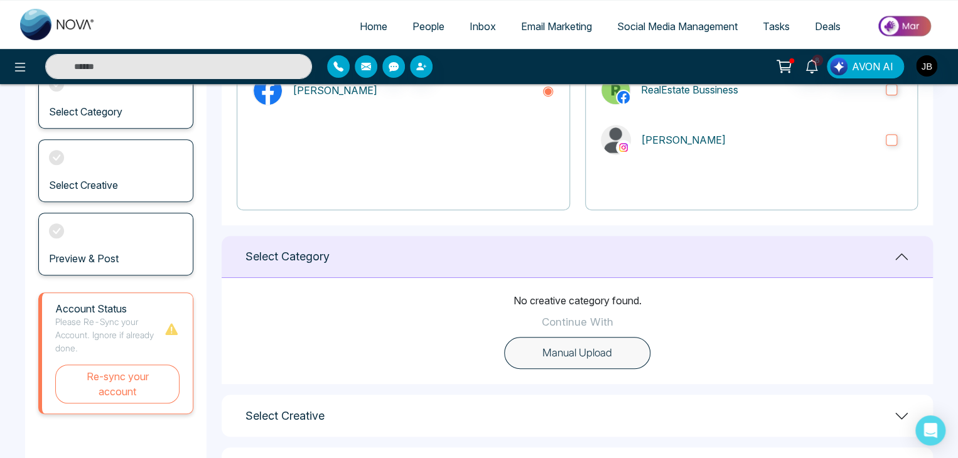
click at [564, 357] on button "Manual Upload" at bounding box center [577, 353] width 146 height 33
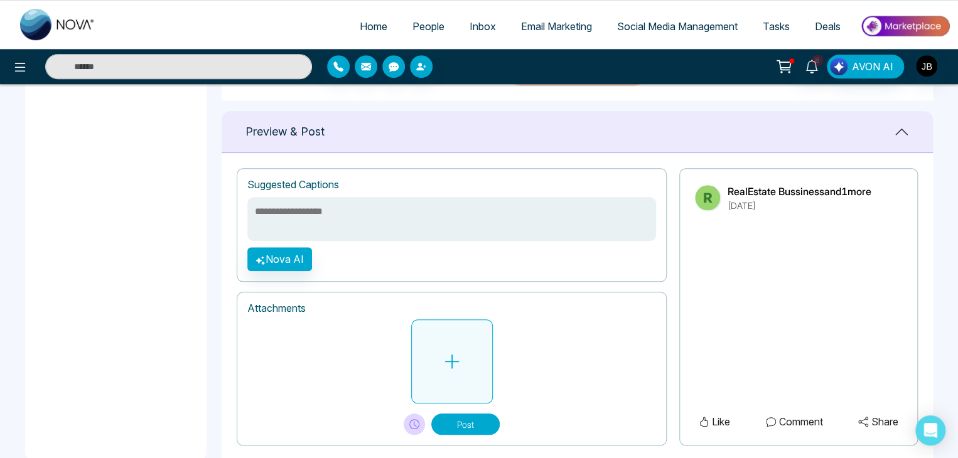
scroll to position [469, 0]
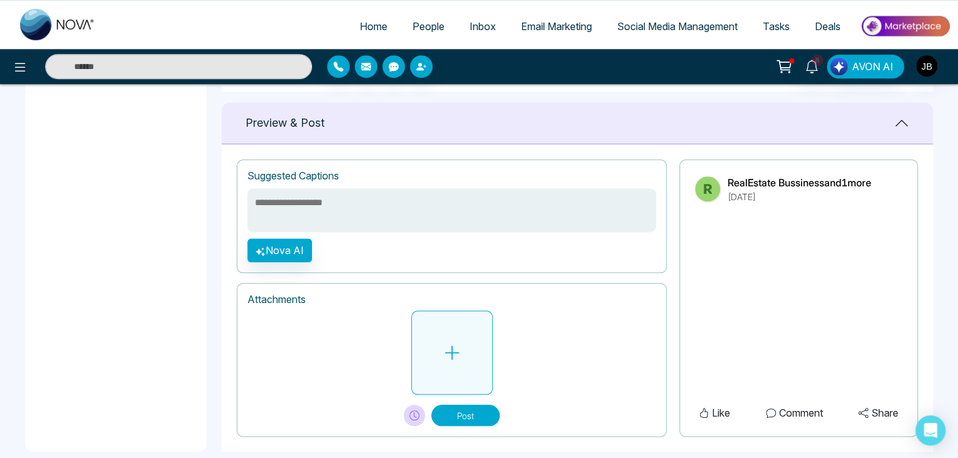
click at [455, 322] on button at bounding box center [452, 353] width 82 height 84
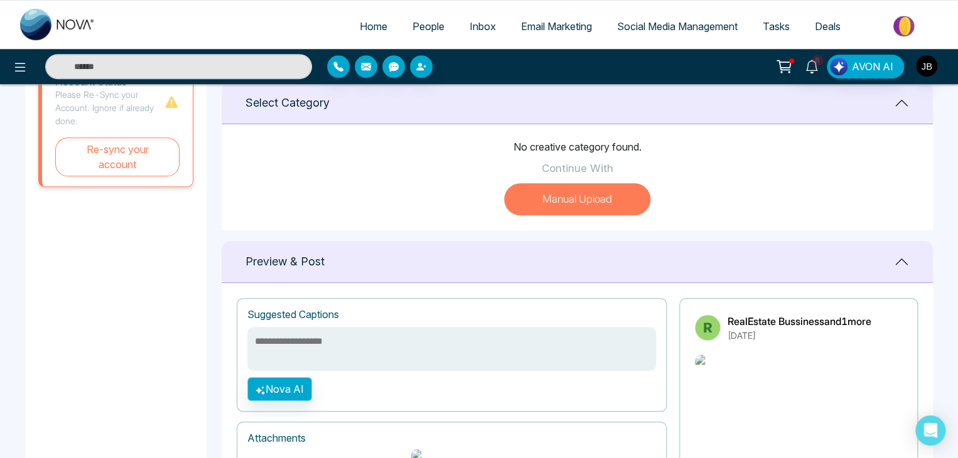
scroll to position [306, 0]
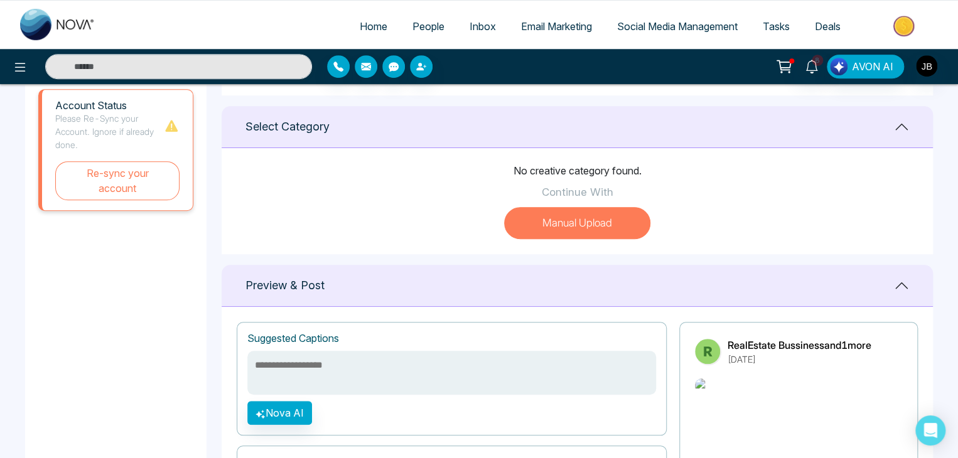
click at [271, 378] on textarea at bounding box center [451, 373] width 409 height 44
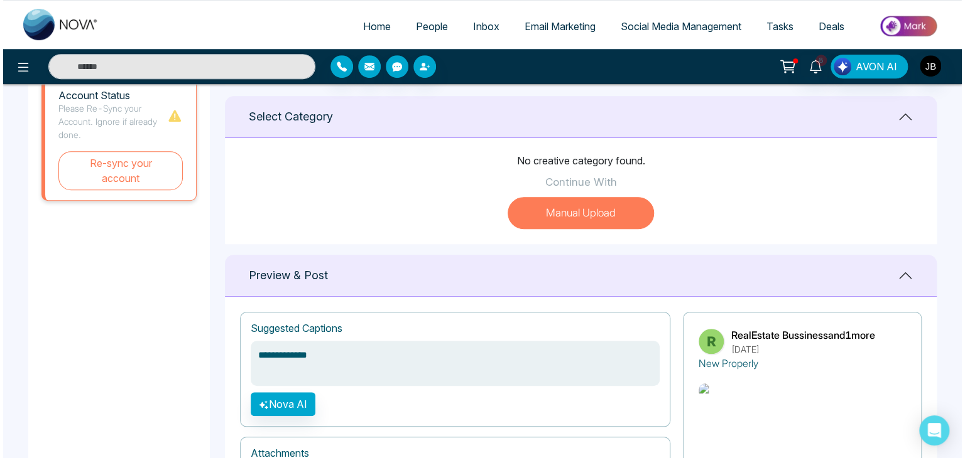
scroll to position [389, 0]
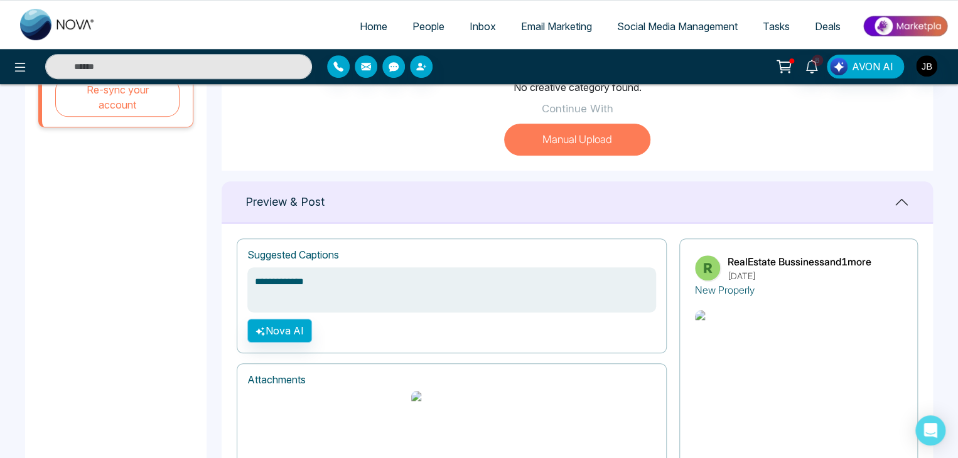
type textarea "**********"
click at [269, 327] on button "Nova AI" at bounding box center [279, 331] width 65 height 24
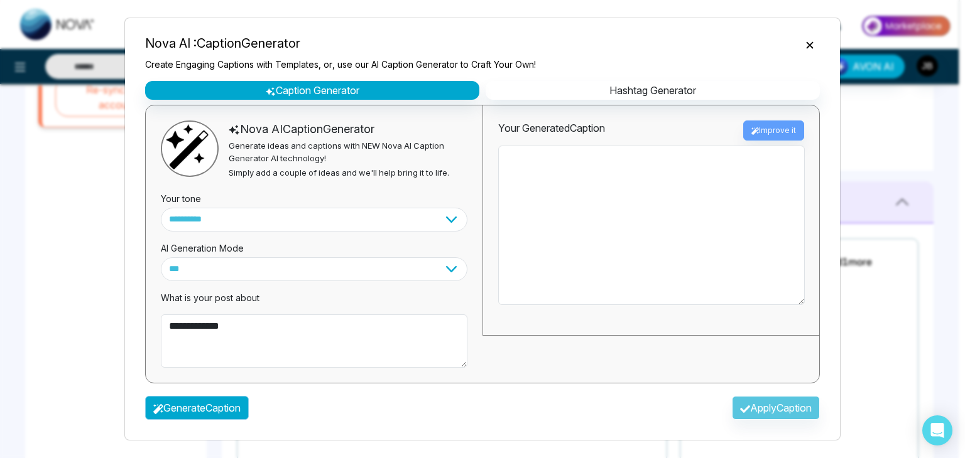
click at [198, 411] on button "Generate Caption" at bounding box center [197, 408] width 104 height 24
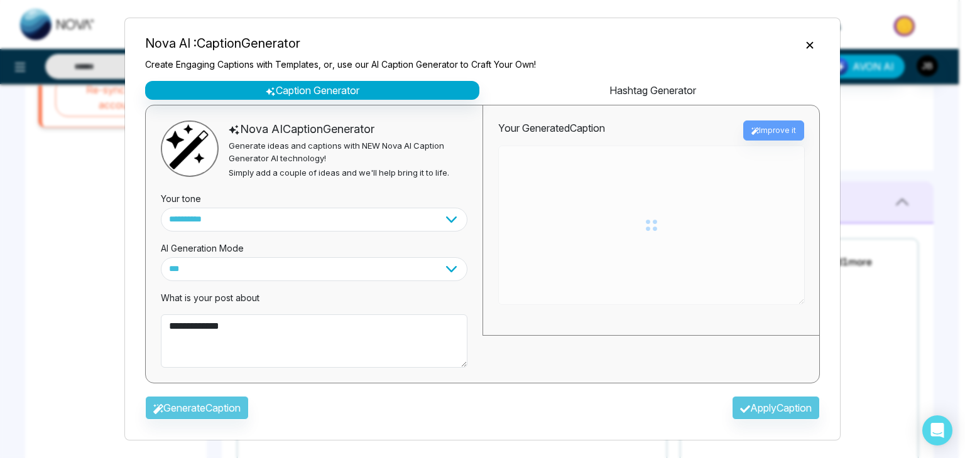
click at [651, 91] on button "Hashtag Generator" at bounding box center [652, 90] width 334 height 19
select select "********"
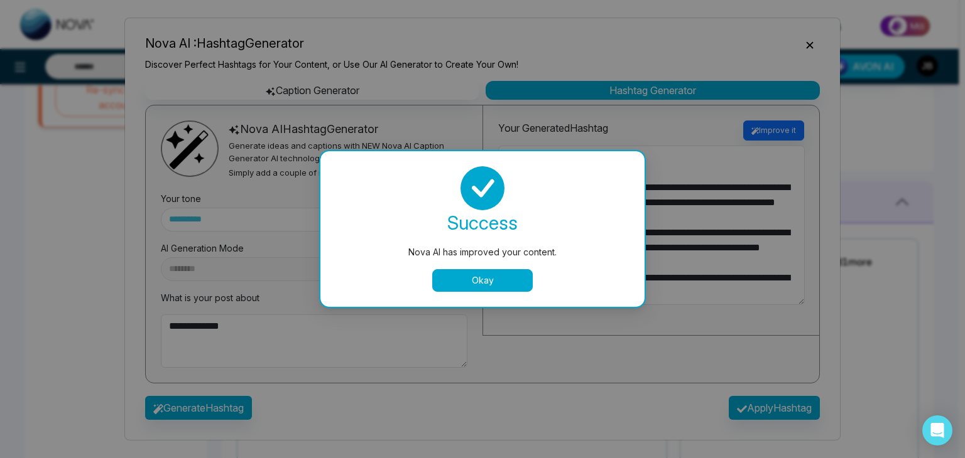
click at [482, 279] on button "Okay" at bounding box center [482, 280] width 100 height 23
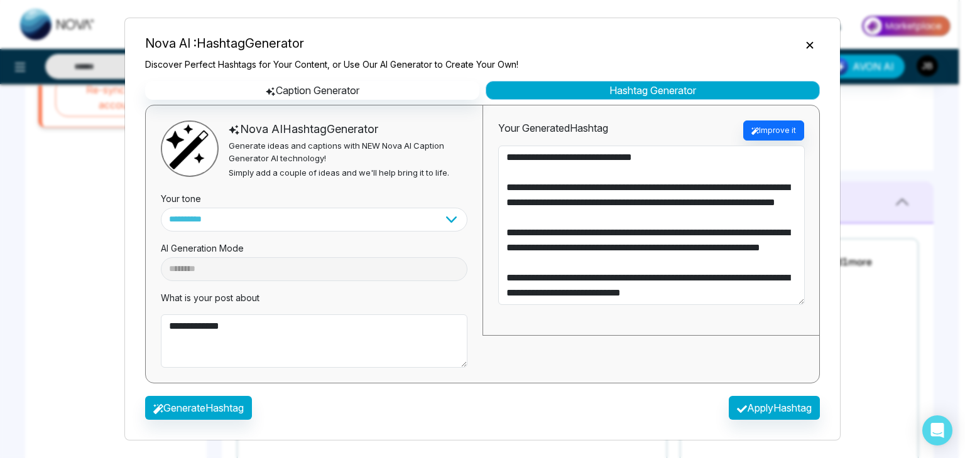
click at [643, 89] on button "Hashtag Generator" at bounding box center [652, 90] width 334 height 19
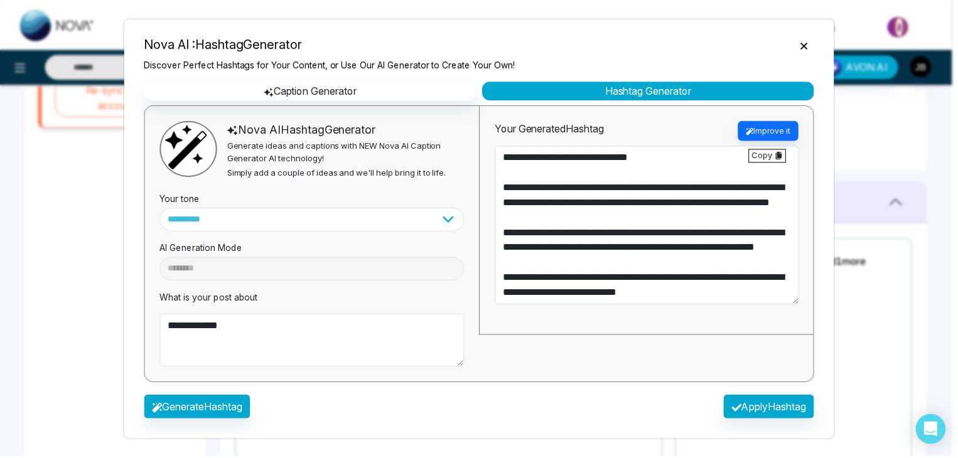
scroll to position [30, 0]
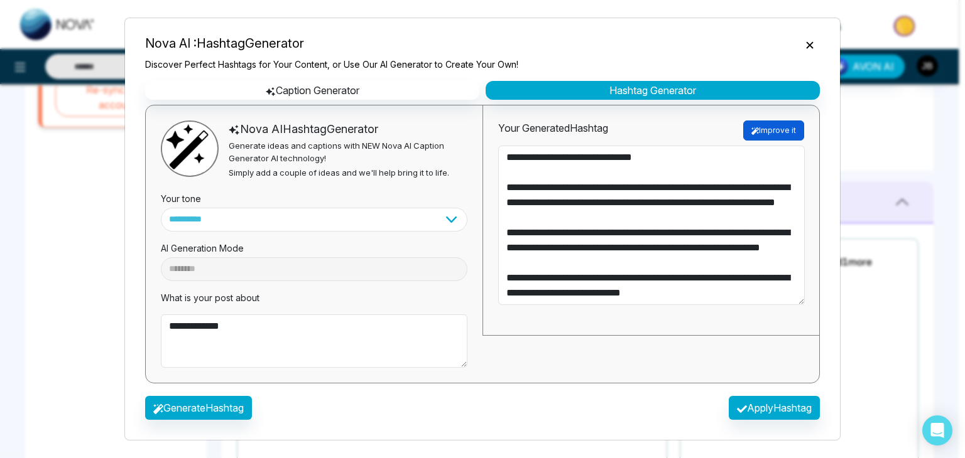
click at [789, 127] on button "Improve it" at bounding box center [773, 131] width 61 height 20
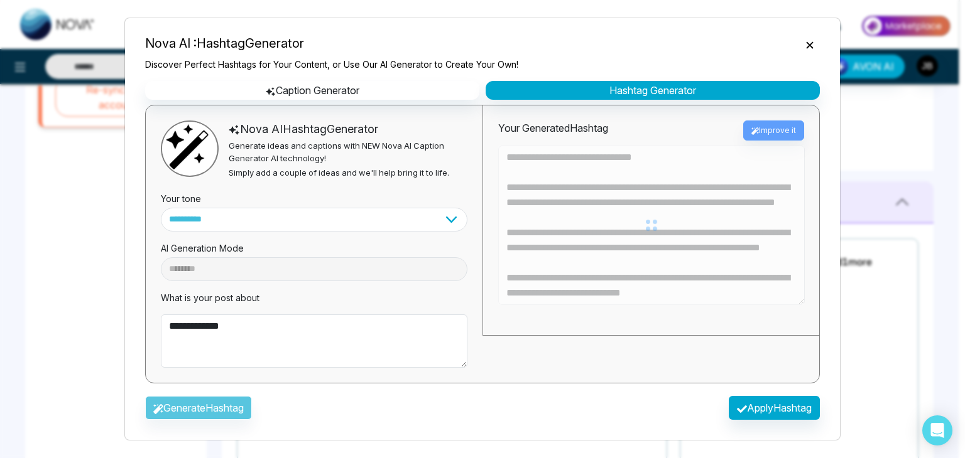
type textarea "**********"
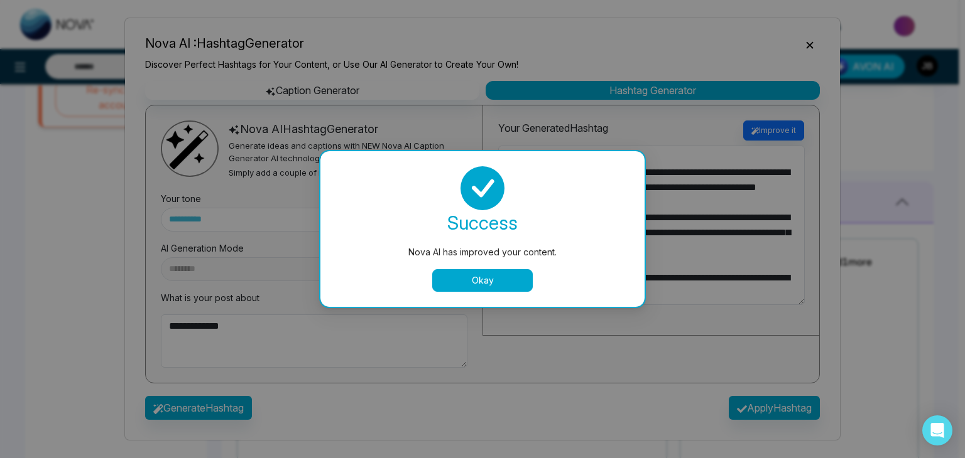
click at [462, 283] on button "Okay" at bounding box center [482, 280] width 100 height 23
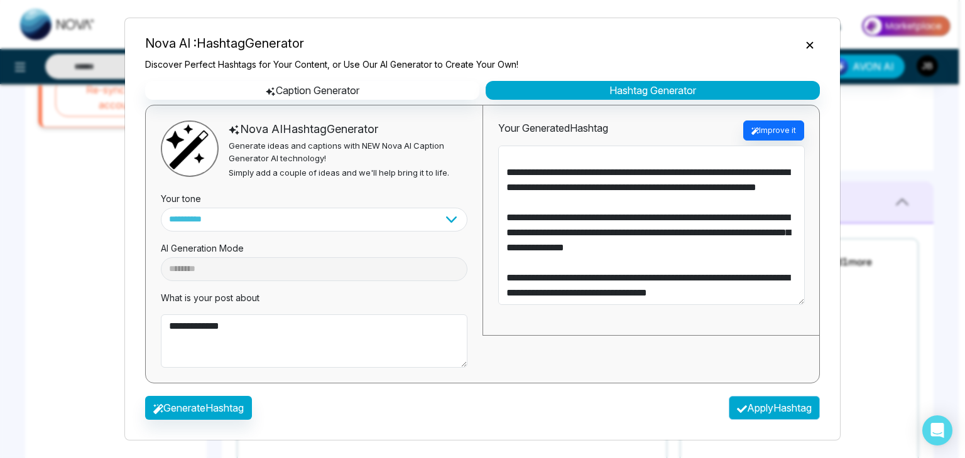
click at [759, 398] on button "Apply Hashtag" at bounding box center [774, 408] width 91 height 24
type textarea "**********"
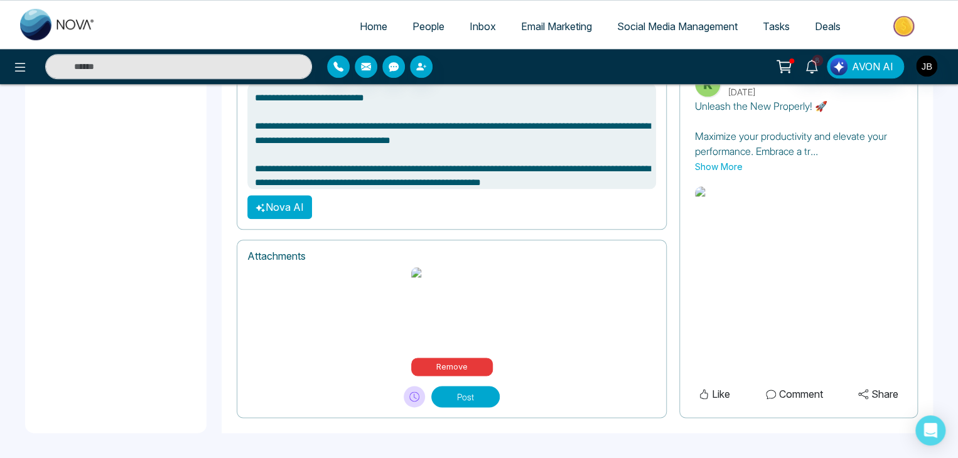
scroll to position [576, 0]
click at [410, 392] on icon at bounding box center [414, 397] width 10 height 10
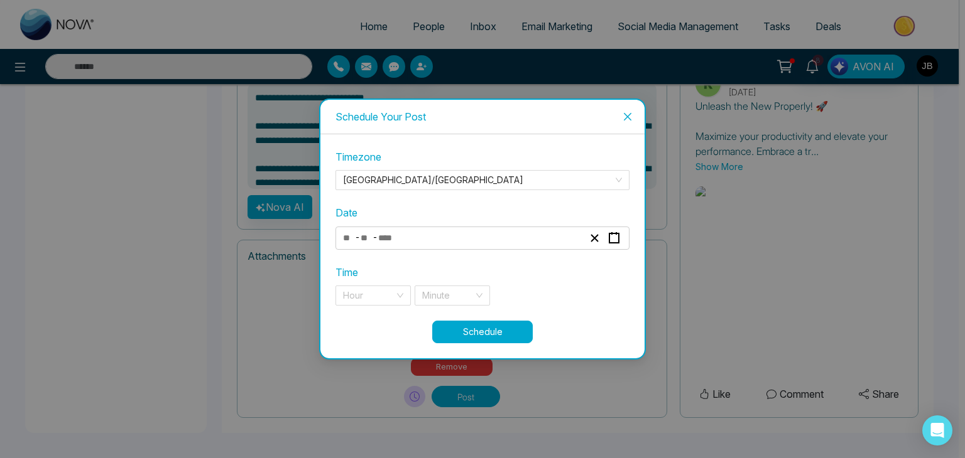
click at [389, 231] on input "number" at bounding box center [390, 238] width 26 height 17
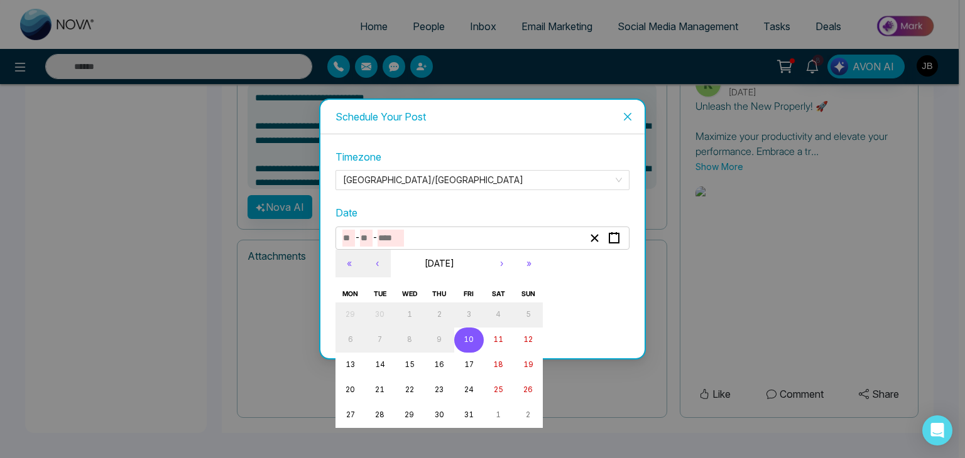
click at [472, 340] on abbr "10" at bounding box center [468, 339] width 10 height 9
type input "**"
type input "****"
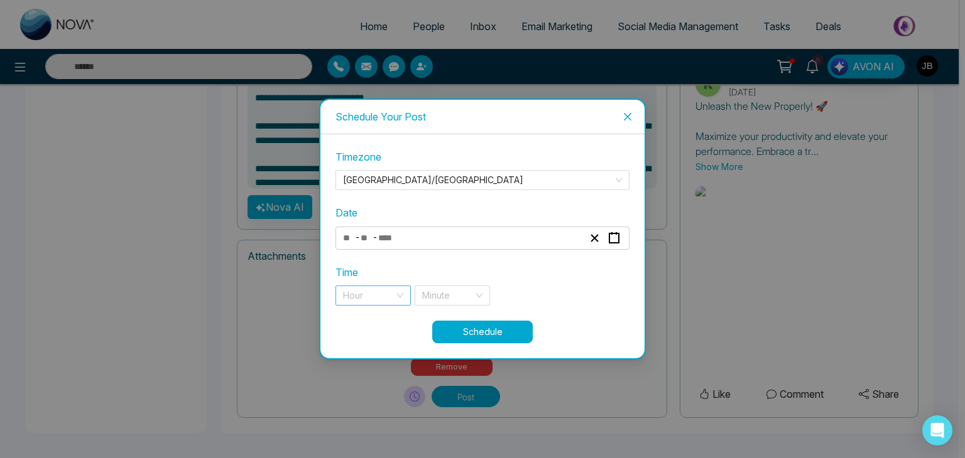
click at [387, 300] on input "search" at bounding box center [368, 295] width 51 height 19
click at [357, 320] on div "9 pm" at bounding box center [373, 321] width 60 height 14
click at [460, 300] on input "search" at bounding box center [447, 295] width 51 height 19
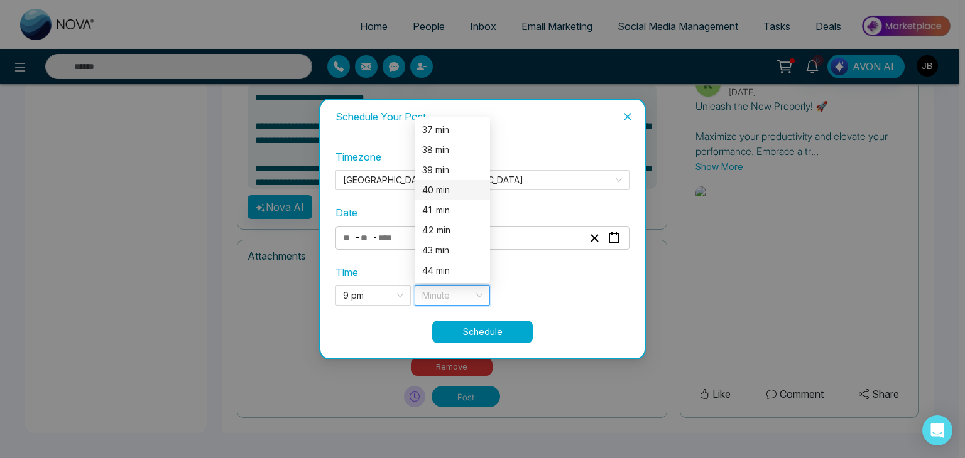
click at [434, 197] on div "40 min" at bounding box center [452, 190] width 60 height 14
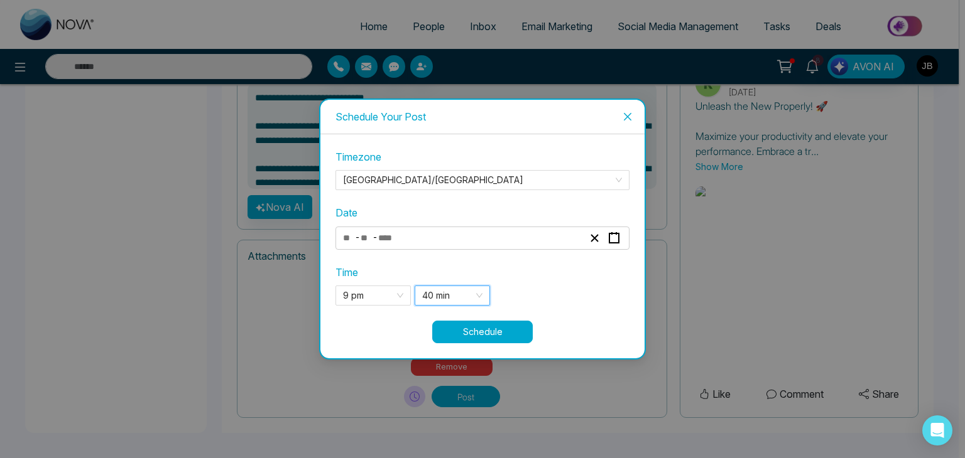
click at [460, 332] on button "Schedule" at bounding box center [482, 332] width 100 height 23
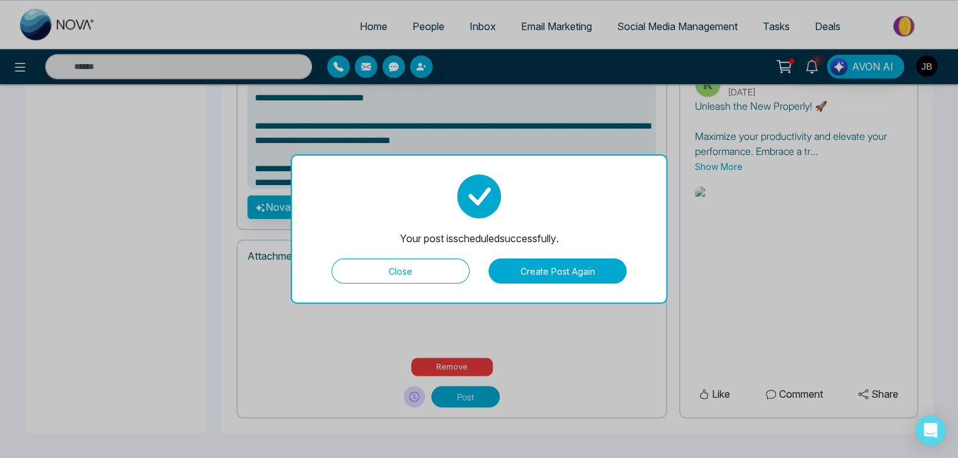
click at [536, 271] on button "Create Post Again" at bounding box center [558, 271] width 138 height 25
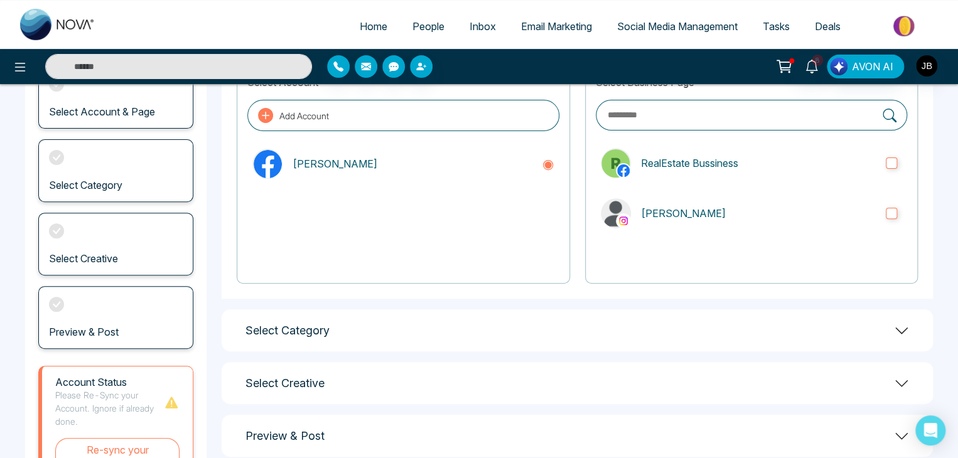
scroll to position [0, 0]
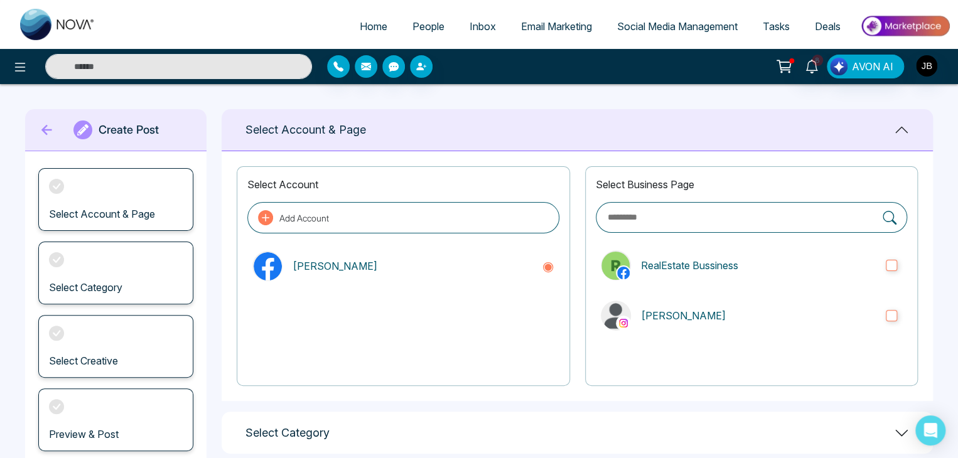
click at [121, 133] on h1 "Create Post" at bounding box center [129, 130] width 60 height 14
click at [80, 136] on icon at bounding box center [82, 129] width 11 height 15
click at [46, 136] on icon at bounding box center [47, 129] width 19 height 25
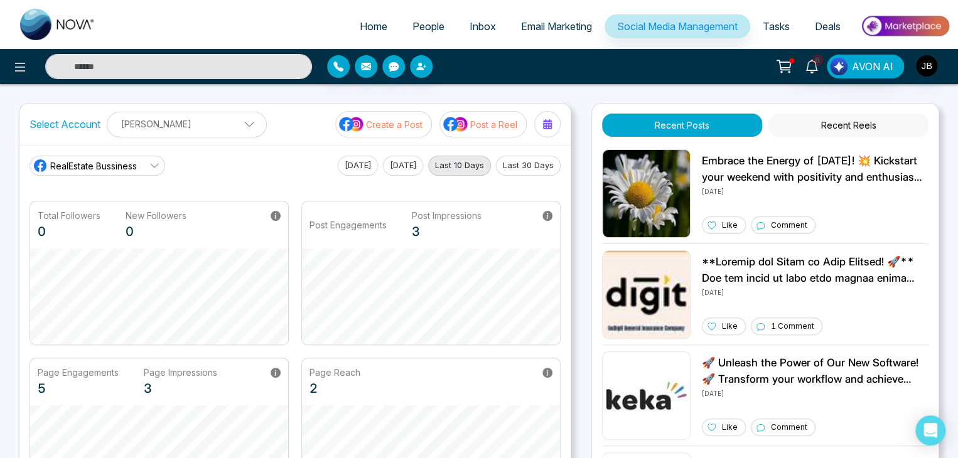
click at [141, 165] on link "RealEstate Bussiness" at bounding box center [98, 166] width 136 height 20
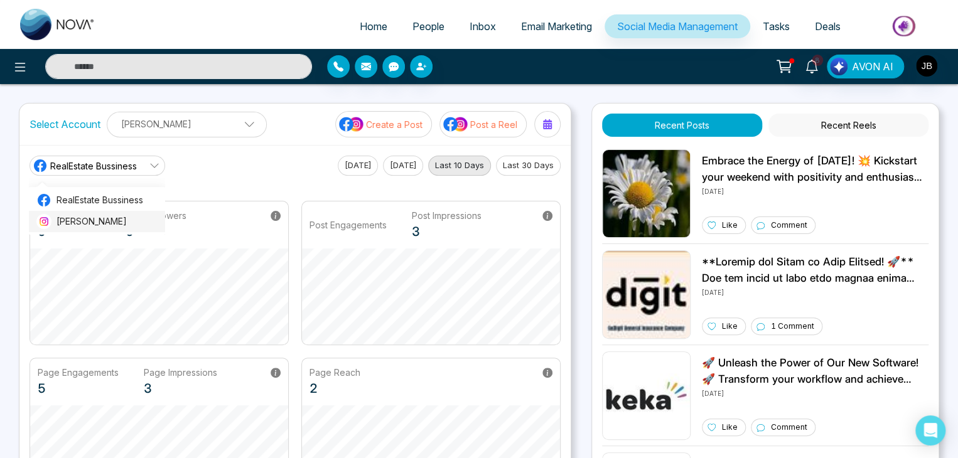
click at [93, 226] on span "[PERSON_NAME]" at bounding box center [107, 222] width 101 height 14
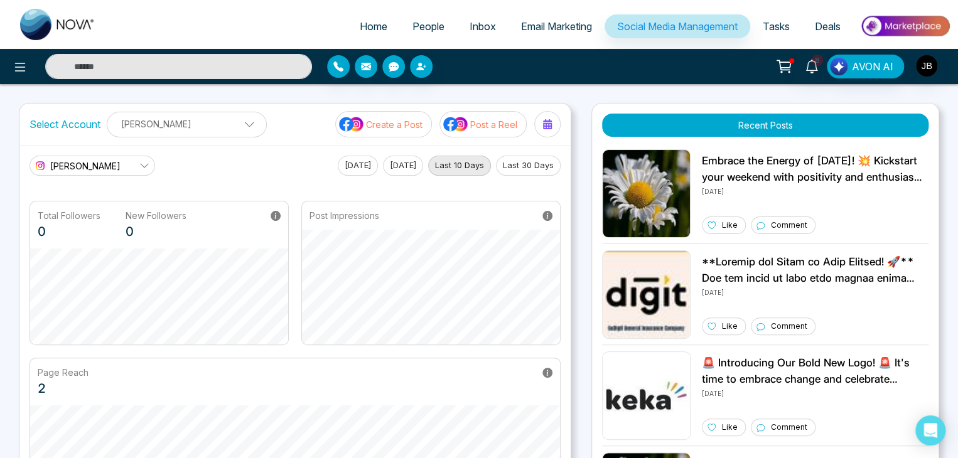
click at [144, 166] on icon at bounding box center [144, 166] width 8 height 4
click at [225, 166] on div "[PERSON_NAME] RealEstate [PERSON_NAME] [DATE] [DATE] Last 10 Days Last 30 Days" at bounding box center [295, 166] width 531 height 20
click at [779, 22] on span "Tasks" at bounding box center [776, 26] width 27 height 13
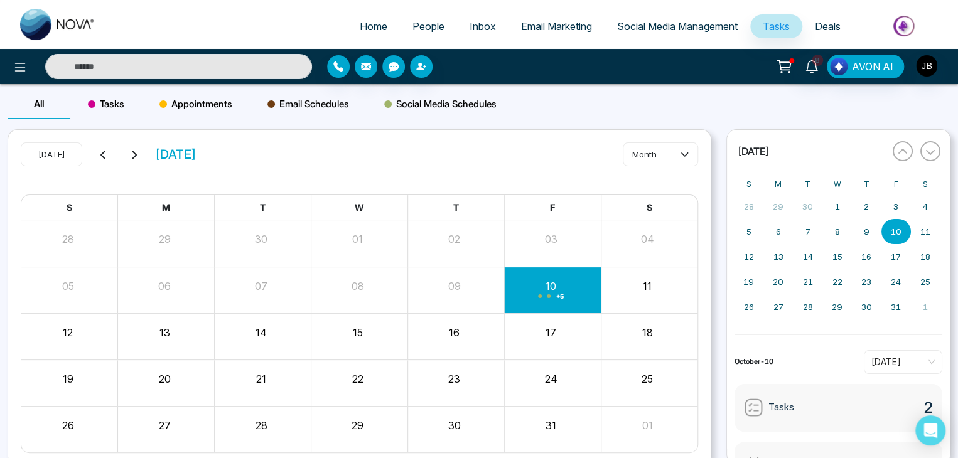
click at [432, 116] on div "Social Media Schedules" at bounding box center [441, 104] width 148 height 30
click at [436, 108] on span "Social Media Schedules" at bounding box center [440, 104] width 112 height 15
click at [445, 103] on span "Social Media Schedules" at bounding box center [440, 104] width 112 height 15
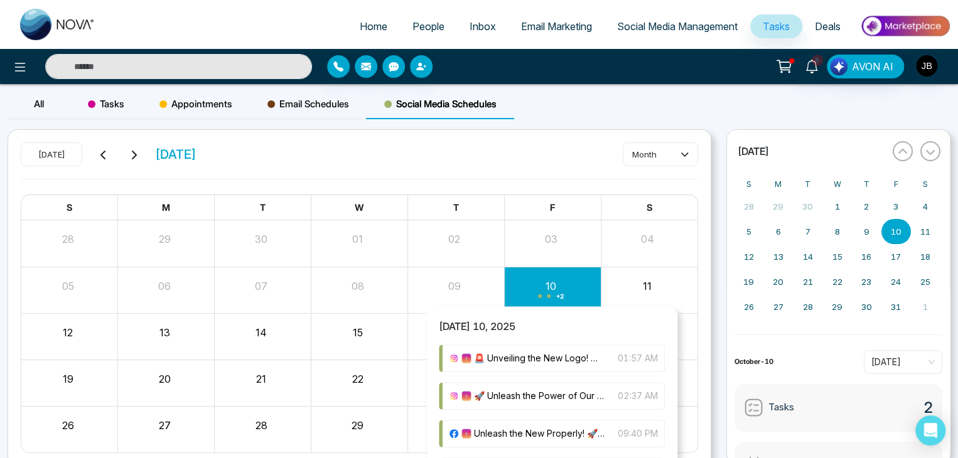
click at [558, 297] on span "+ 2" at bounding box center [560, 296] width 8 height 5
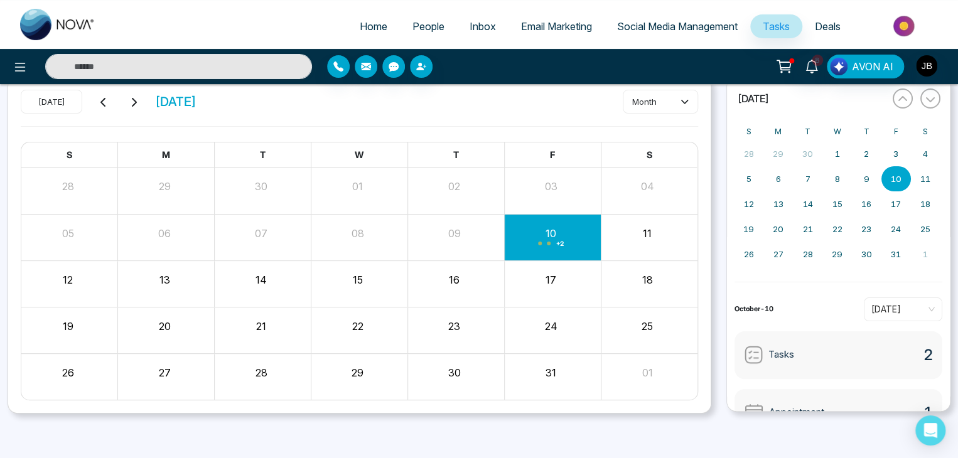
click at [668, 14] on link "Social Media Management" at bounding box center [678, 26] width 146 height 24
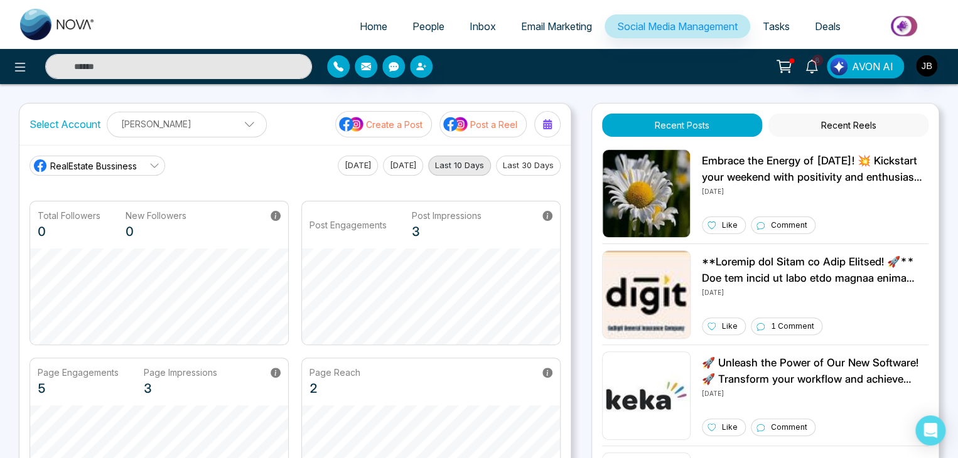
click at [407, 126] on p "Create a Post" at bounding box center [394, 124] width 57 height 13
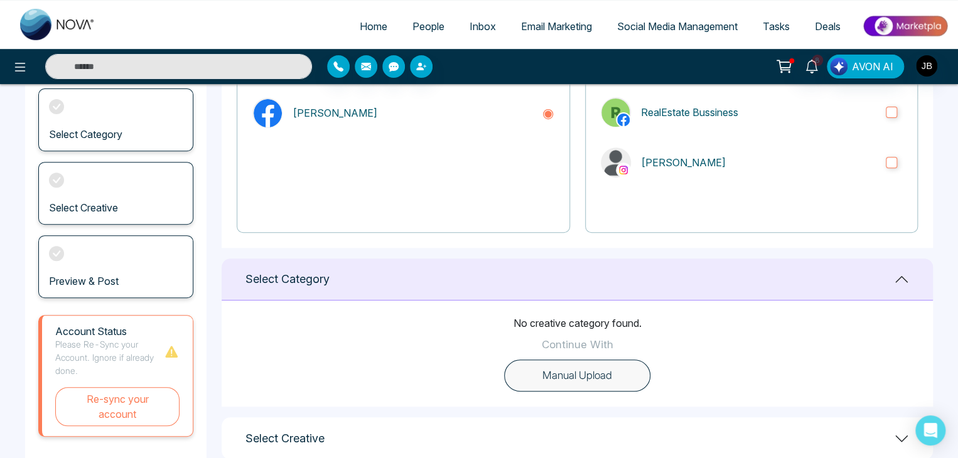
scroll to position [167, 0]
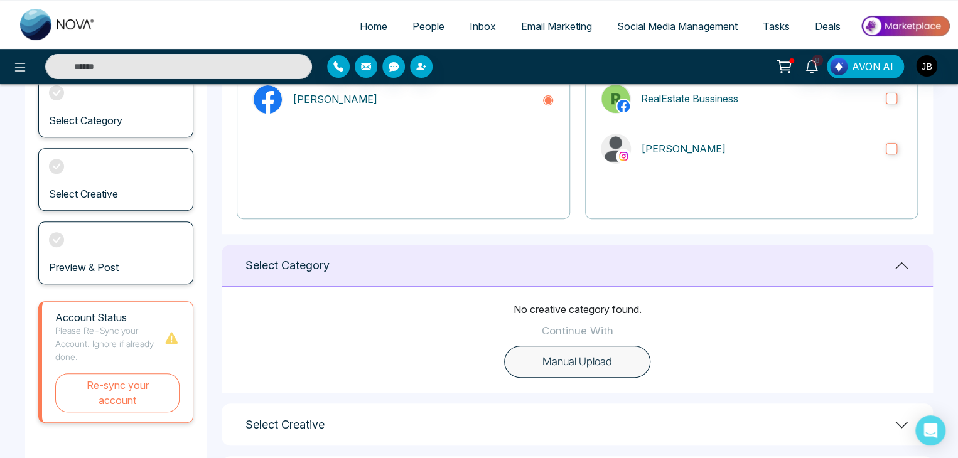
click at [579, 365] on button "Manual Upload" at bounding box center [577, 362] width 146 height 33
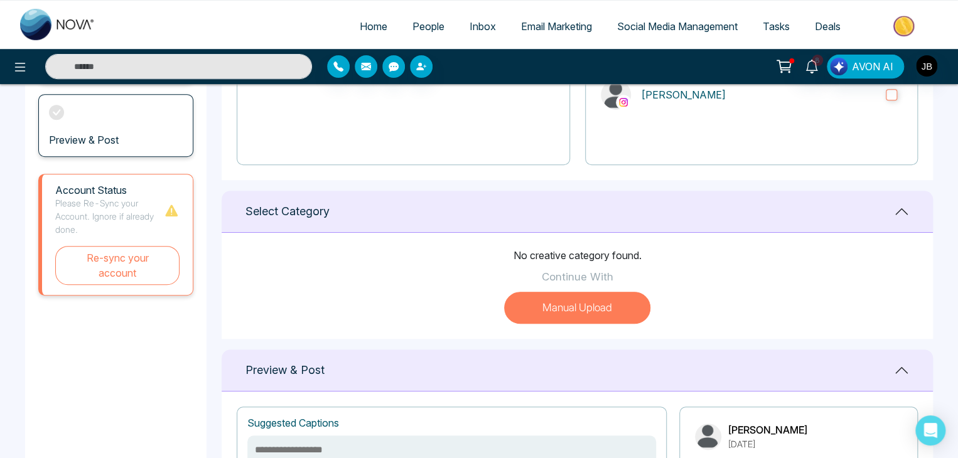
scroll to position [251, 0]
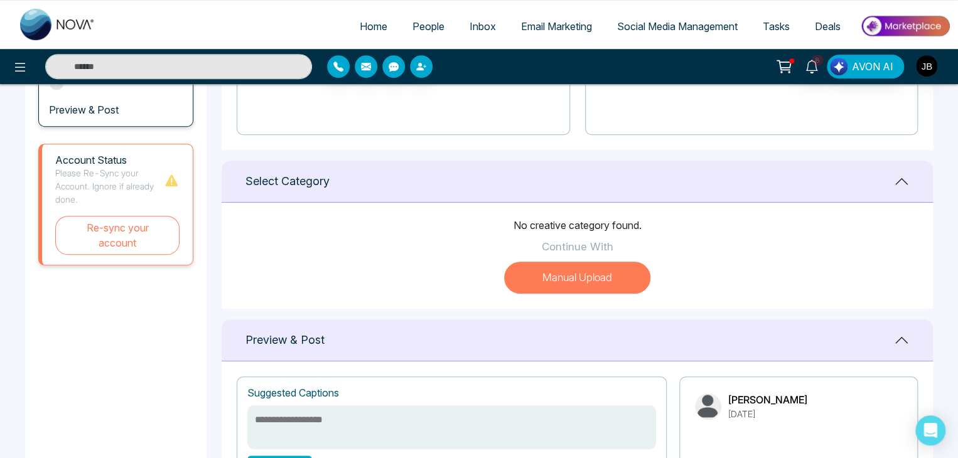
click at [565, 279] on button "Manual Upload" at bounding box center [577, 278] width 146 height 33
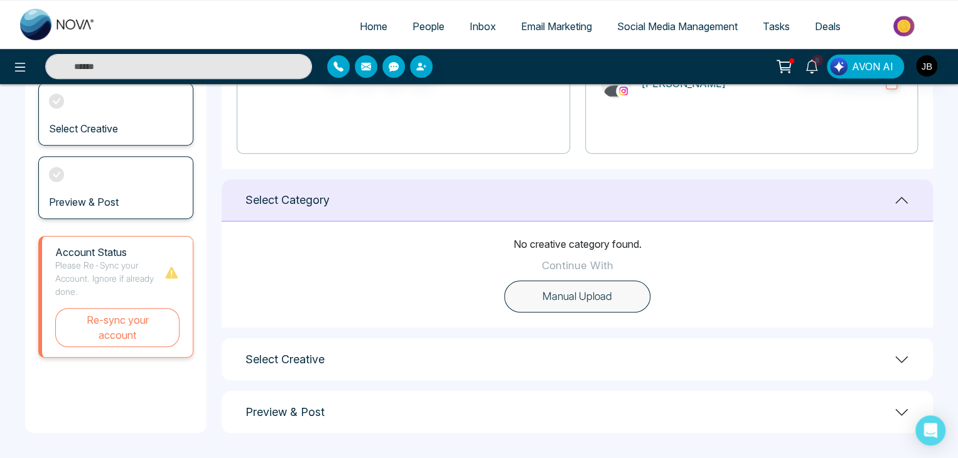
click at [591, 292] on button "Manual Upload" at bounding box center [577, 297] width 146 height 33
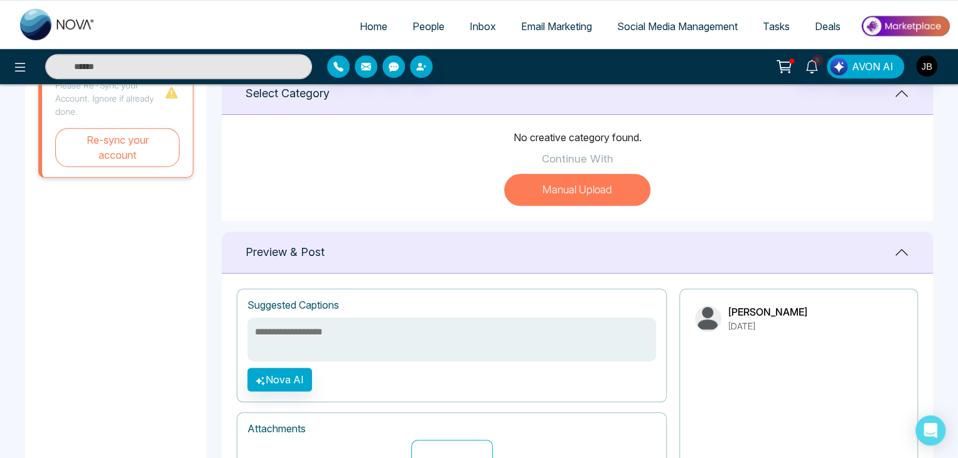
scroll to position [377, 0]
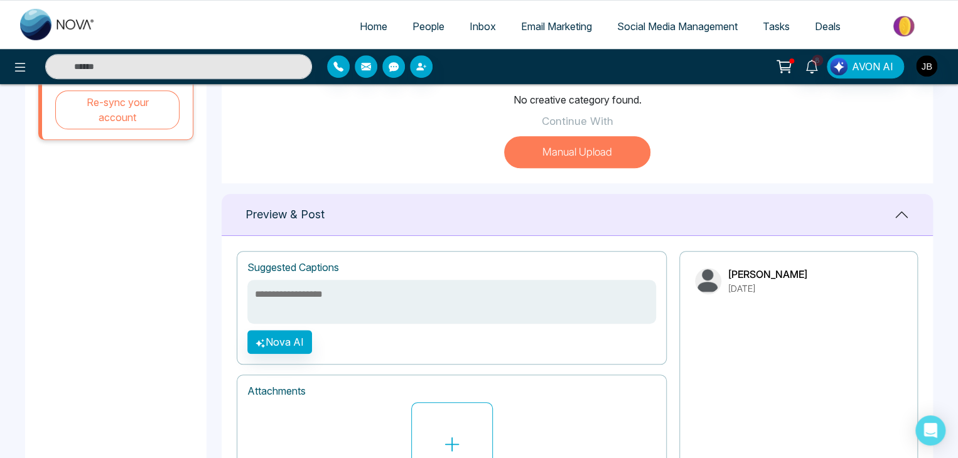
click at [442, 311] on textarea at bounding box center [451, 302] width 409 height 44
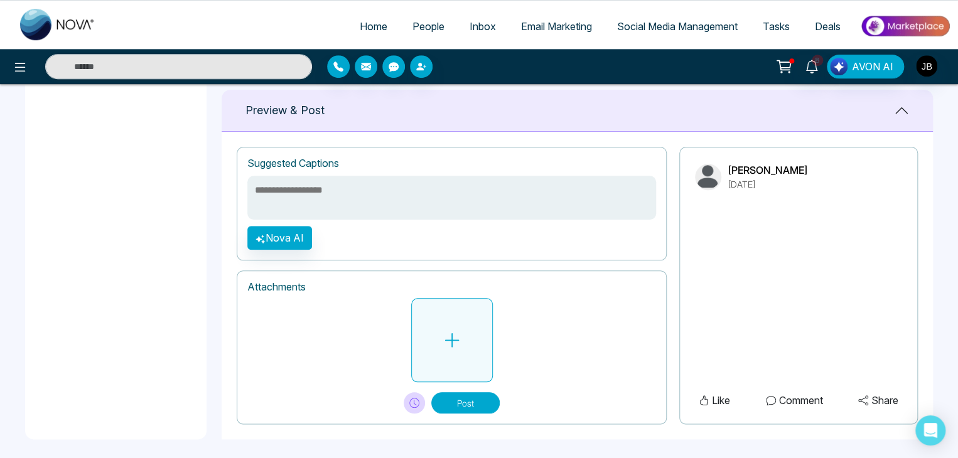
scroll to position [487, 0]
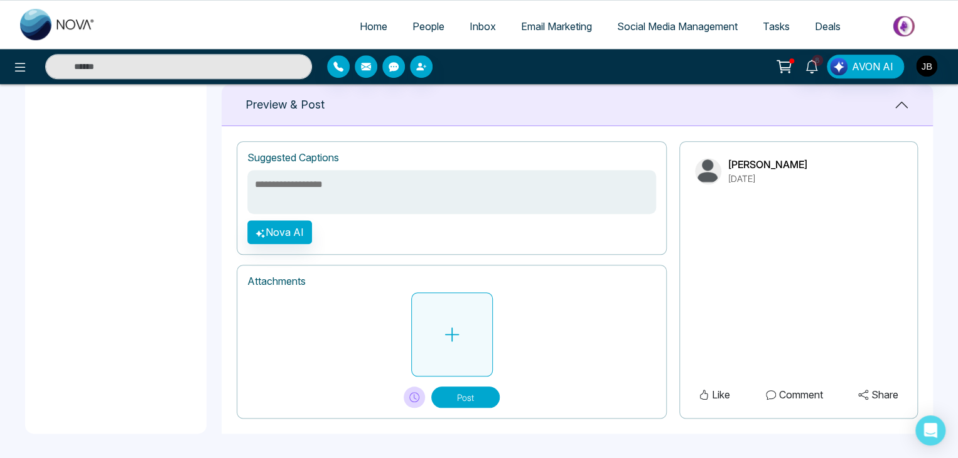
click at [435, 352] on button at bounding box center [452, 335] width 82 height 84
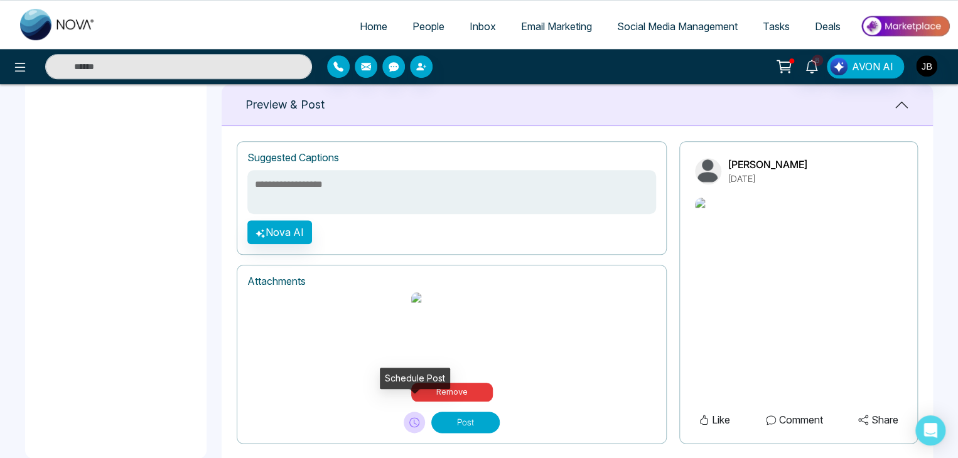
click at [409, 412] on button at bounding box center [414, 422] width 21 height 21
click at [327, 192] on textarea at bounding box center [451, 192] width 409 height 44
click at [308, 173] on textarea at bounding box center [451, 192] width 409 height 44
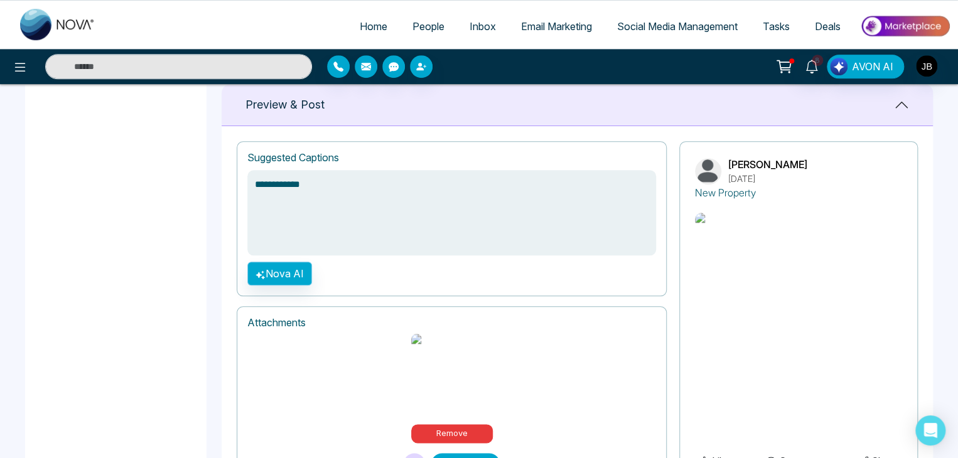
type textarea "**********"
click at [279, 266] on button "Nova AI" at bounding box center [279, 274] width 65 height 24
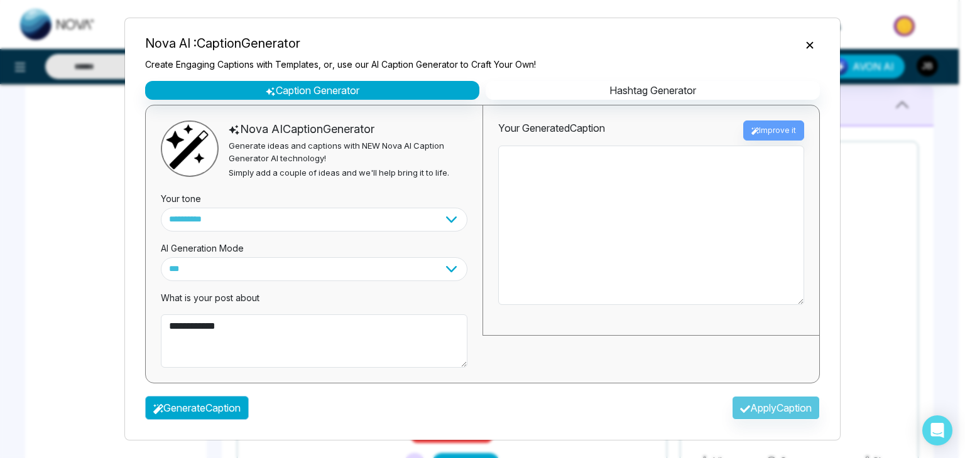
click at [174, 406] on button "Generate Caption" at bounding box center [197, 408] width 104 height 24
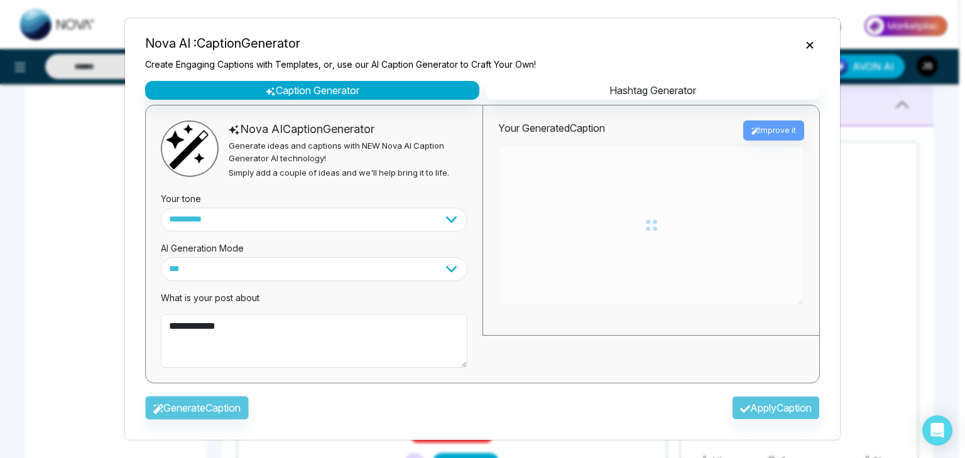
type textarea "**********"
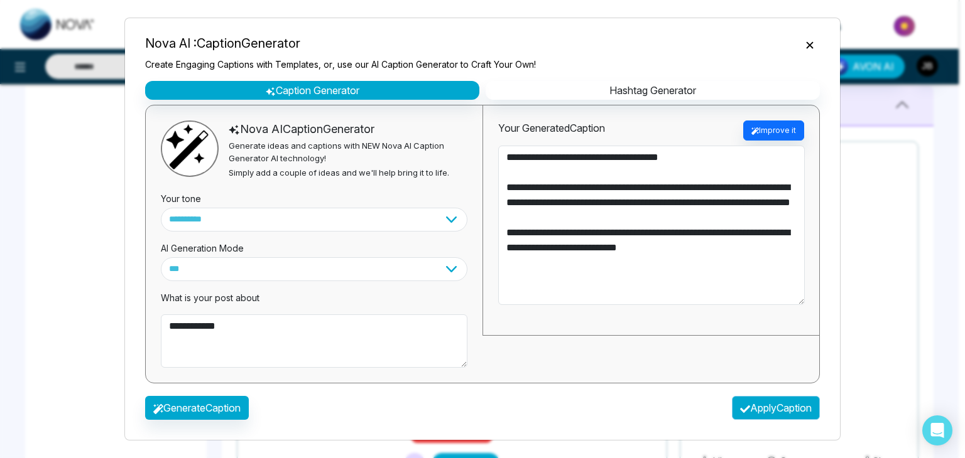
click at [751, 413] on button "Apply Caption" at bounding box center [776, 408] width 88 height 24
type textarea "**********"
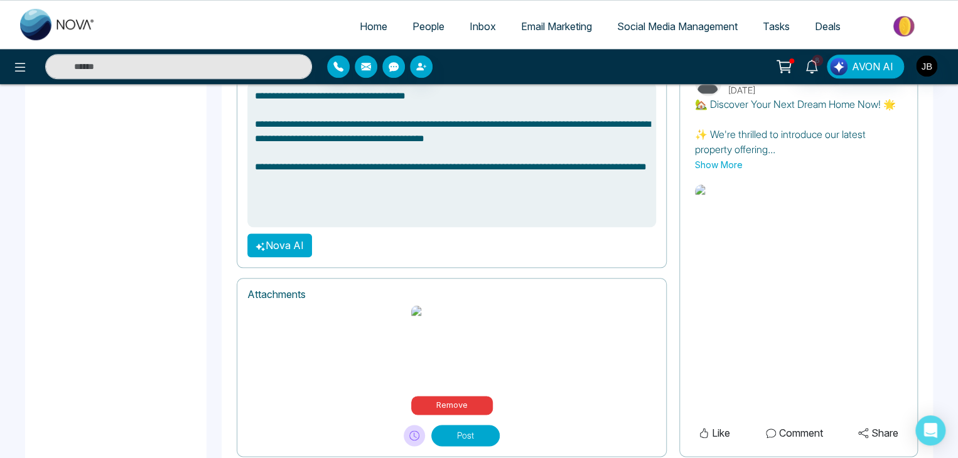
scroll to position [576, 0]
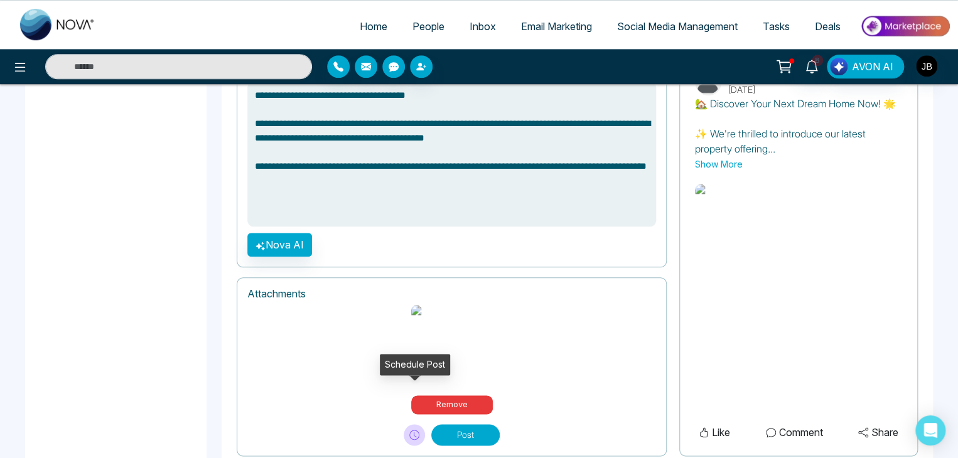
click at [413, 430] on icon at bounding box center [414, 435] width 10 height 10
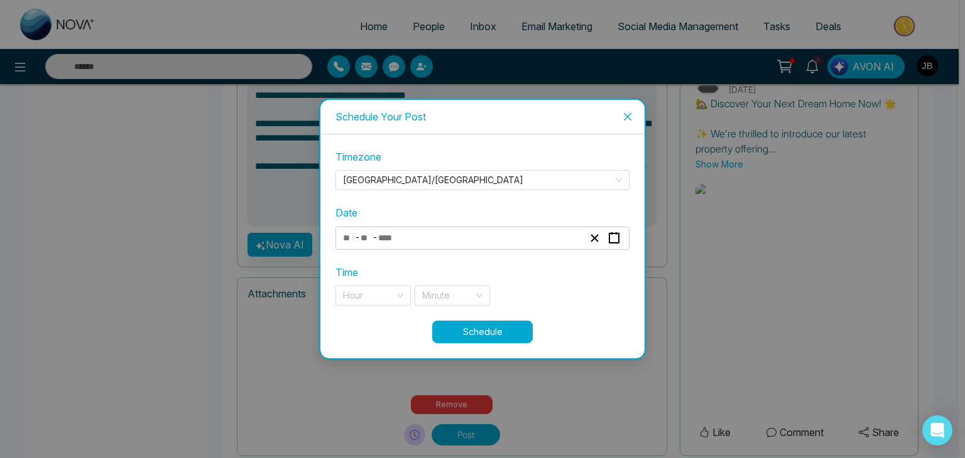
click at [363, 229] on div "- -" at bounding box center [482, 238] width 294 height 23
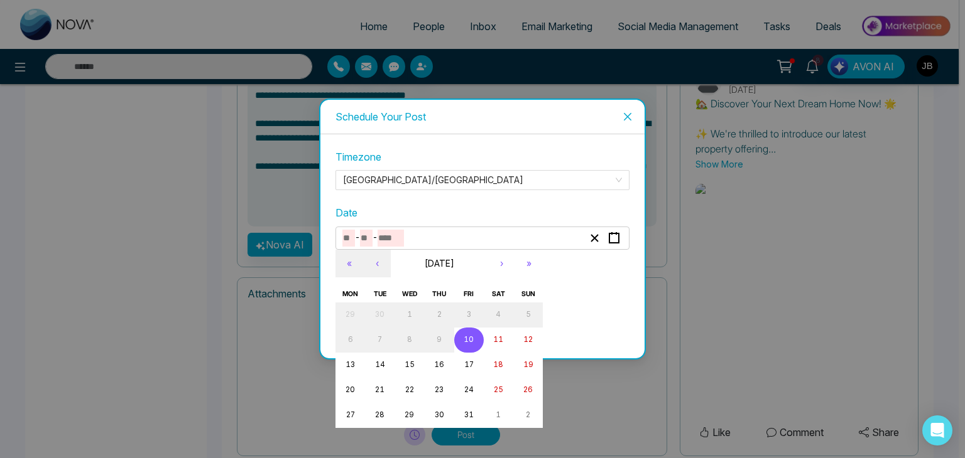
click at [364, 231] on input "number" at bounding box center [366, 238] width 13 height 17
click at [463, 342] on abbr "10" at bounding box center [468, 339] width 10 height 9
type input "**"
type input "****"
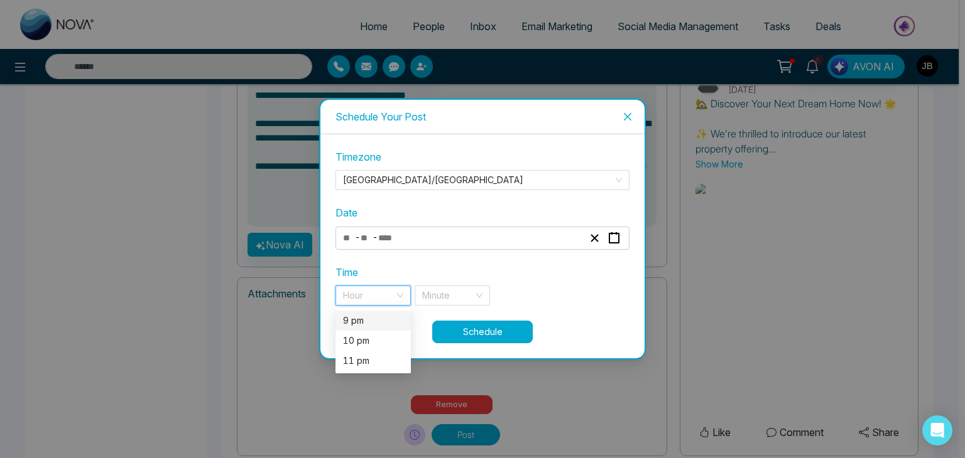
click at [374, 297] on input "search" at bounding box center [368, 295] width 51 height 19
click at [367, 320] on div "9 pm" at bounding box center [373, 321] width 60 height 14
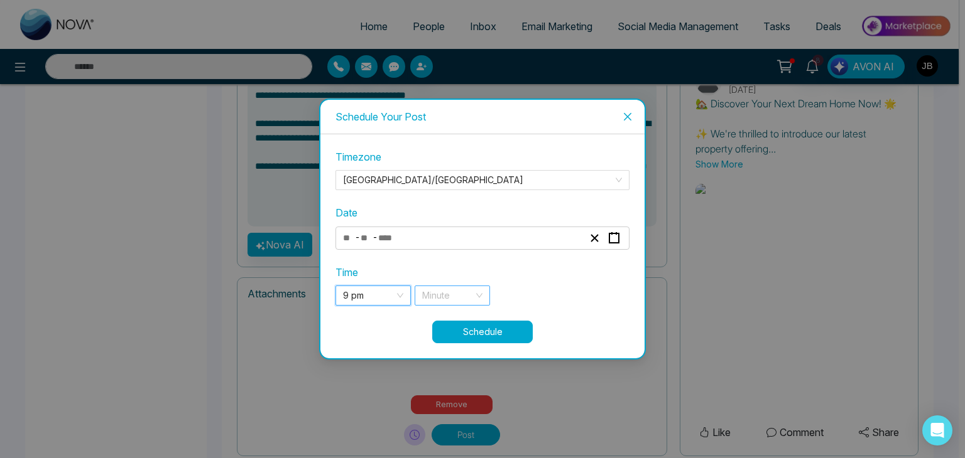
click at [445, 290] on input "search" at bounding box center [447, 295] width 51 height 19
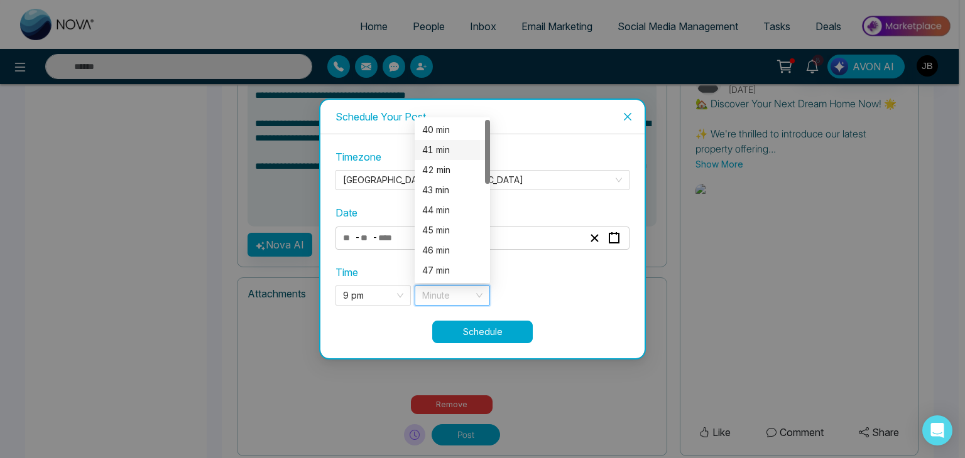
click at [440, 149] on div "41 min" at bounding box center [452, 150] width 60 height 14
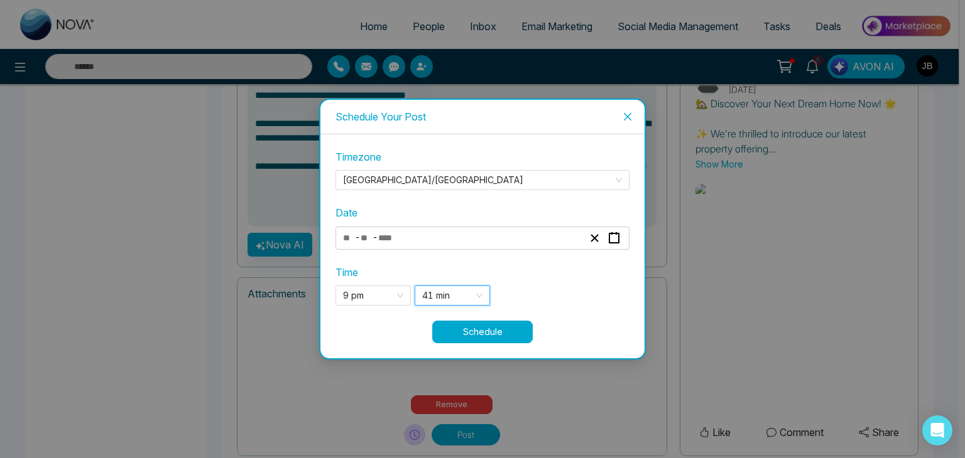
click at [460, 300] on span "41 min" at bounding box center [452, 295] width 60 height 19
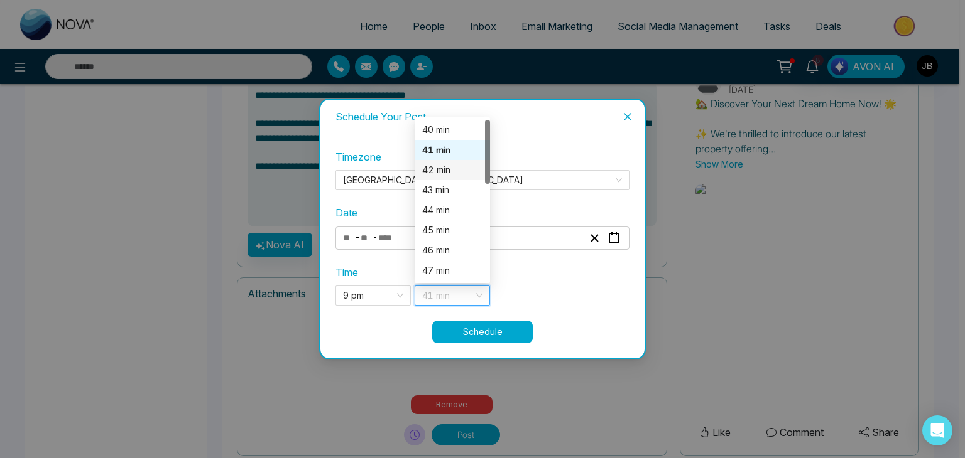
click at [435, 168] on div "42 min" at bounding box center [452, 170] width 60 height 14
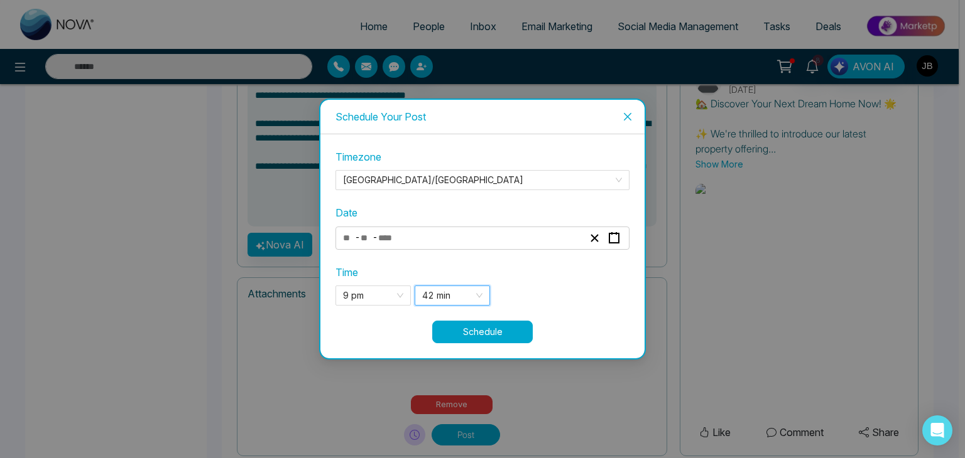
click at [469, 328] on button "Schedule" at bounding box center [482, 332] width 100 height 23
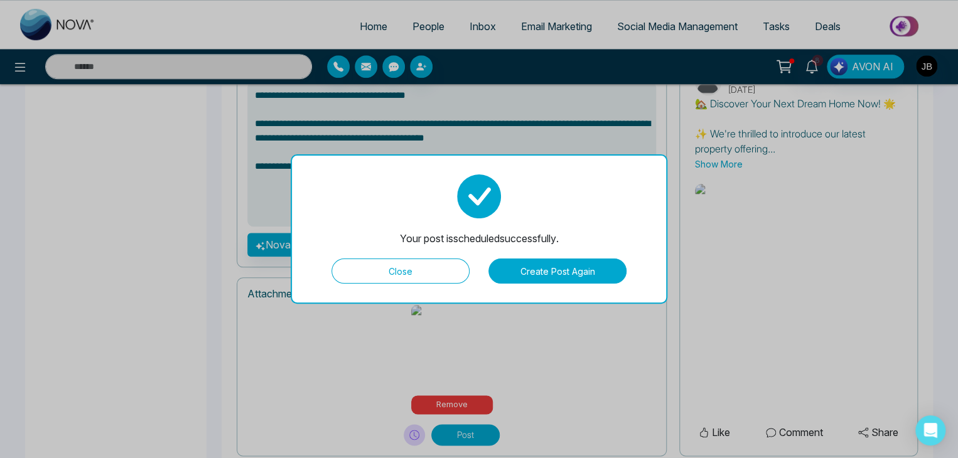
click at [530, 272] on button "Create Post Again" at bounding box center [558, 271] width 138 height 25
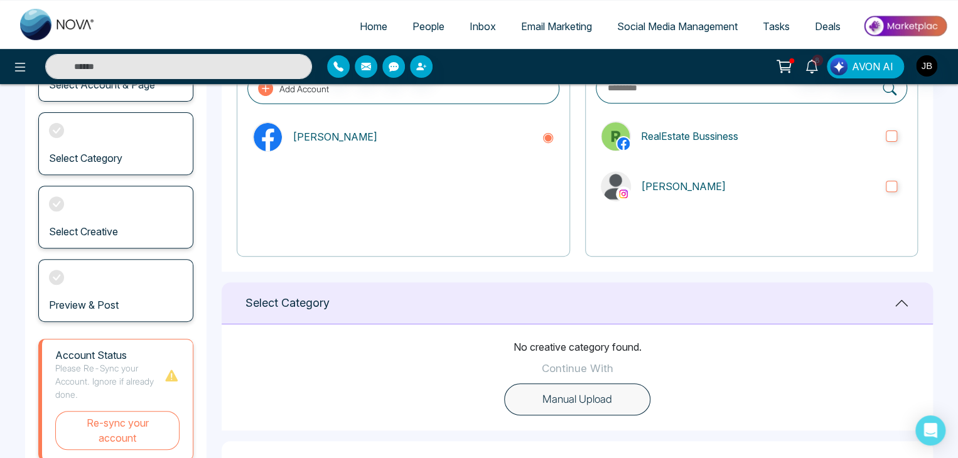
scroll to position [134, 0]
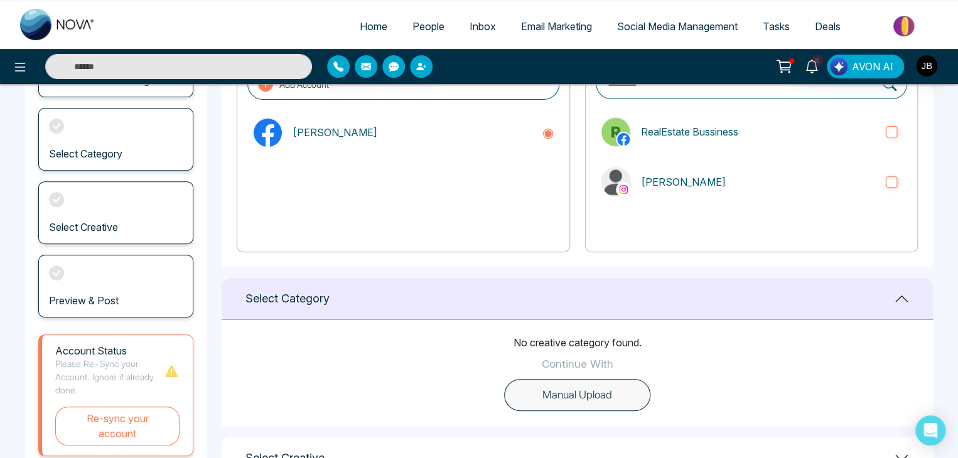
click at [592, 385] on button "Manual Upload" at bounding box center [577, 395] width 146 height 33
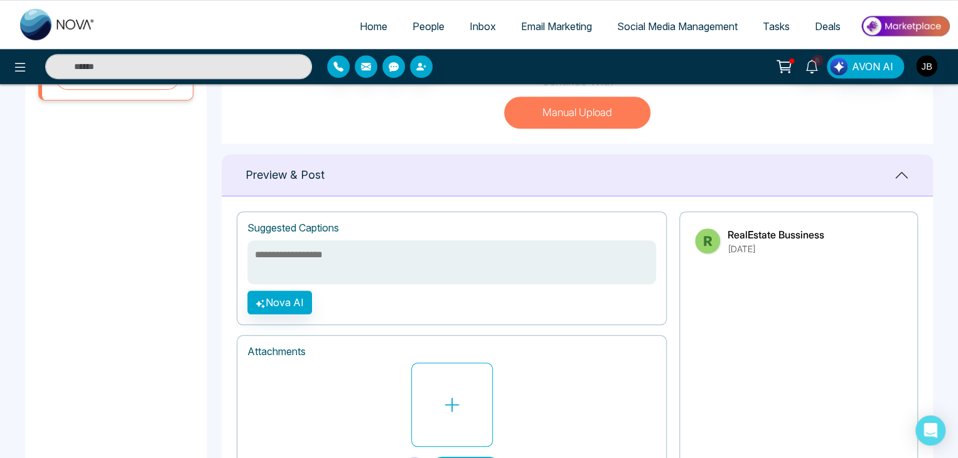
scroll to position [427, 0]
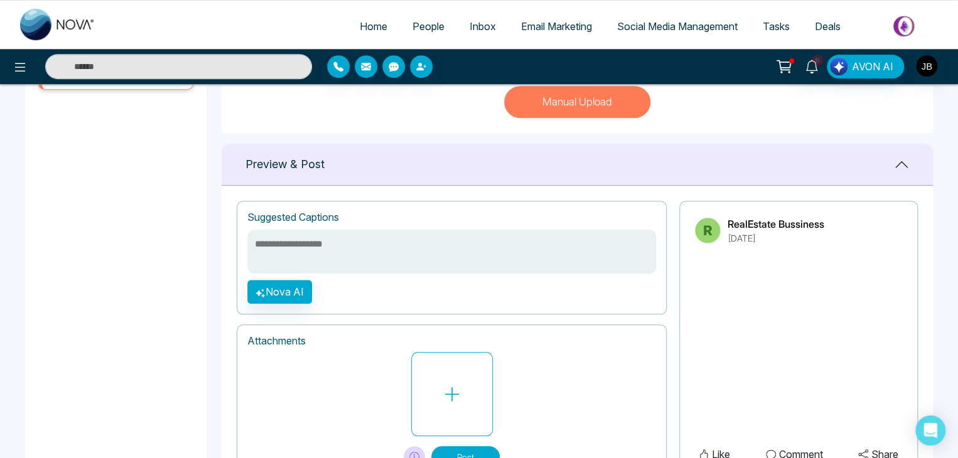
click at [351, 244] on textarea at bounding box center [451, 252] width 409 height 44
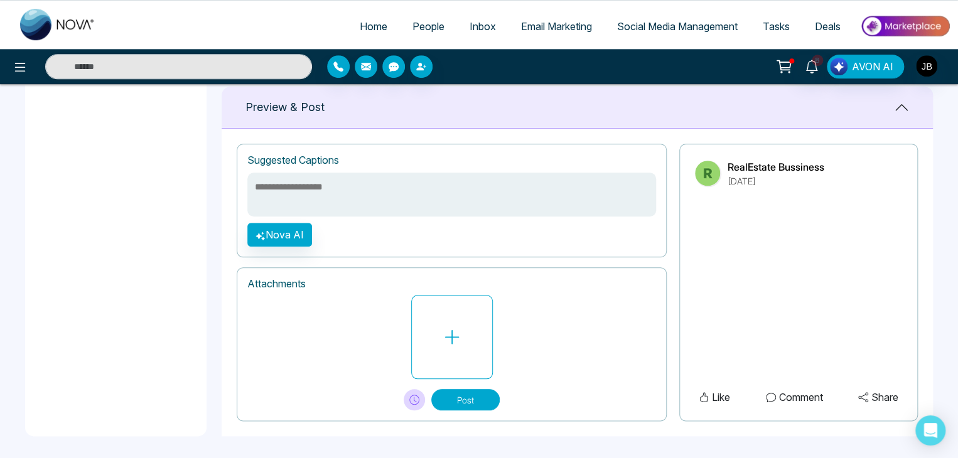
scroll to position [487, 0]
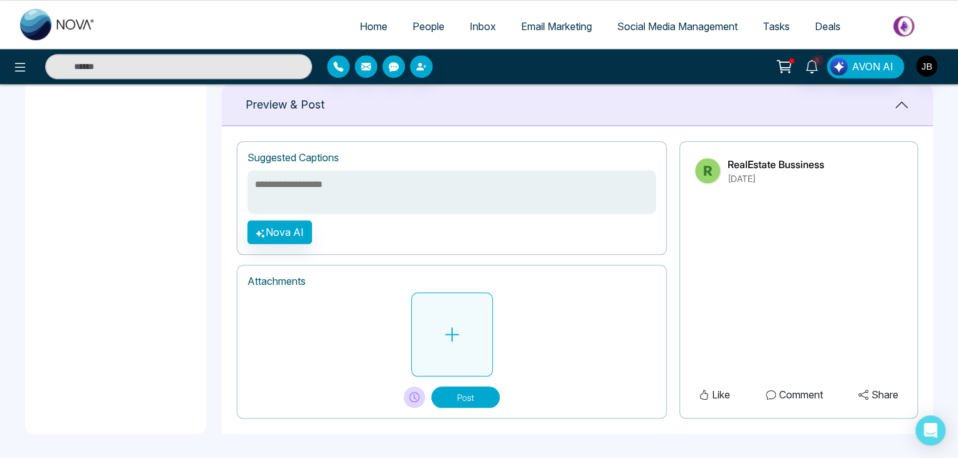
click at [446, 330] on icon at bounding box center [452, 334] width 19 height 19
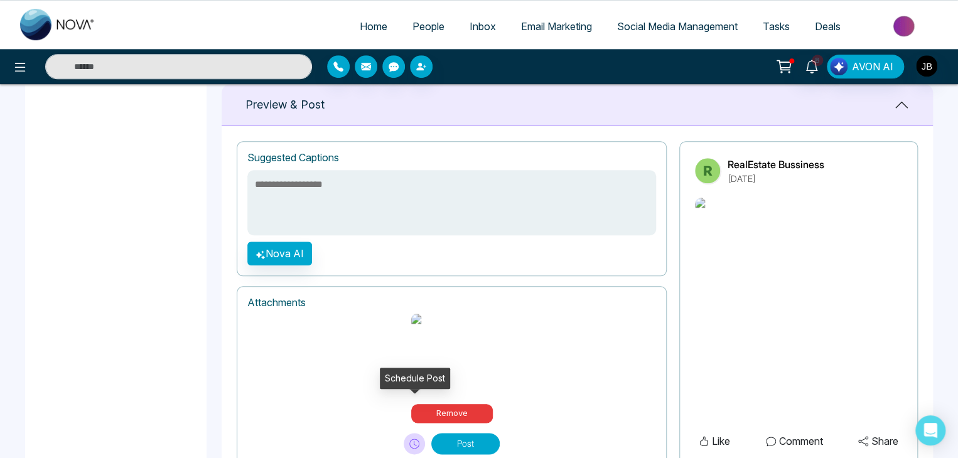
click at [410, 439] on icon at bounding box center [414, 444] width 10 height 10
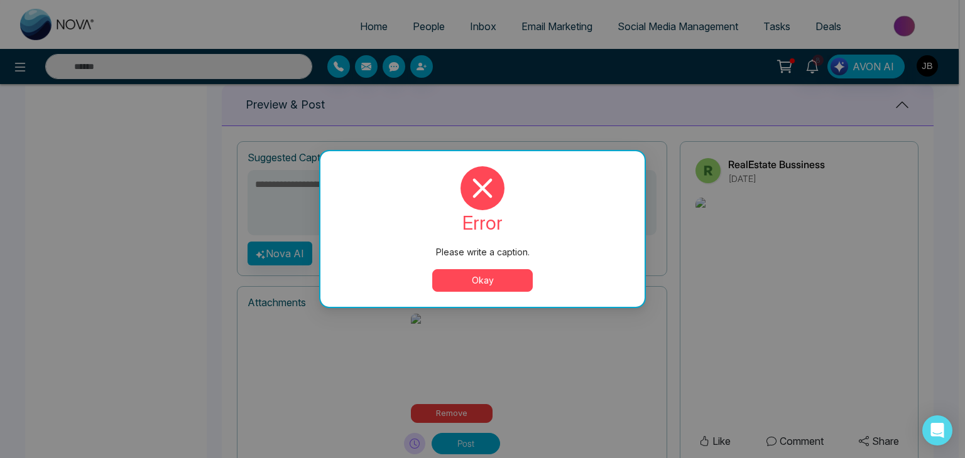
click at [455, 278] on button "Okay" at bounding box center [482, 280] width 100 height 23
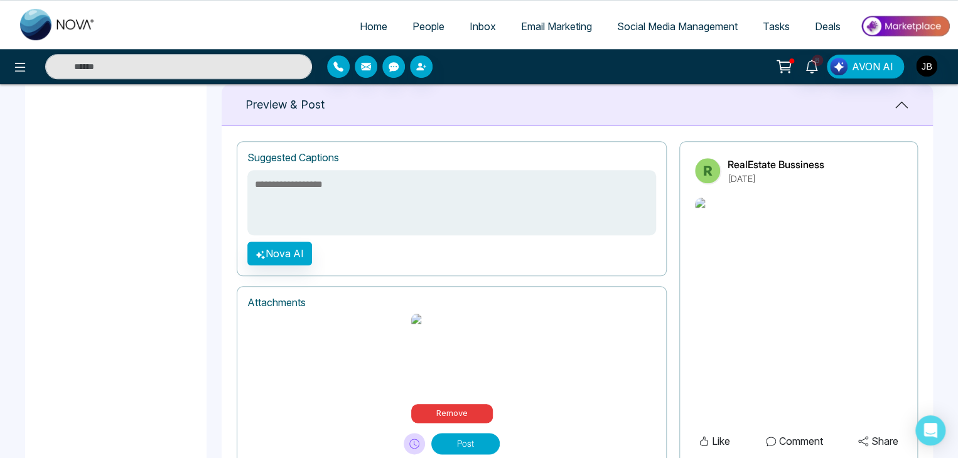
click at [278, 188] on textarea at bounding box center [451, 202] width 409 height 65
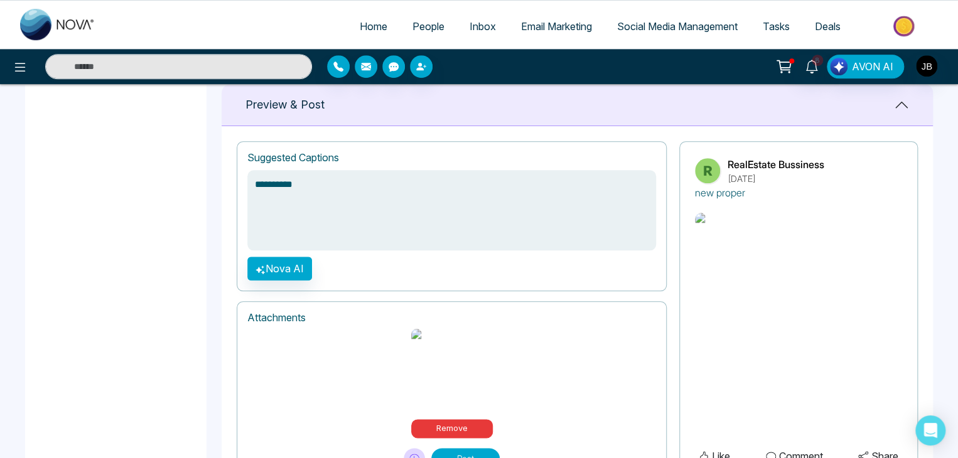
type textarea "**********"
click at [286, 274] on button "Nova AI" at bounding box center [279, 269] width 65 height 24
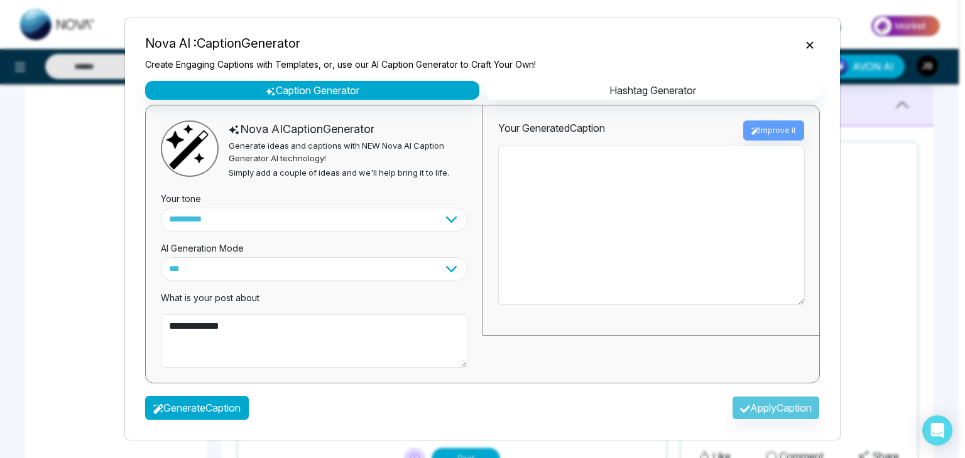
drag, startPoint x: 215, startPoint y: 406, endPoint x: 261, endPoint y: 405, distance: 45.9
click at [214, 406] on button "Generate Caption" at bounding box center [197, 408] width 104 height 24
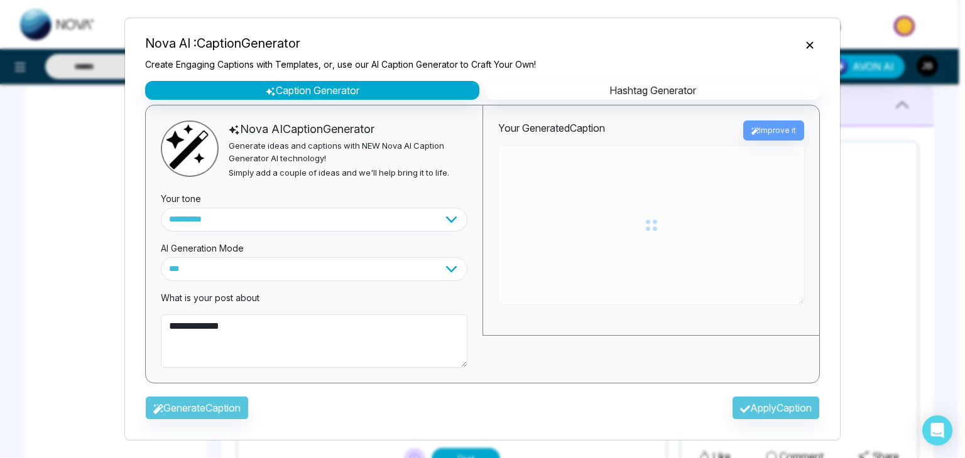
type textarea "**********"
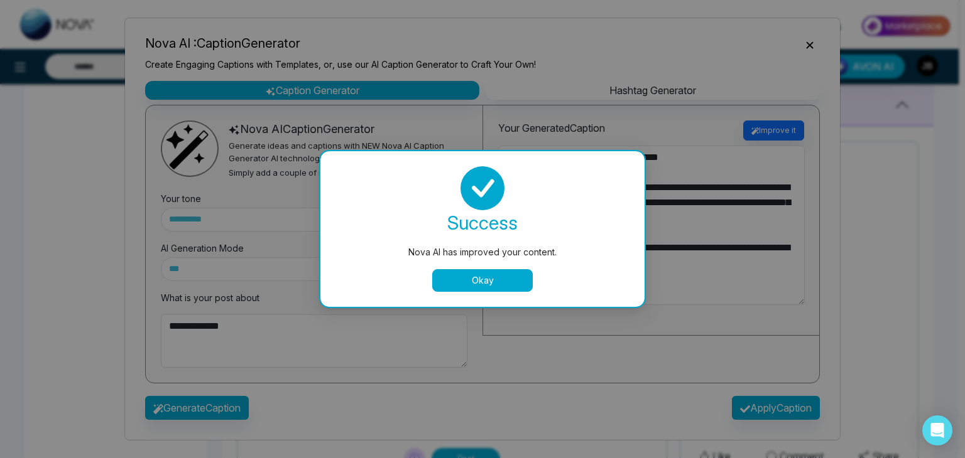
click at [499, 277] on button "Okay" at bounding box center [482, 280] width 100 height 23
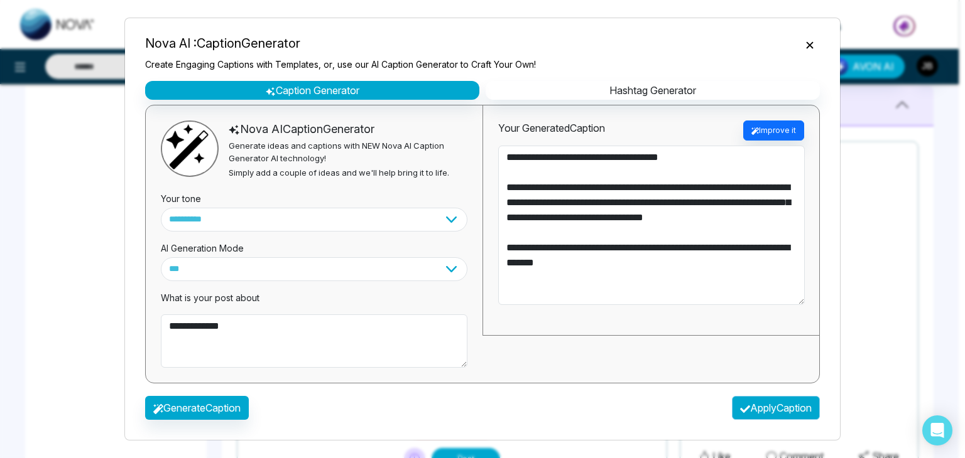
click at [801, 403] on button "Apply Caption" at bounding box center [776, 408] width 88 height 24
type textarea "**********"
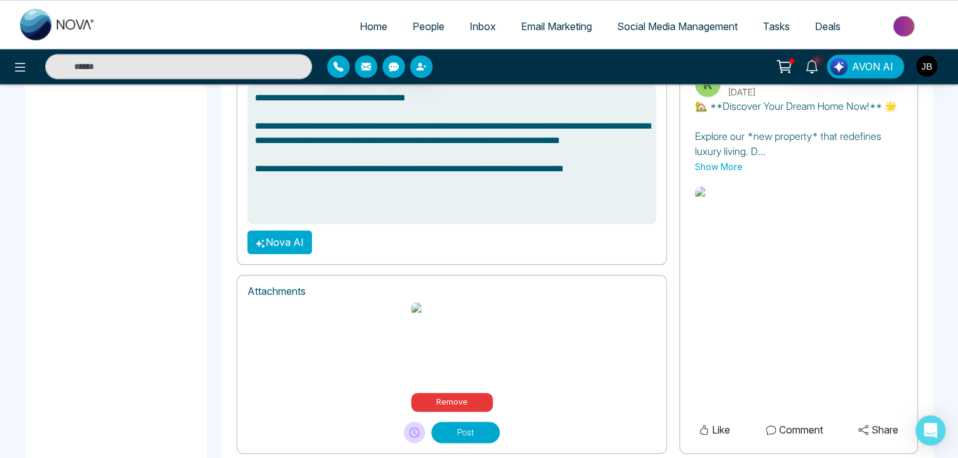
scroll to position [576, 0]
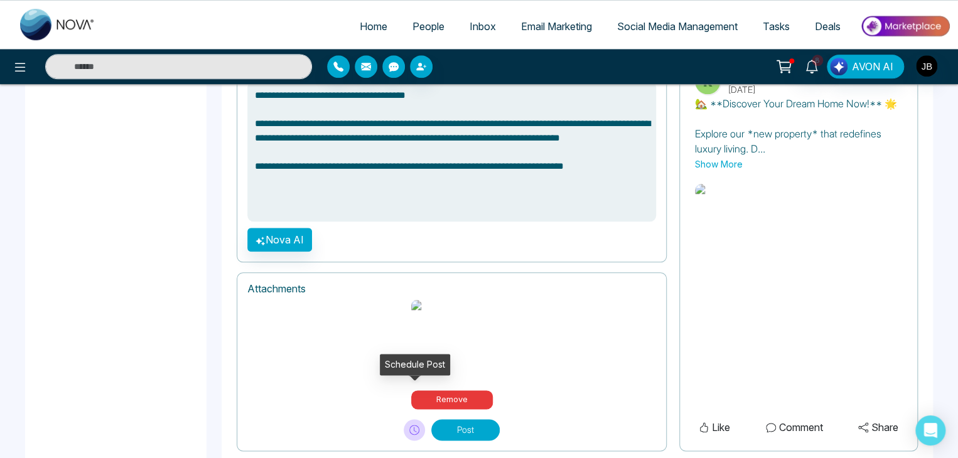
click at [413, 425] on icon at bounding box center [414, 430] width 10 height 10
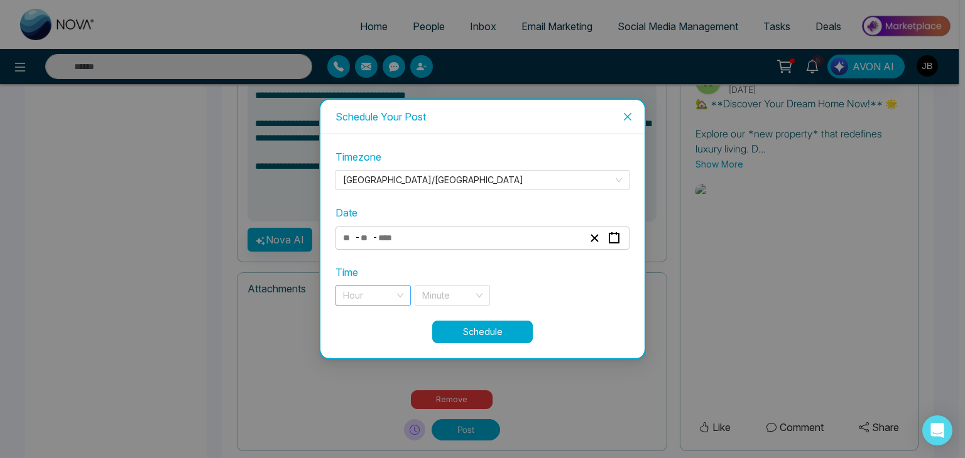
click at [380, 293] on input "search" at bounding box center [368, 295] width 51 height 19
click at [376, 322] on div "Hour" at bounding box center [372, 321] width 75 height 20
click at [396, 301] on div "Hour" at bounding box center [372, 296] width 75 height 20
click at [399, 296] on div "Hour" at bounding box center [372, 296] width 75 height 20
click at [418, 234] on div "- -" at bounding box center [463, 238] width 244 height 17
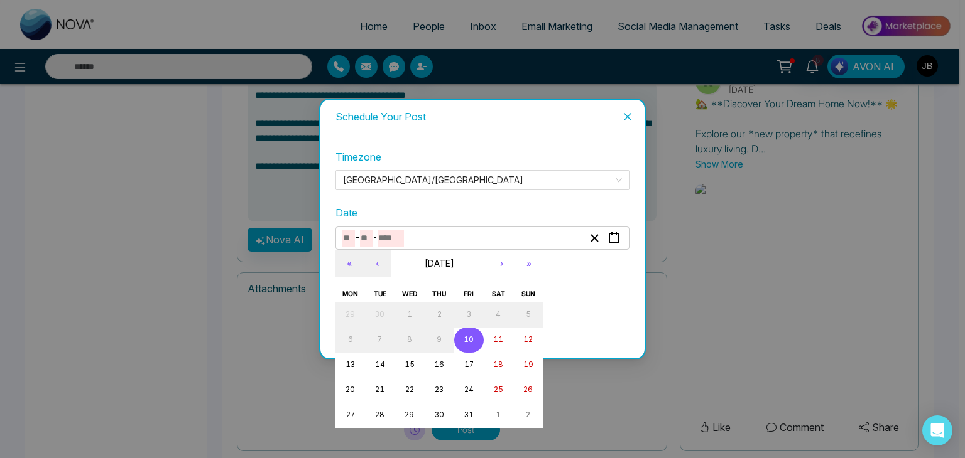
click at [473, 342] on button "10" at bounding box center [469, 340] width 30 height 25
type input "**"
type input "****"
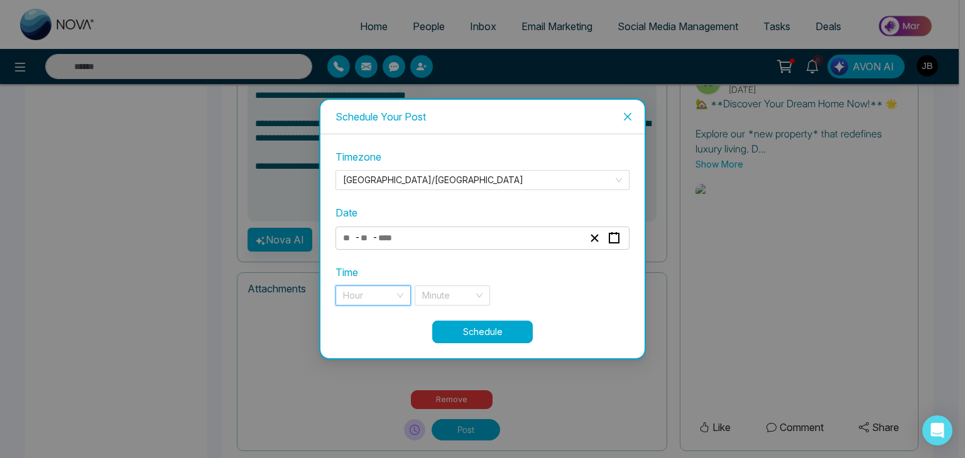
click at [377, 292] on input "search" at bounding box center [368, 295] width 51 height 19
drag, startPoint x: 371, startPoint y: 322, endPoint x: 379, endPoint y: 322, distance: 8.2
click at [371, 322] on div "9 pm" at bounding box center [373, 321] width 60 height 14
click at [465, 300] on input "search" at bounding box center [447, 295] width 51 height 19
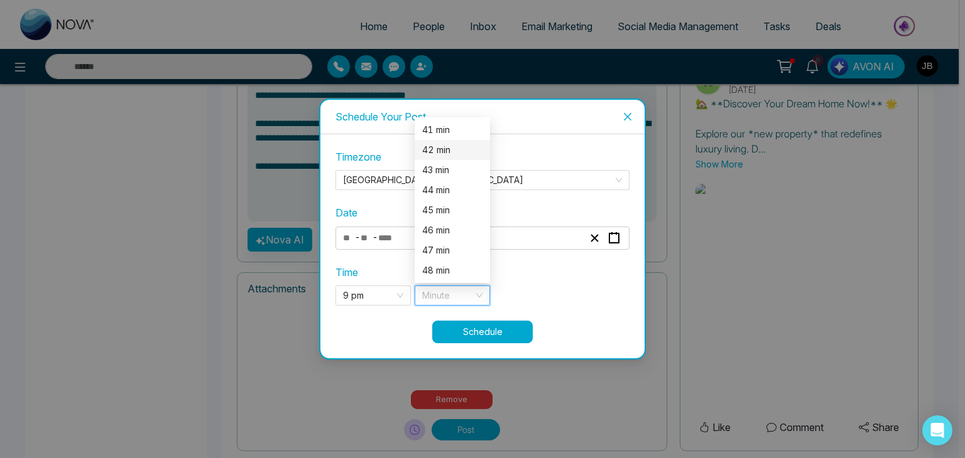
click at [450, 155] on div "42 min" at bounding box center [452, 150] width 60 height 14
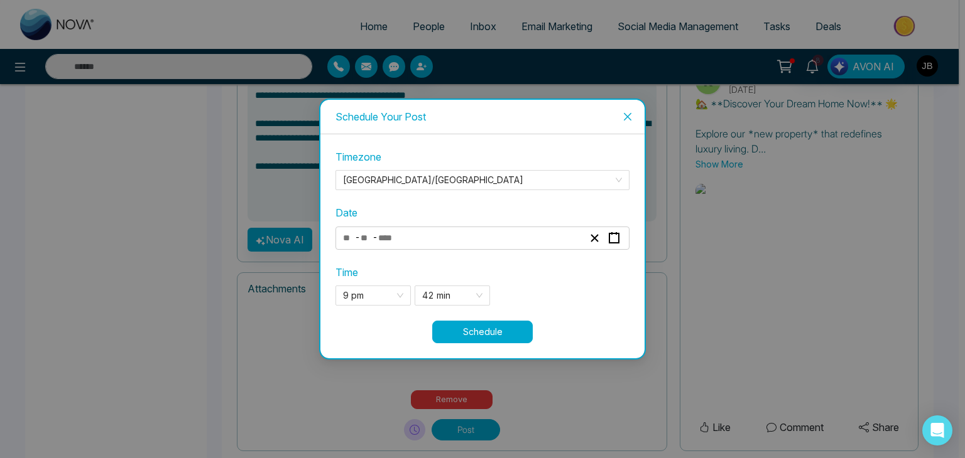
click at [467, 335] on button "Schedule" at bounding box center [482, 332] width 100 height 23
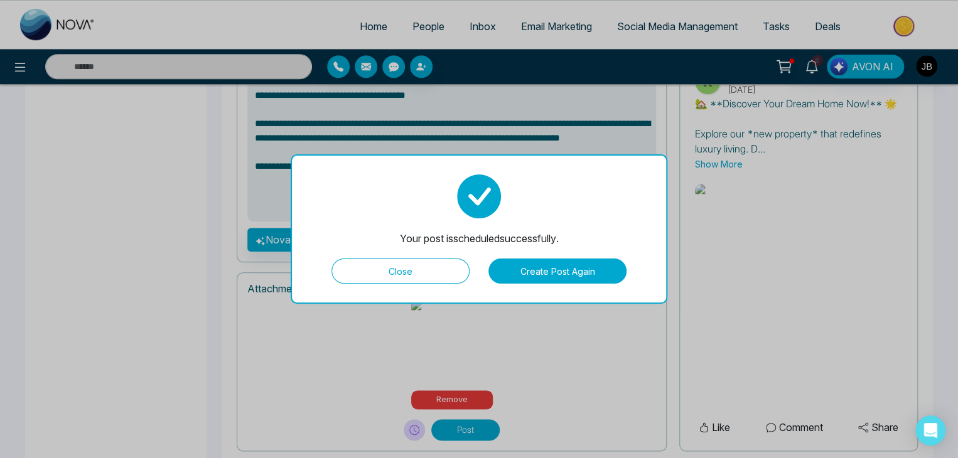
click at [547, 264] on button "Create Post Again" at bounding box center [558, 271] width 138 height 25
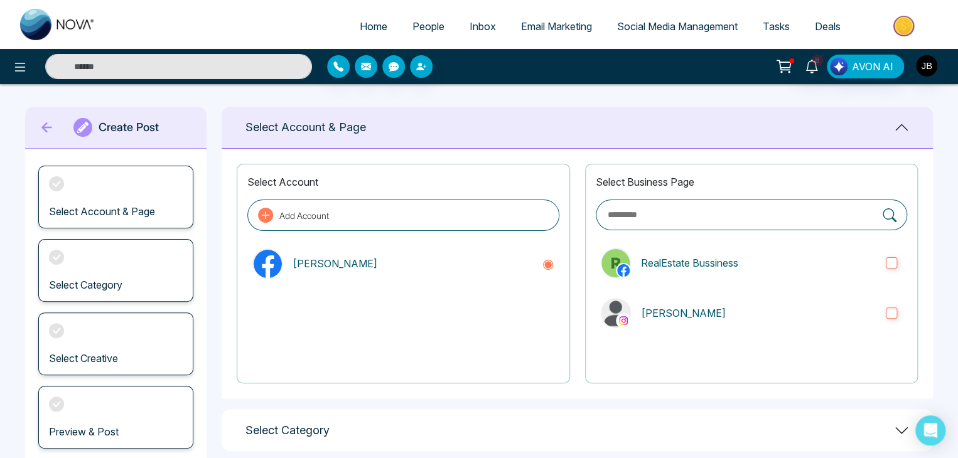
scroll to position [0, 0]
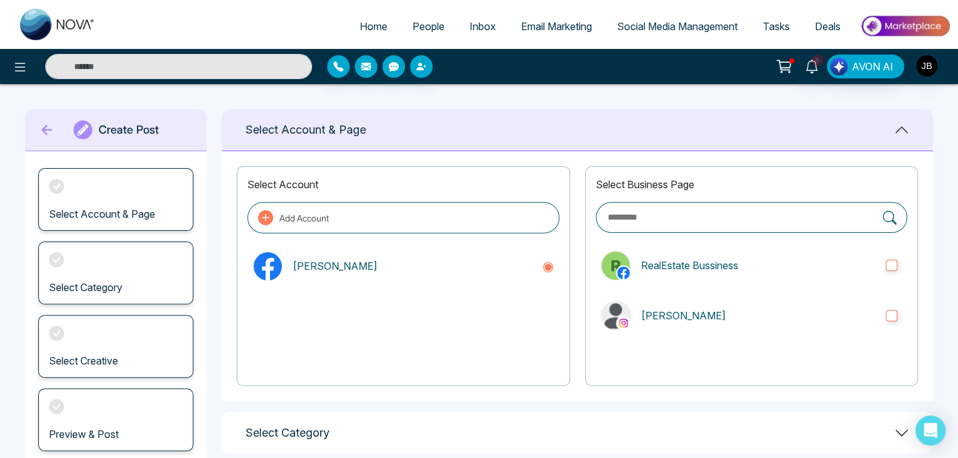
click at [51, 127] on icon at bounding box center [47, 129] width 19 height 25
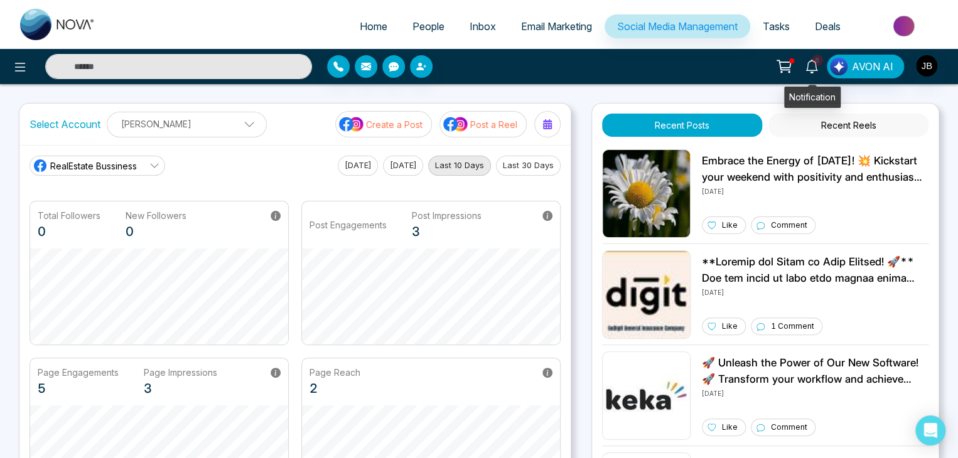
click at [812, 60] on icon at bounding box center [812, 67] width 14 height 14
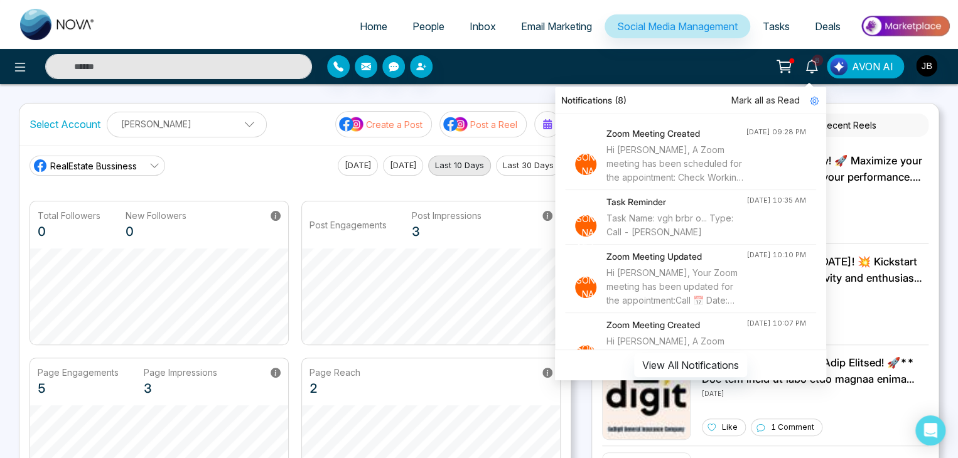
click at [764, 27] on span "Tasks" at bounding box center [776, 26] width 27 height 13
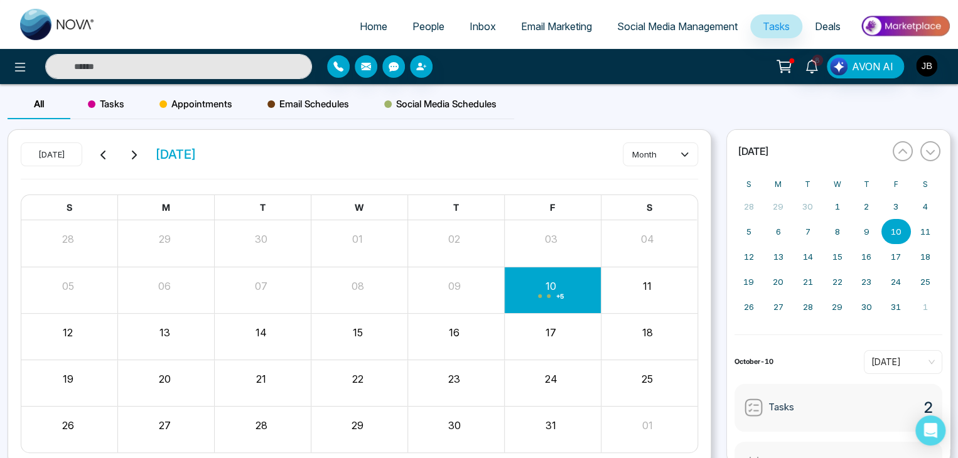
click at [558, 294] on span "+ 5" at bounding box center [560, 296] width 8 height 5
click at [561, 291] on div "+ 5" at bounding box center [552, 290] width 97 height 30
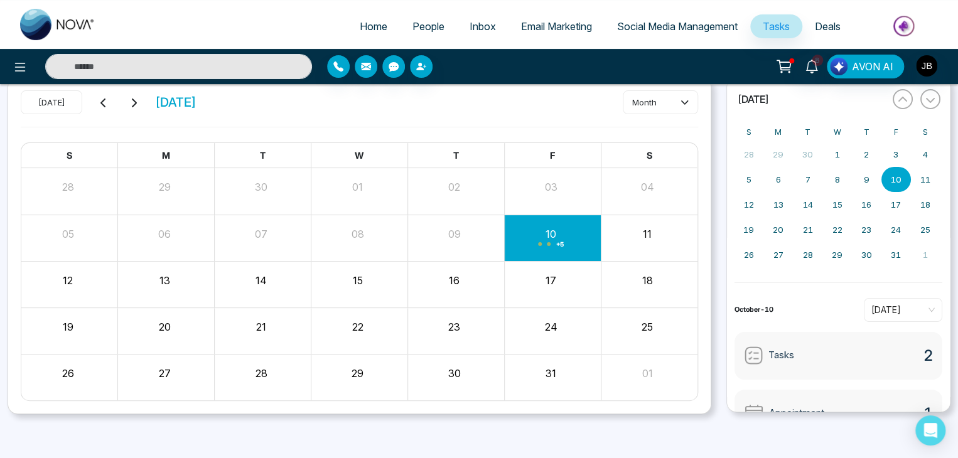
scroll to position [53, 0]
click at [578, 230] on div "+ 5" at bounding box center [552, 237] width 97 height 30
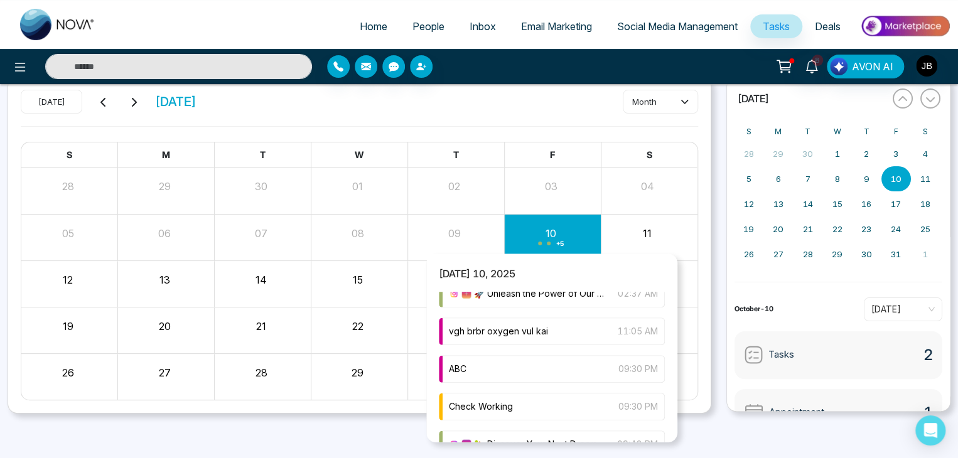
scroll to position [114, 0]
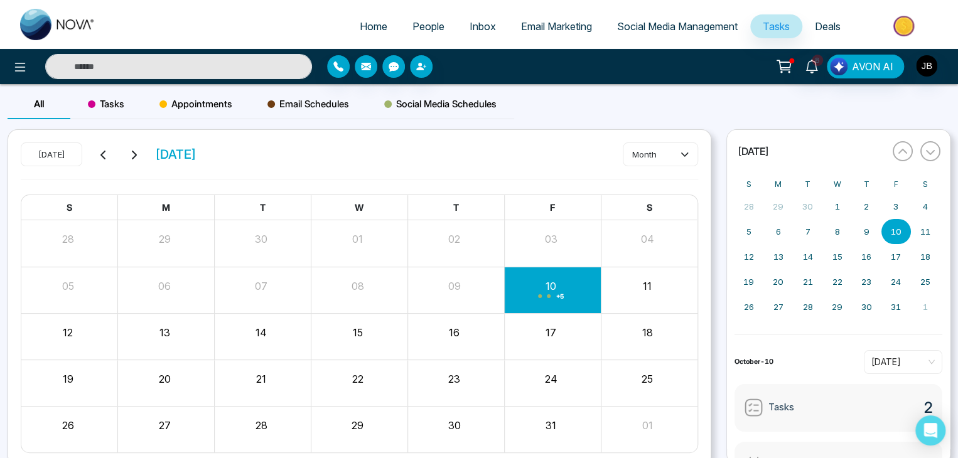
click at [482, 24] on span "Inbox" at bounding box center [483, 26] width 26 height 13
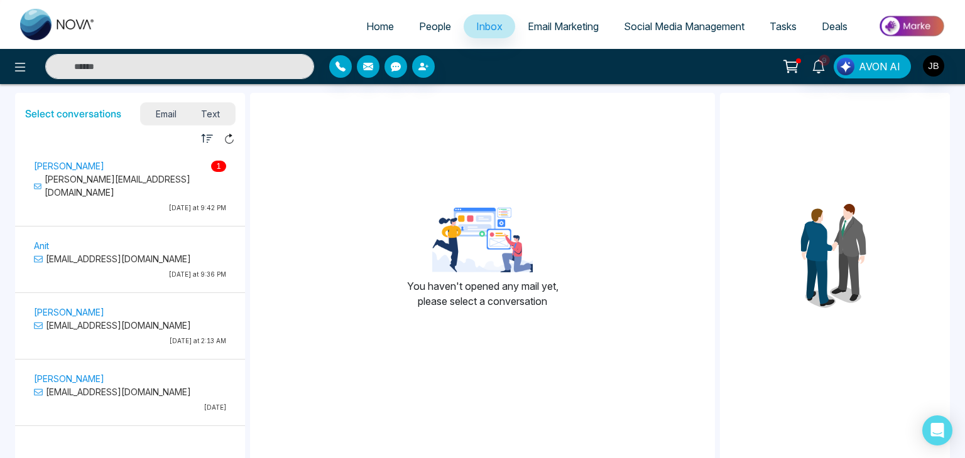
click at [117, 176] on p "[PERSON_NAME][EMAIL_ADDRESS][DOMAIN_NAME]" at bounding box center [130, 186] width 192 height 26
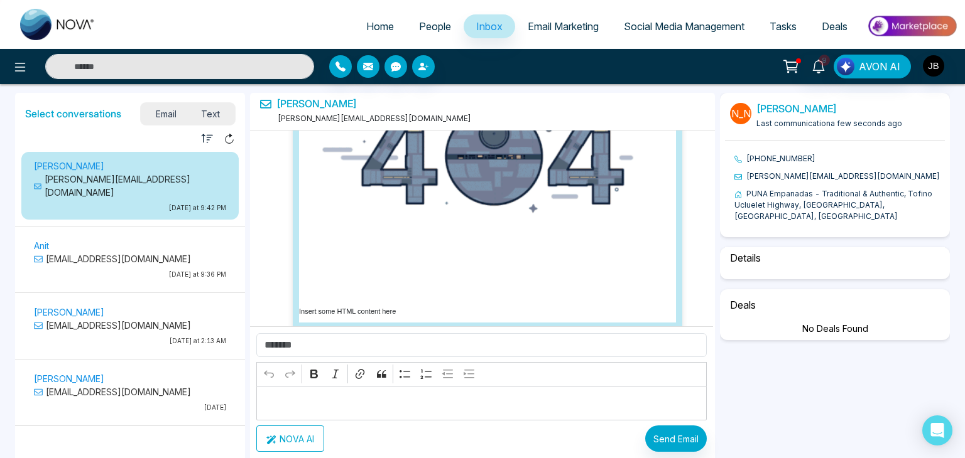
scroll to position [21208, 0]
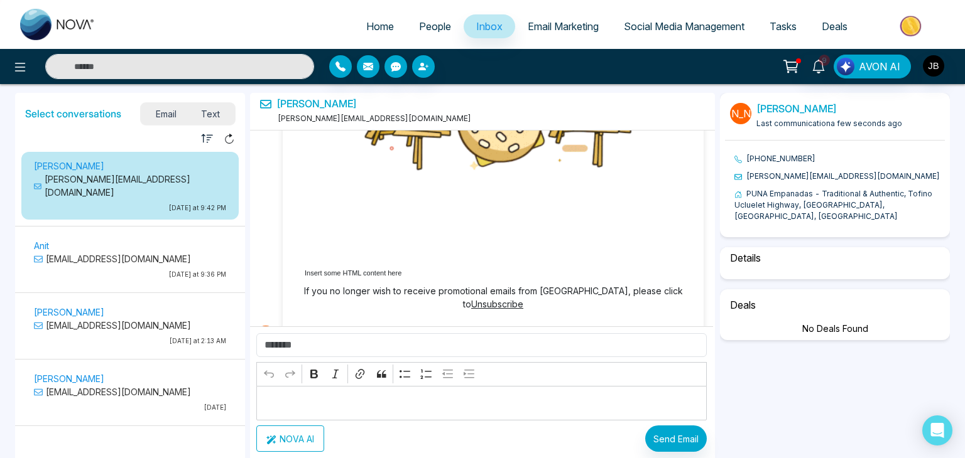
select select "****"
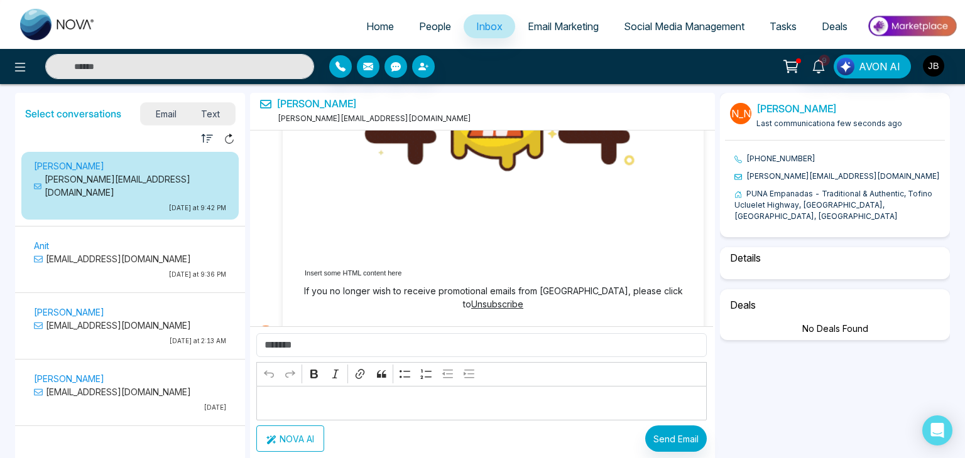
select select "*******"
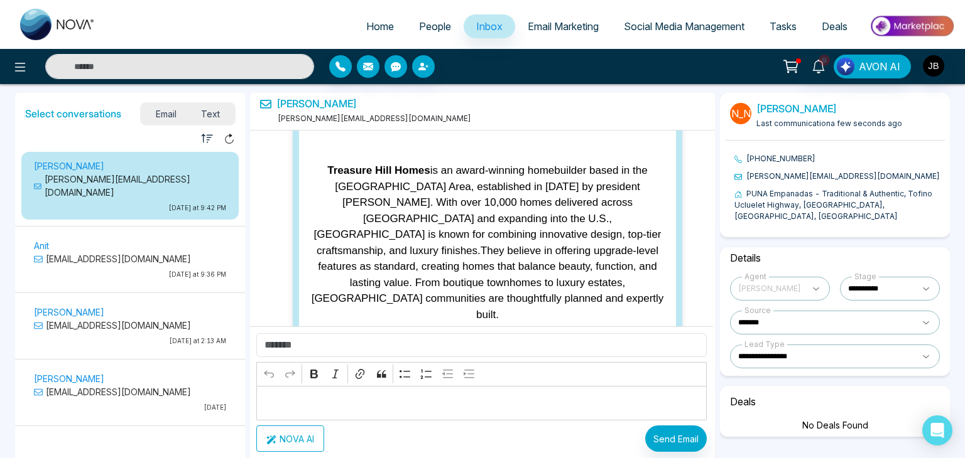
scroll to position [19492, 0]
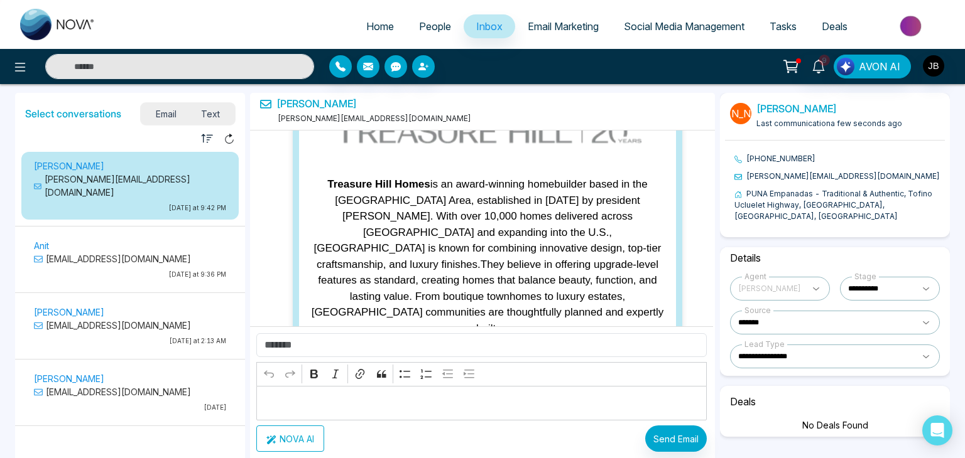
click at [761, 281] on span "[PERSON_NAME]" at bounding box center [771, 288] width 66 height 15
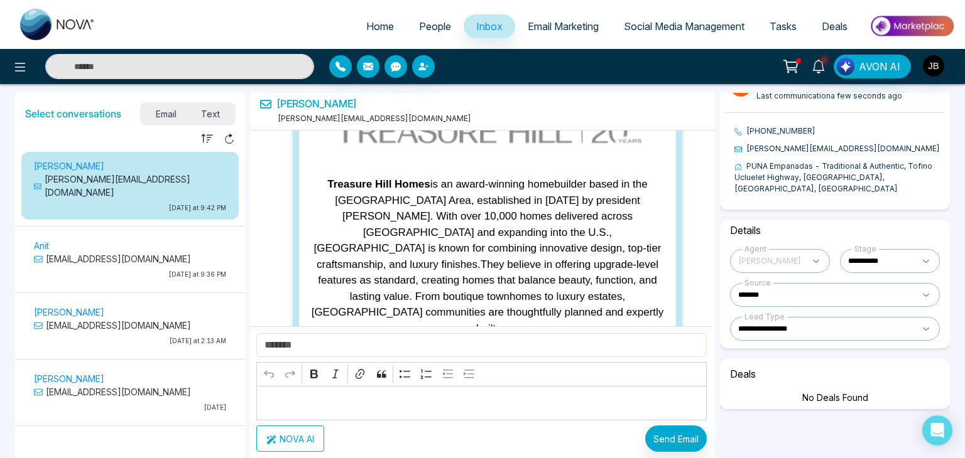
scroll to position [28, 0]
click at [805, 319] on select "**********" at bounding box center [835, 329] width 210 height 24
select select "******"
click at [730, 317] on select "**********" at bounding box center [835, 329] width 210 height 24
select select "******"
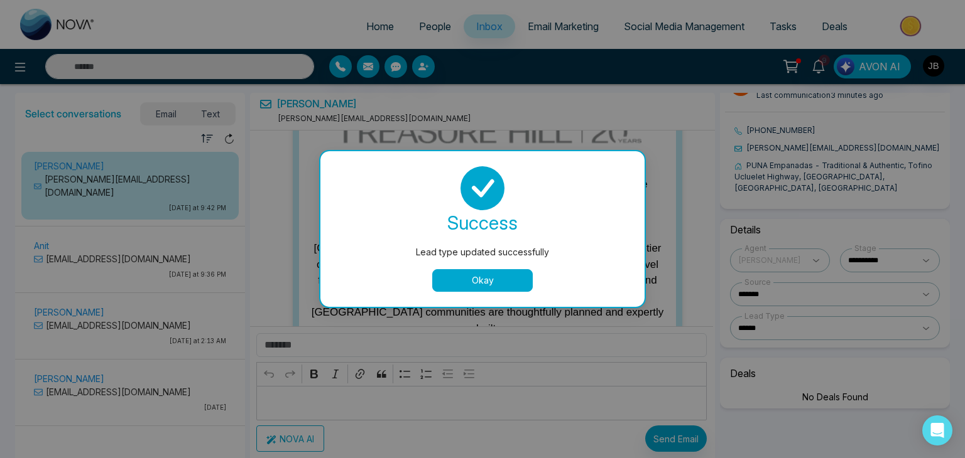
click at [490, 274] on button "Okay" at bounding box center [482, 280] width 100 height 23
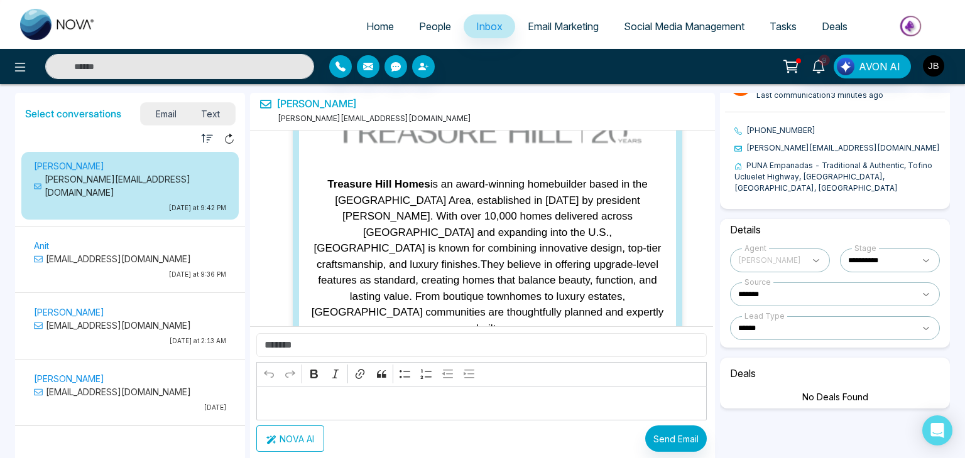
click at [332, 346] on input "text" at bounding box center [481, 345] width 450 height 24
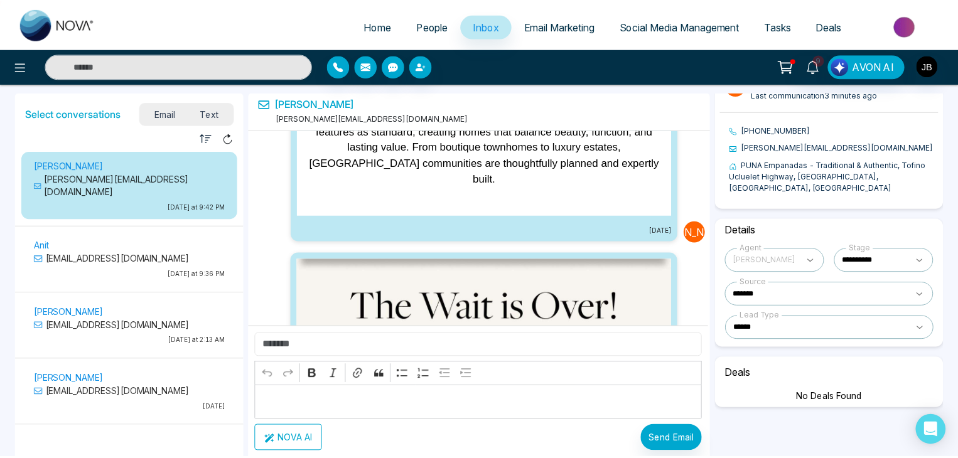
scroll to position [15263, 0]
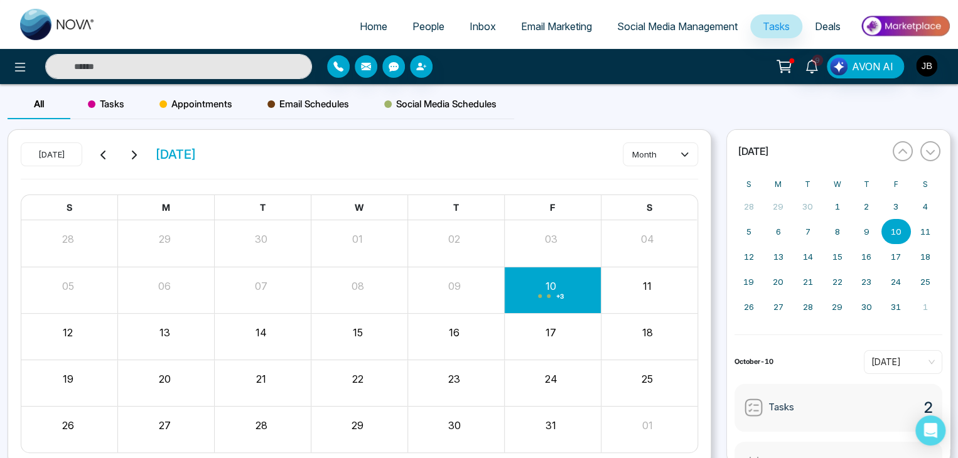
click at [553, 290] on div "+ 3" at bounding box center [552, 290] width 97 height 30
click at [555, 299] on div "+ 3" at bounding box center [552, 290] width 97 height 30
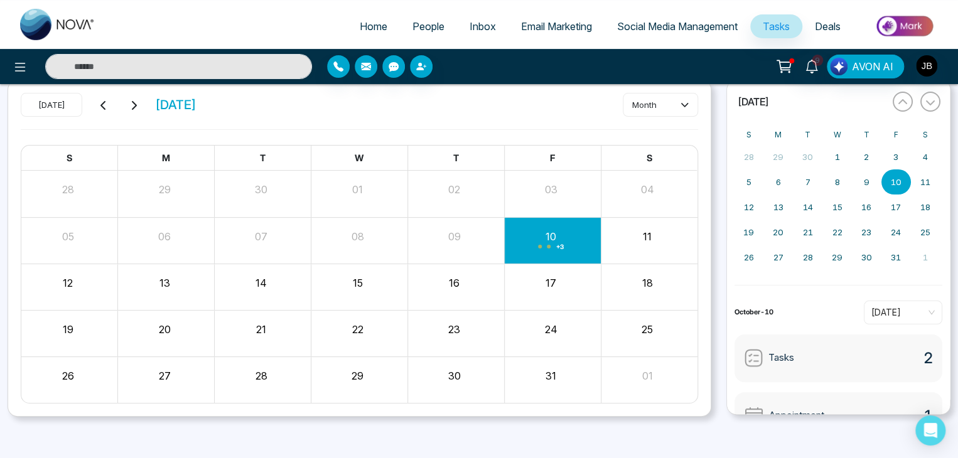
scroll to position [53, 0]
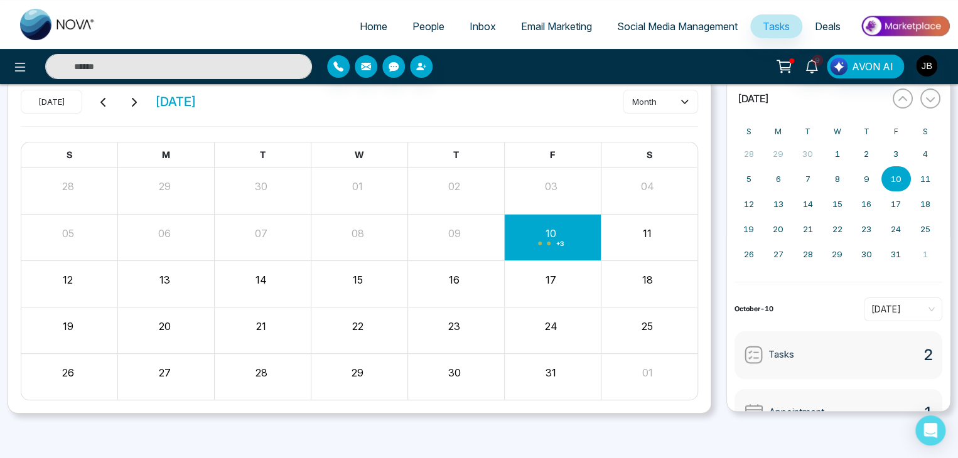
click at [551, 252] on div "Month View" at bounding box center [552, 238] width 97 height 46
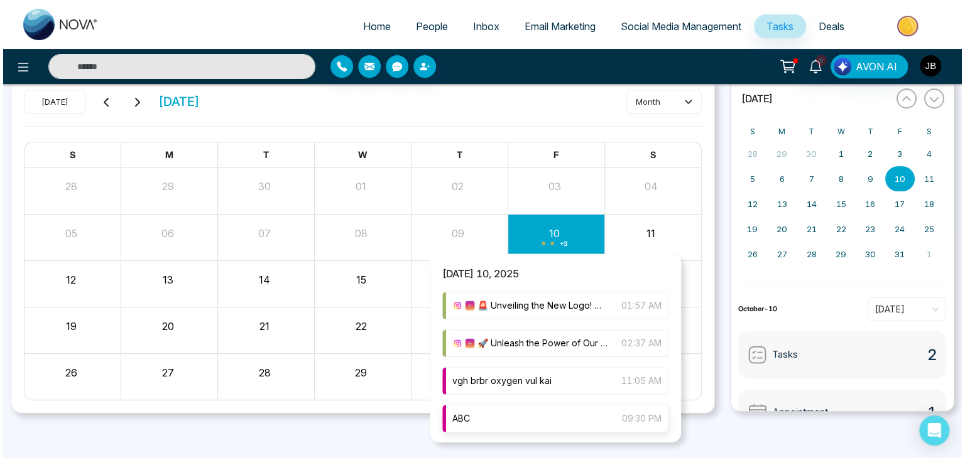
scroll to position [39, 0]
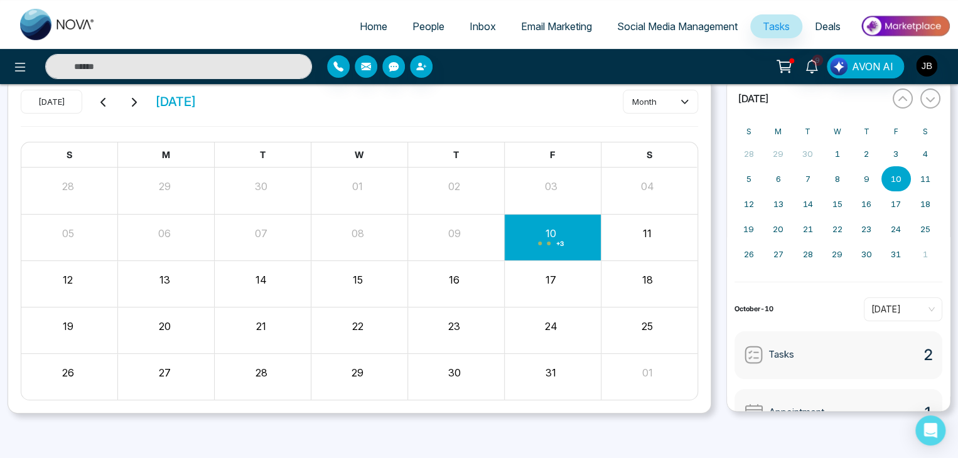
click at [463, 222] on div "09" at bounding box center [455, 231] width 94 height 19
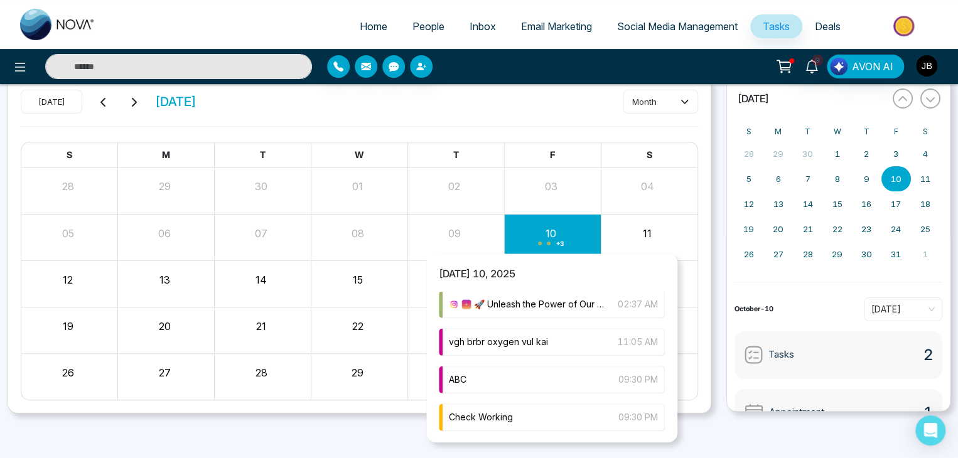
click at [558, 229] on div "+ 3" at bounding box center [552, 237] width 97 height 30
click at [521, 239] on div "+ 3" at bounding box center [552, 237] width 97 height 30
click at [501, 239] on div "09" at bounding box center [456, 237] width 97 height 30
click at [593, 232] on div "+ 3" at bounding box center [552, 237] width 97 height 30
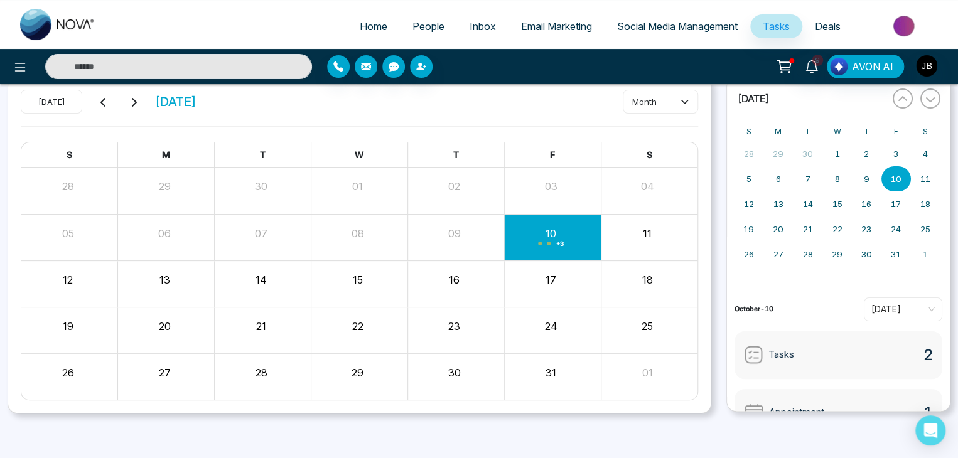
click at [629, 229] on div "11" at bounding box center [648, 231] width 94 height 19
click at [23, 73] on icon at bounding box center [20, 67] width 15 height 15
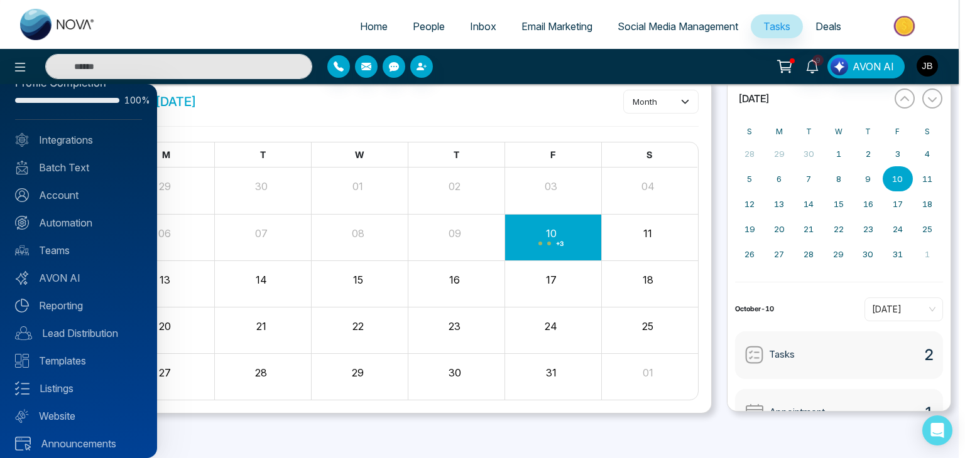
scroll to position [35, 0]
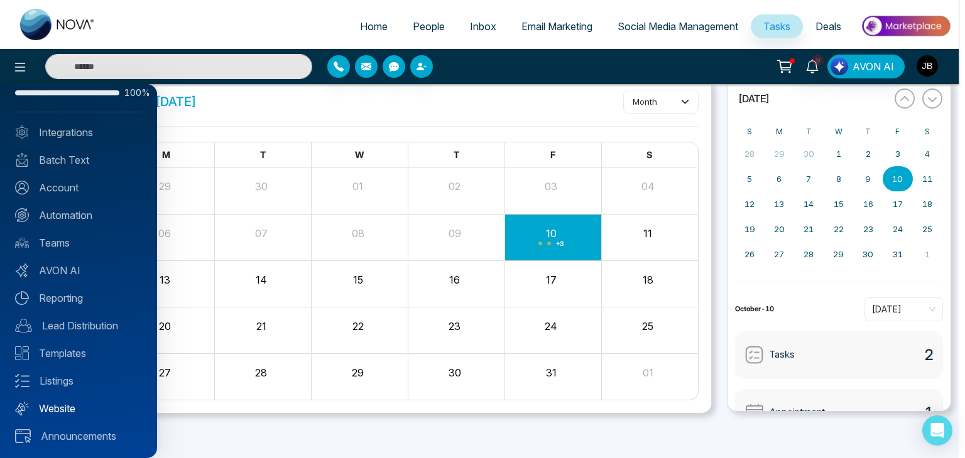
click at [50, 403] on link "Website" at bounding box center [78, 408] width 127 height 15
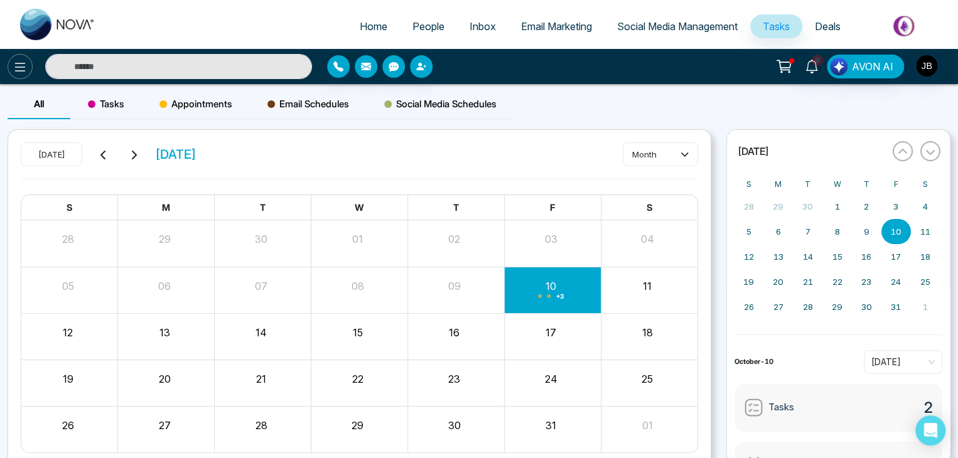
click at [27, 66] on icon at bounding box center [20, 67] width 15 height 15
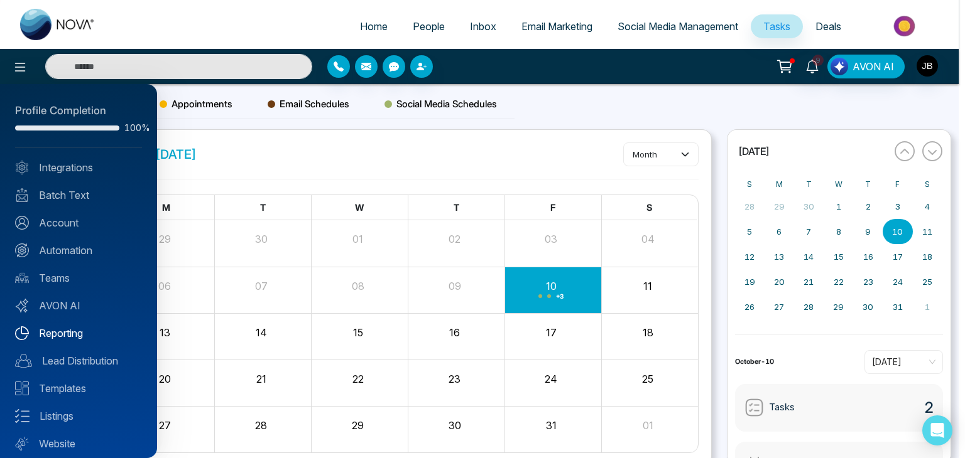
click at [55, 337] on link "Reporting" at bounding box center [78, 333] width 127 height 15
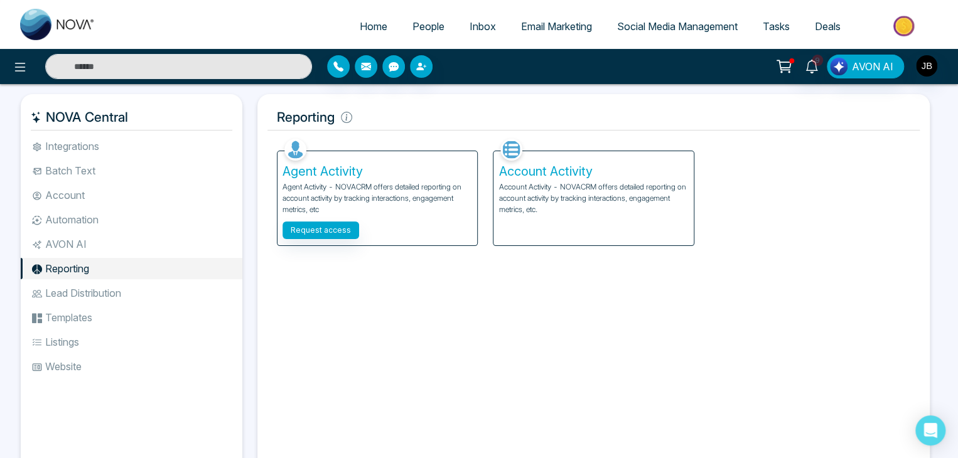
click at [530, 209] on p "Account Activity - NOVACRM offers detailed reporting on account activity by tra…" at bounding box center [594, 199] width 190 height 34
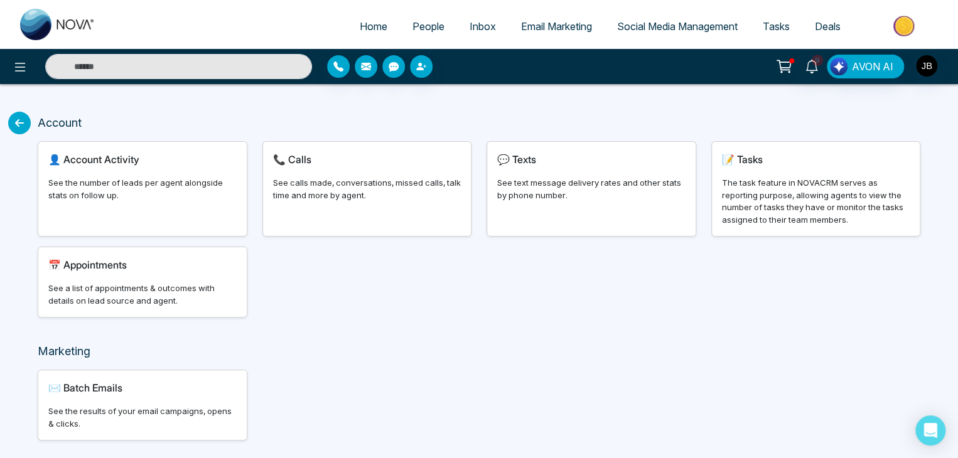
click at [148, 193] on div "See the number of leads per agent alongside stats on follow up." at bounding box center [142, 189] width 188 height 24
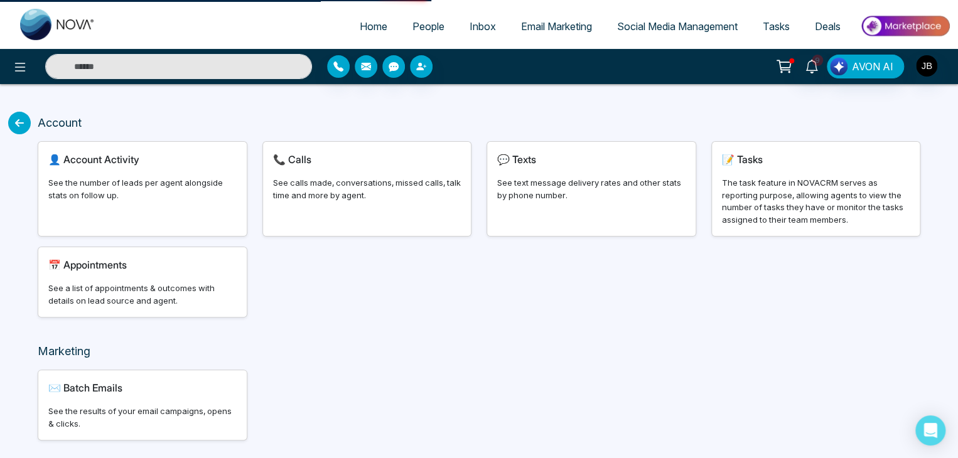
select select "***"
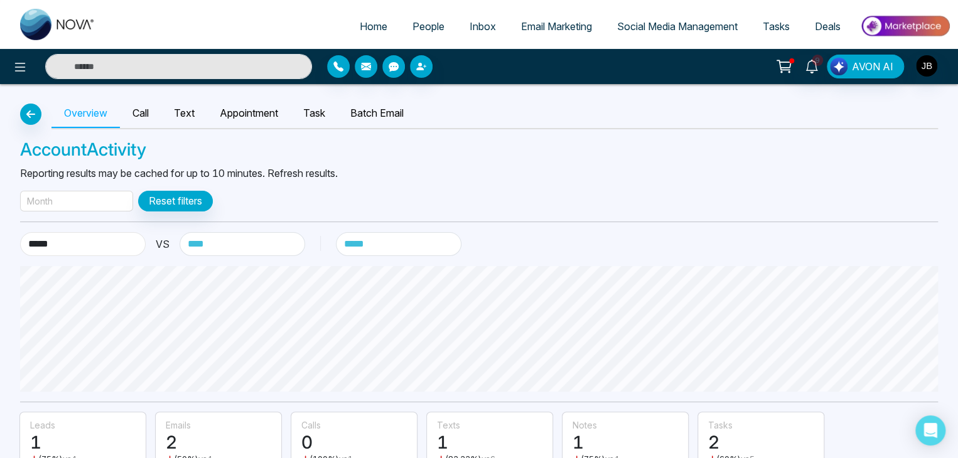
click at [60, 247] on select "**********" at bounding box center [83, 244] width 126 height 24
select select "*****"
click at [20, 232] on select "**********" at bounding box center [83, 244] width 126 height 24
click at [75, 241] on select "**********" at bounding box center [83, 244] width 126 height 24
click at [207, 246] on select "**********" at bounding box center [243, 244] width 126 height 24
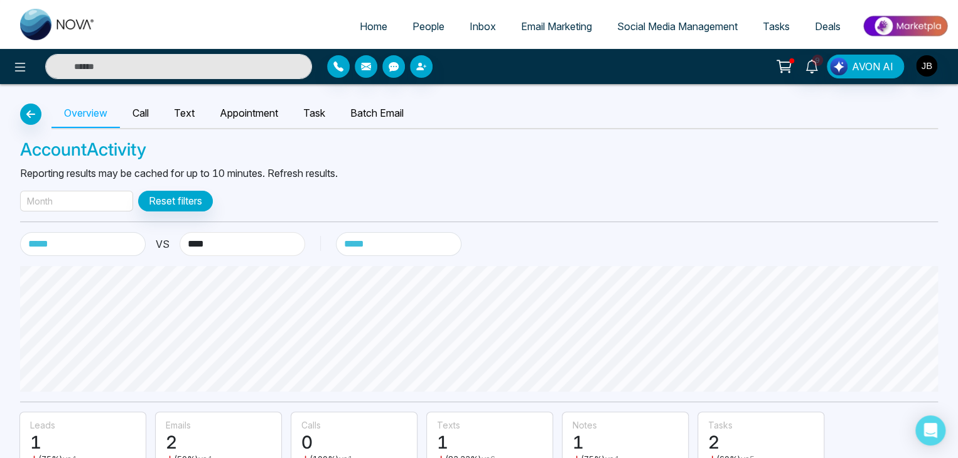
select select "******"
click at [180, 232] on select "**********" at bounding box center [243, 244] width 126 height 24
click at [60, 206] on div "Month" at bounding box center [76, 201] width 113 height 21
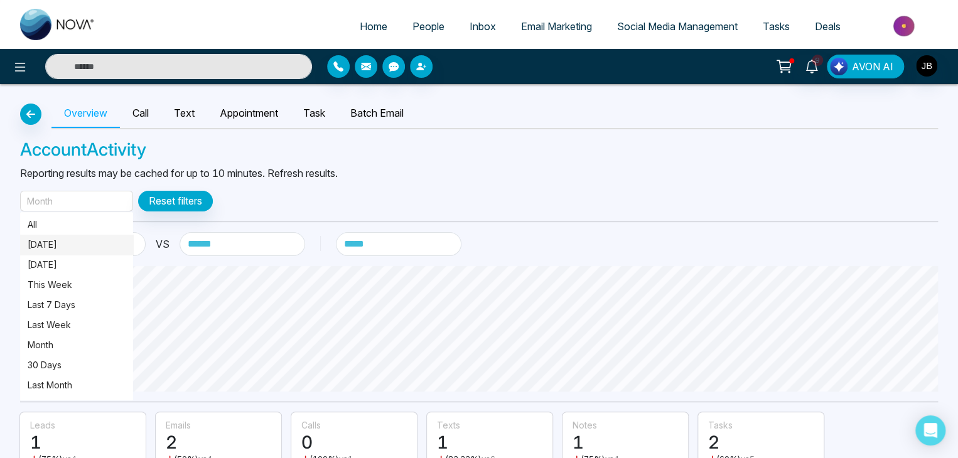
click at [35, 246] on p "[DATE]" at bounding box center [77, 245] width 98 height 14
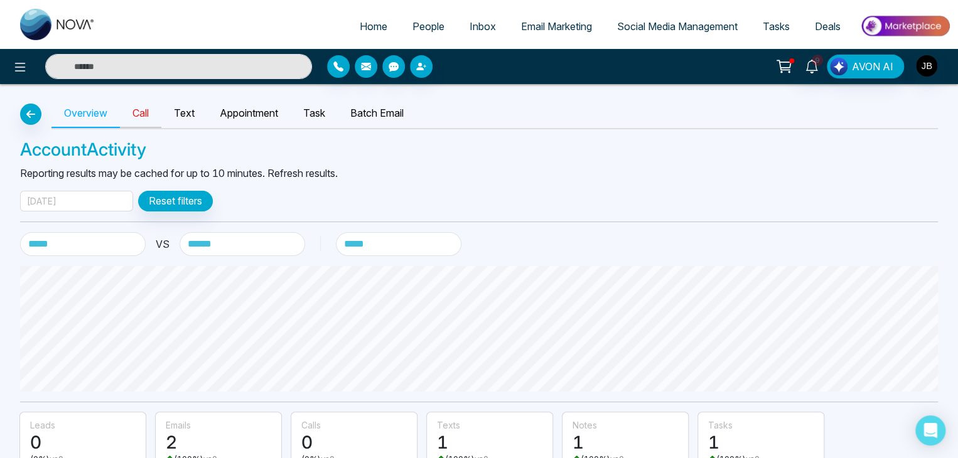
click at [138, 120] on link "Call" at bounding box center [140, 113] width 41 height 29
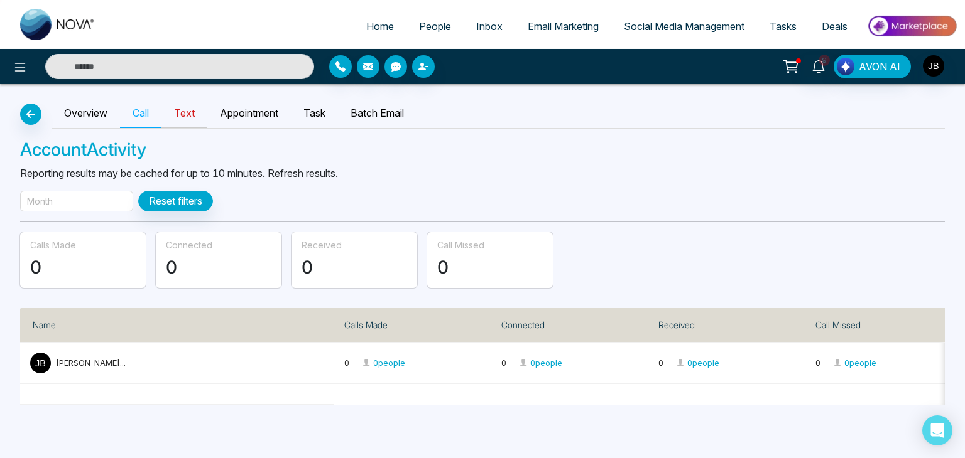
click at [188, 106] on link "Text" at bounding box center [184, 113] width 46 height 29
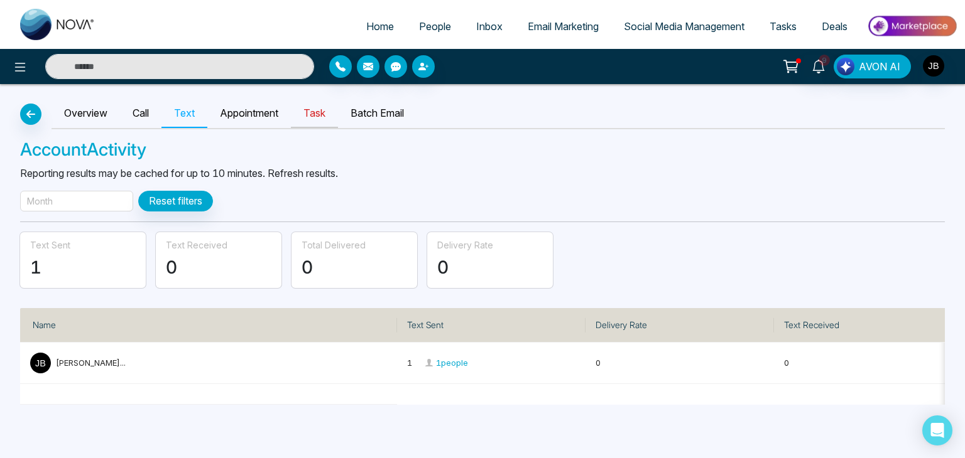
click at [321, 112] on link "Task" at bounding box center [314, 113] width 47 height 29
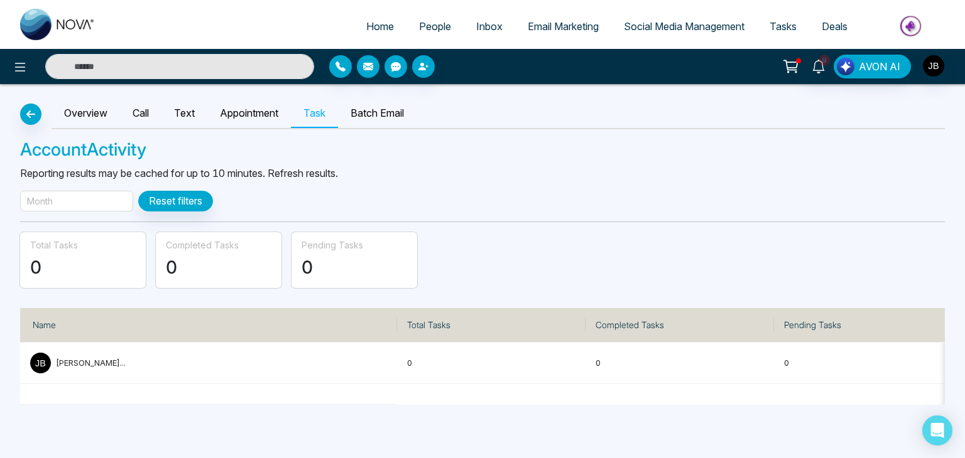
click at [58, 202] on div "Month" at bounding box center [76, 201] width 113 height 21
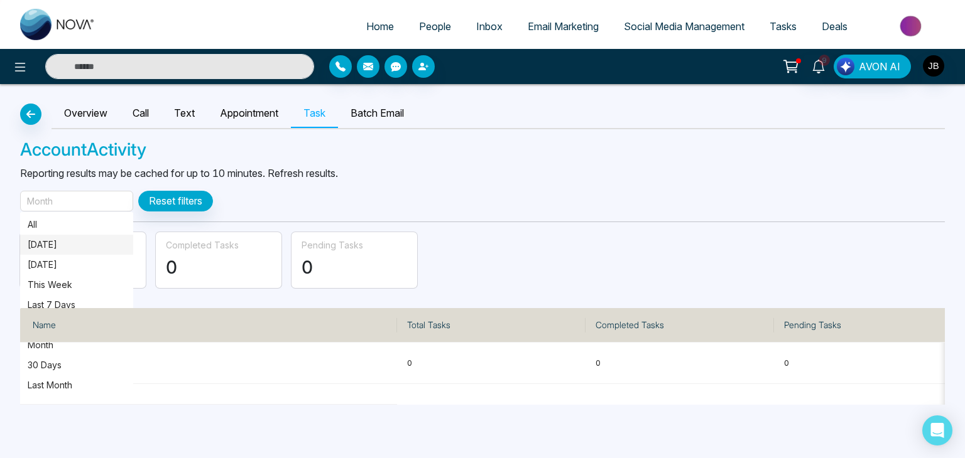
click at [35, 249] on p "[DATE]" at bounding box center [77, 245] width 98 height 14
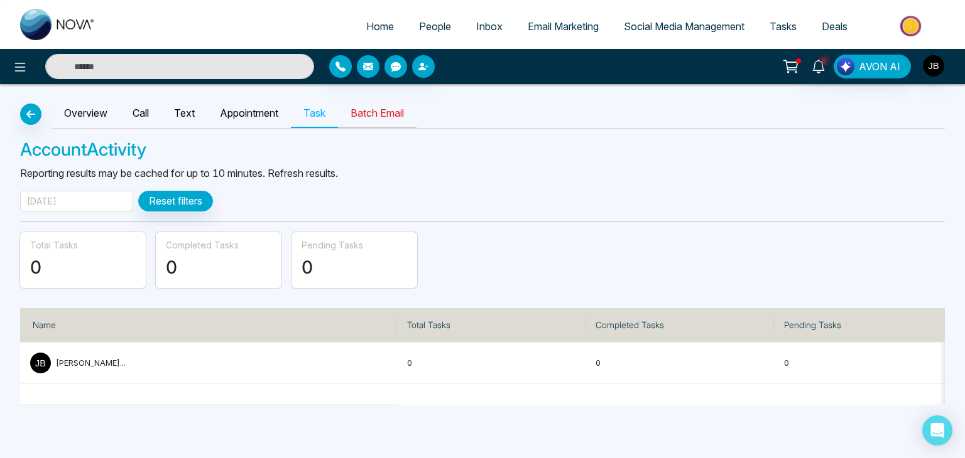
click at [377, 120] on link "Batch Email" at bounding box center [377, 113] width 79 height 29
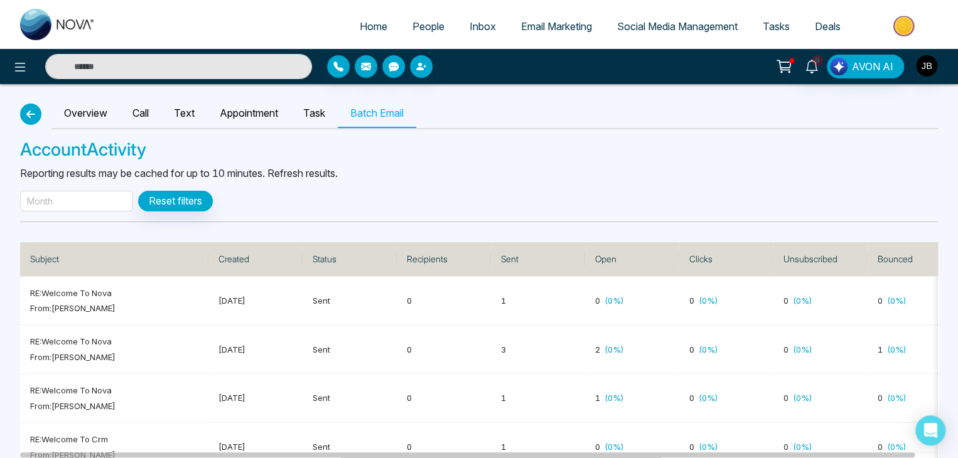
click at [34, 118] on icon "button" at bounding box center [30, 114] width 15 height 10
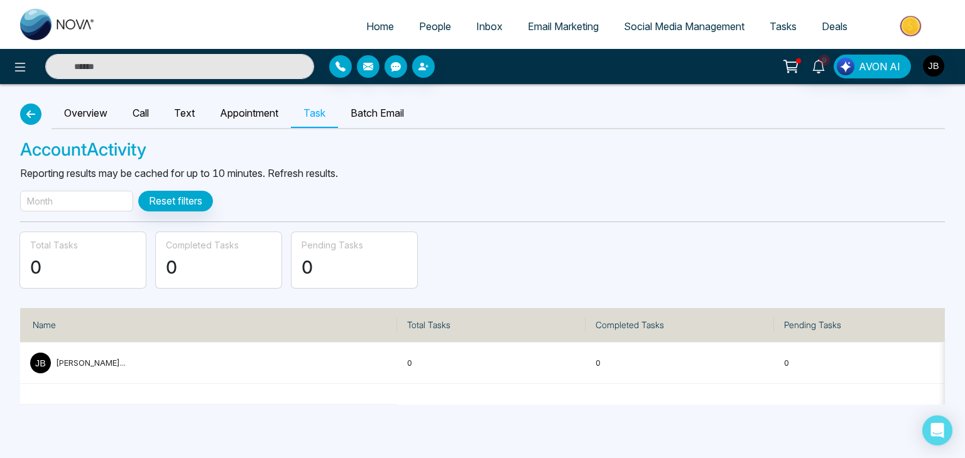
click at [35, 116] on icon "button" at bounding box center [30, 114] width 15 height 10
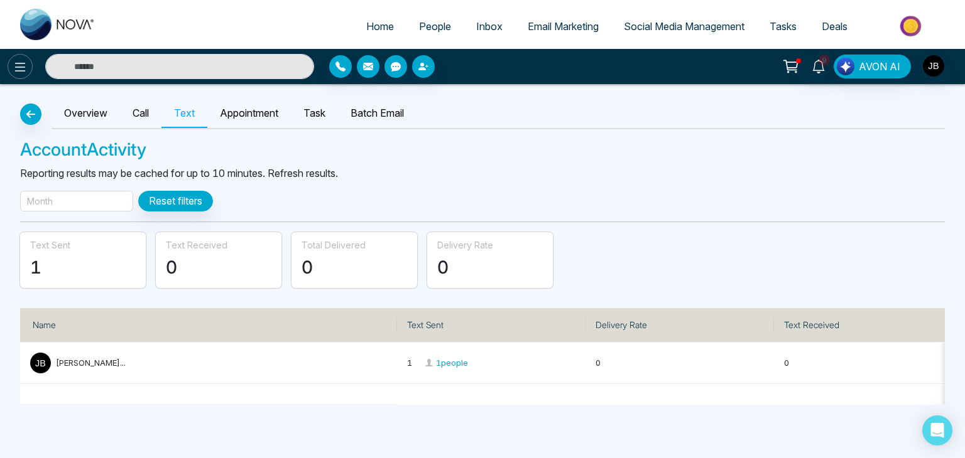
click at [23, 75] on button at bounding box center [20, 66] width 25 height 25
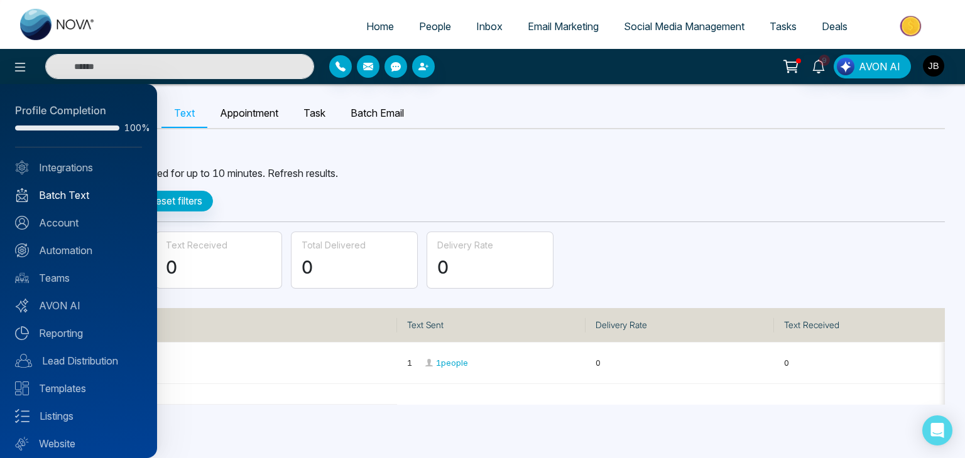
click at [60, 197] on link "Batch Text" at bounding box center [78, 195] width 127 height 15
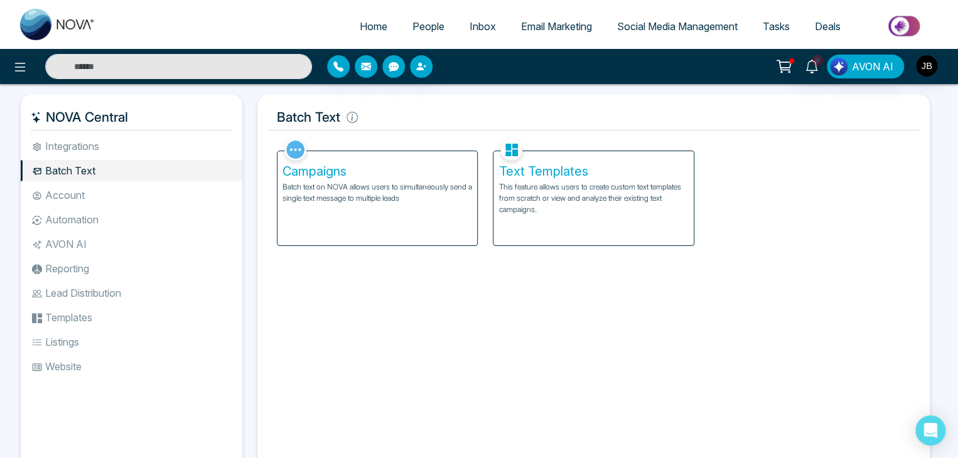
click at [333, 198] on p "Batch text on NOVA allows users to simultaneously send a single text message to…" at bounding box center [378, 193] width 190 height 23
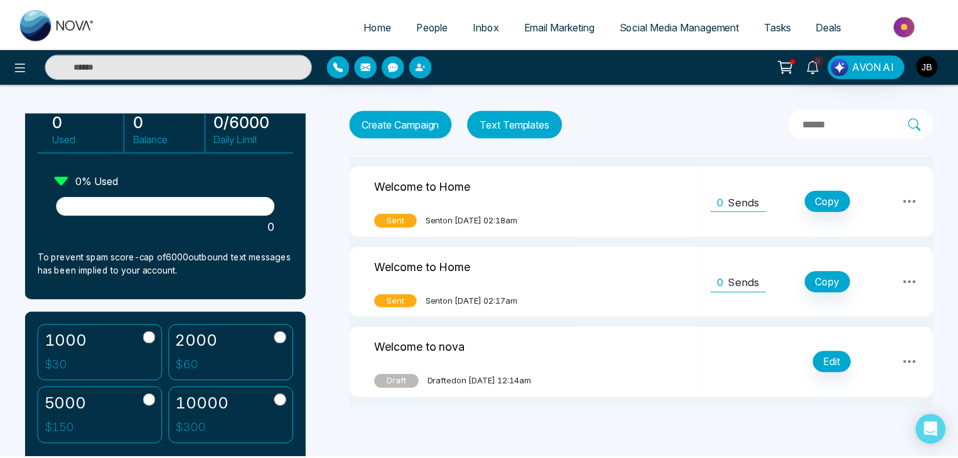
scroll to position [126, 0]
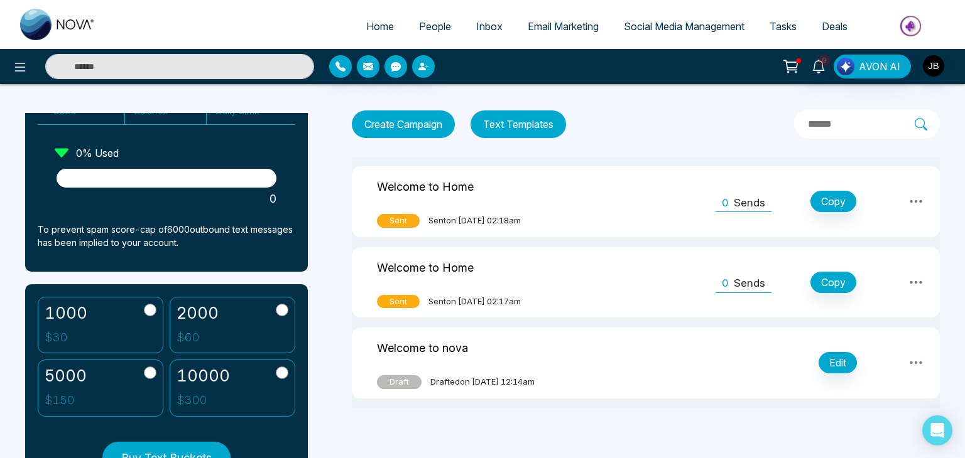
click at [504, 126] on button "Text Templates" at bounding box center [517, 125] width 95 height 28
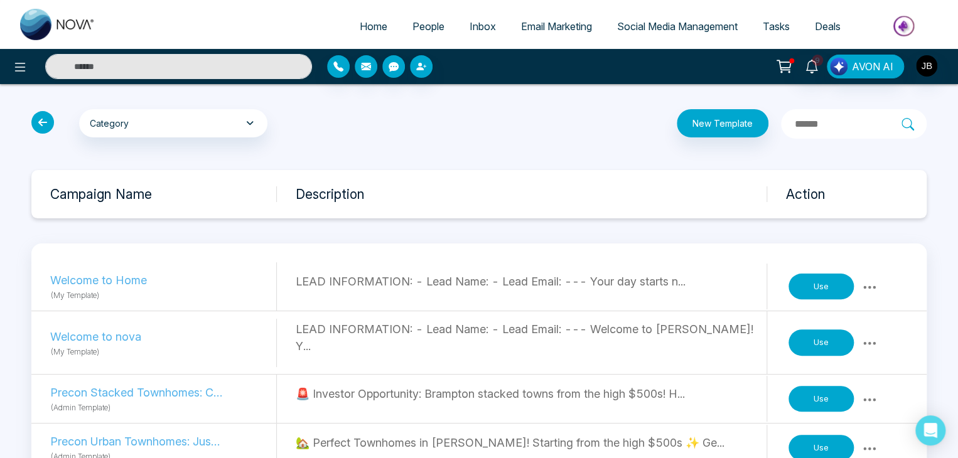
click at [801, 292] on button "Use" at bounding box center [821, 287] width 65 height 26
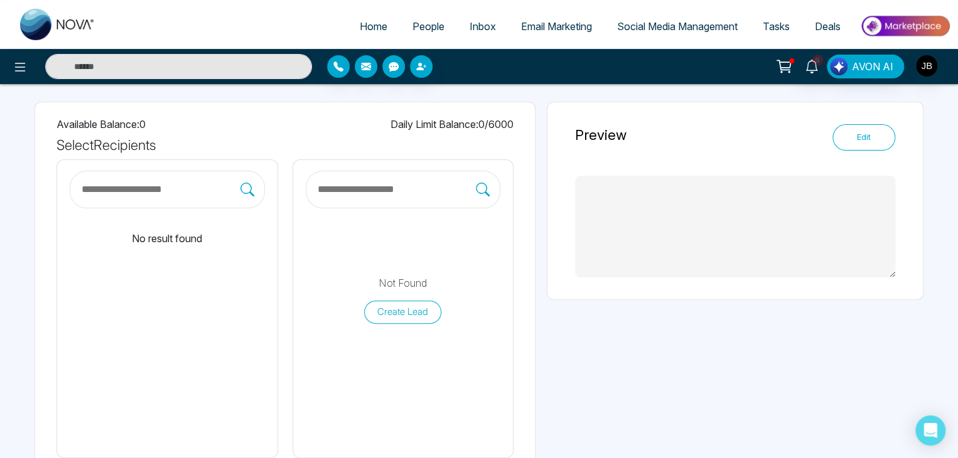
scroll to position [84, 0]
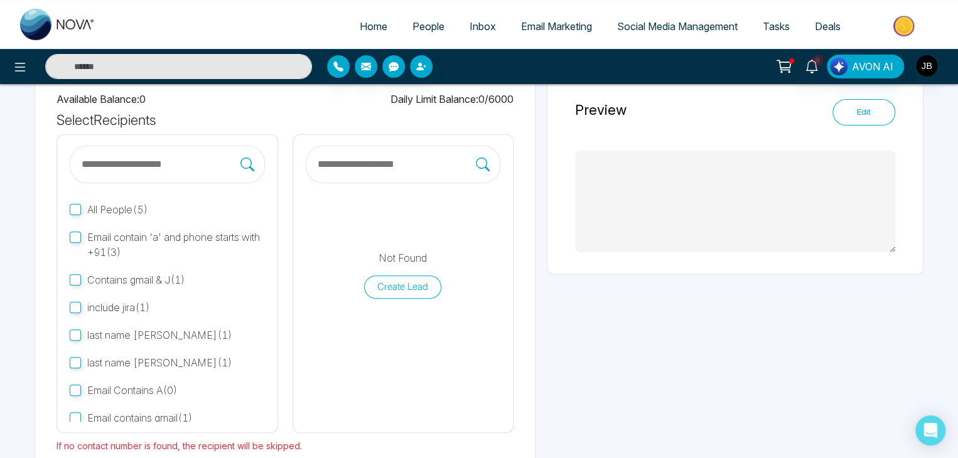
type textarea "**********"
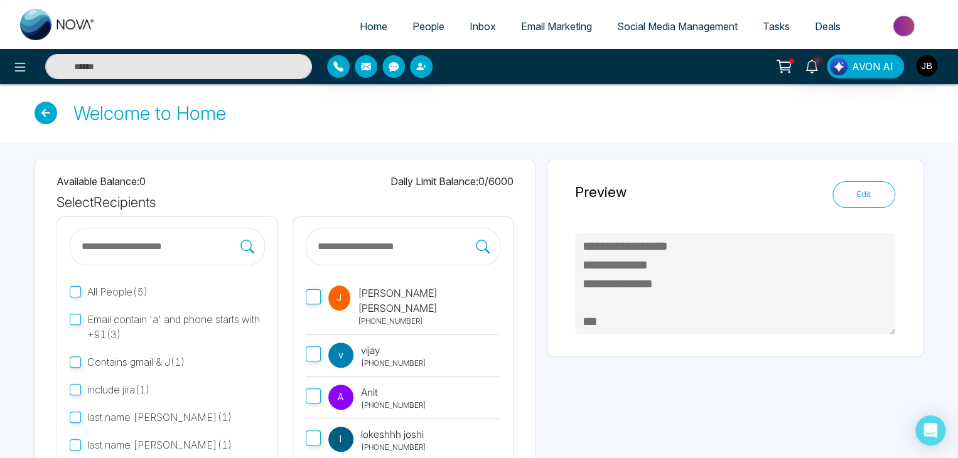
scroll to position [0, 0]
click at [369, 296] on p "Jayesh Badgujar" at bounding box center [429, 302] width 143 height 30
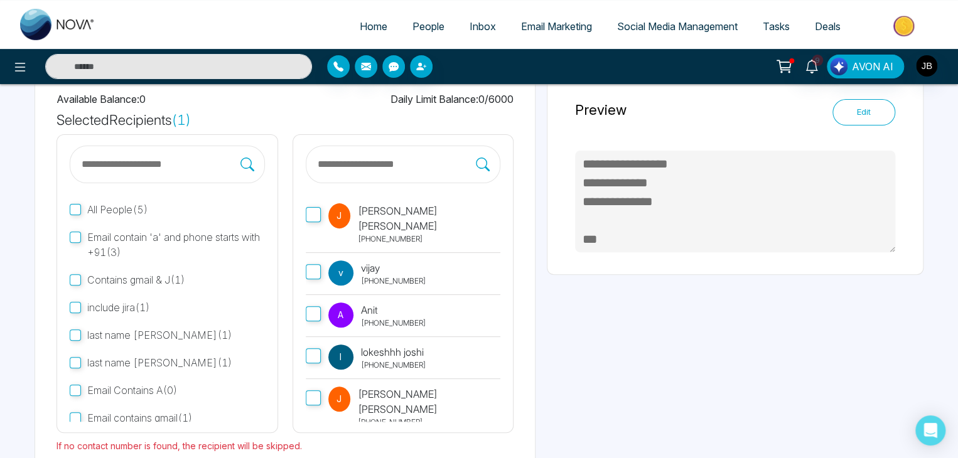
scroll to position [151, 0]
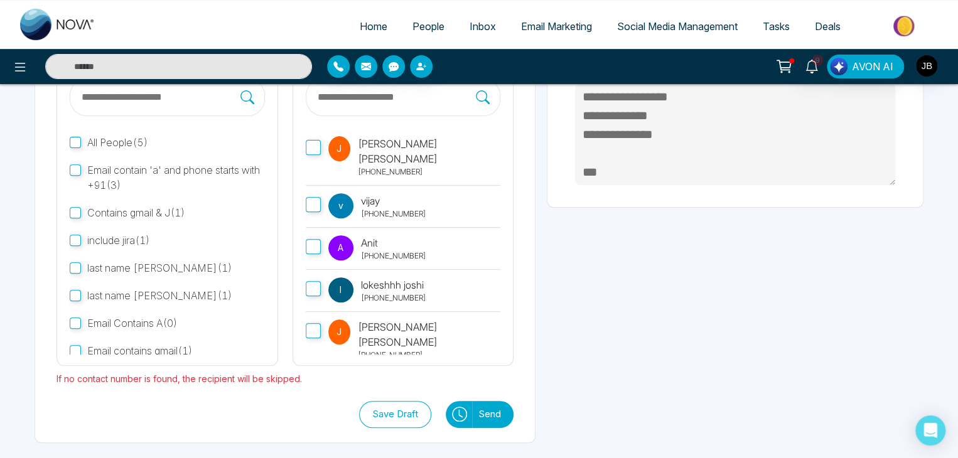
click at [459, 410] on icon at bounding box center [461, 413] width 4 height 8
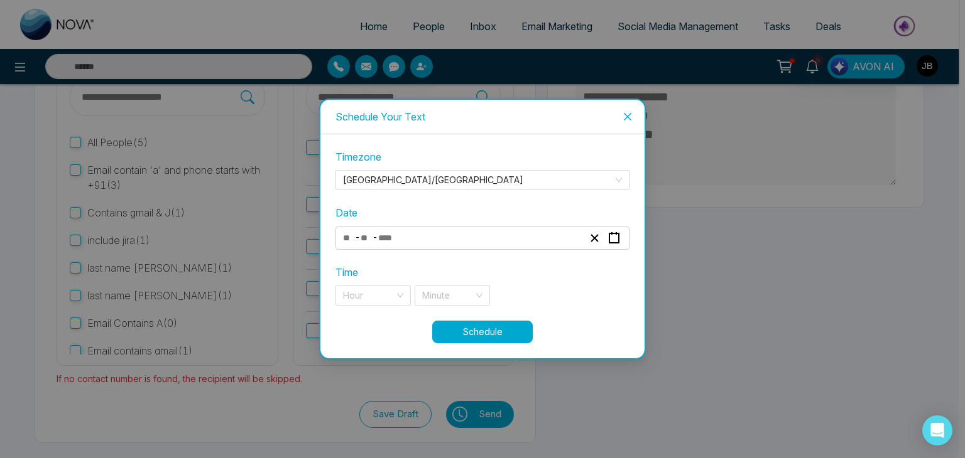
click at [374, 236] on span "-" at bounding box center [374, 237] width 5 height 15
click at [390, 225] on div "Date - -" at bounding box center [482, 227] width 294 height 44
click at [610, 239] on icon "button" at bounding box center [614, 238] width 12 height 12
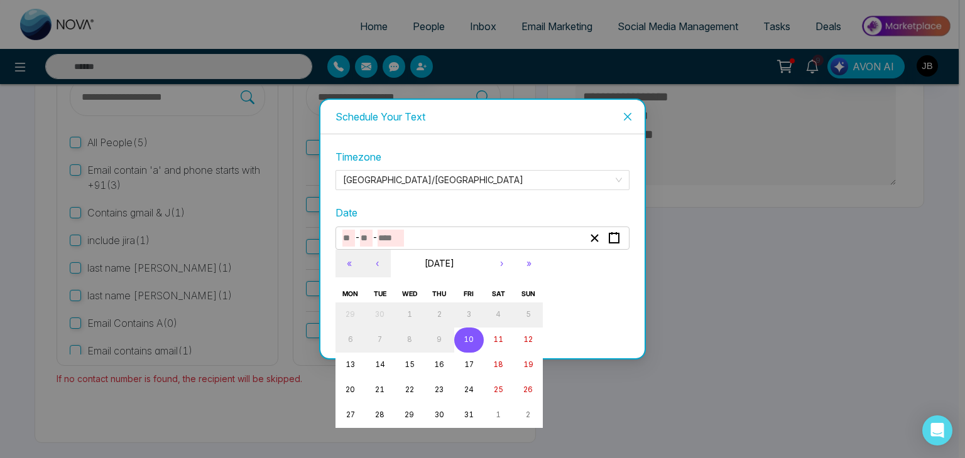
click at [467, 337] on abbr "10" at bounding box center [468, 339] width 10 height 9
type input "**"
type input "****"
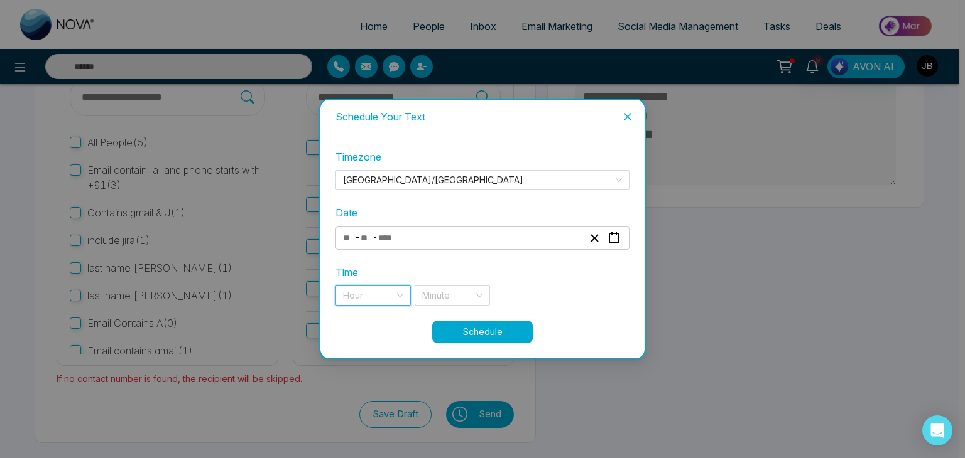
click at [366, 295] on input "search" at bounding box center [368, 295] width 51 height 19
click at [370, 323] on div "9 pm" at bounding box center [373, 321] width 60 height 14
click at [442, 298] on input "search" at bounding box center [447, 295] width 51 height 19
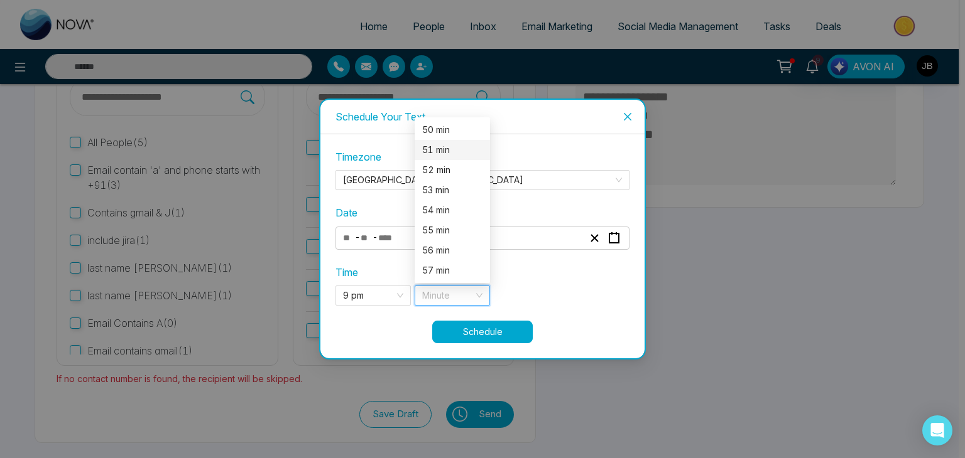
click at [435, 159] on div "51 min" at bounding box center [452, 150] width 75 height 20
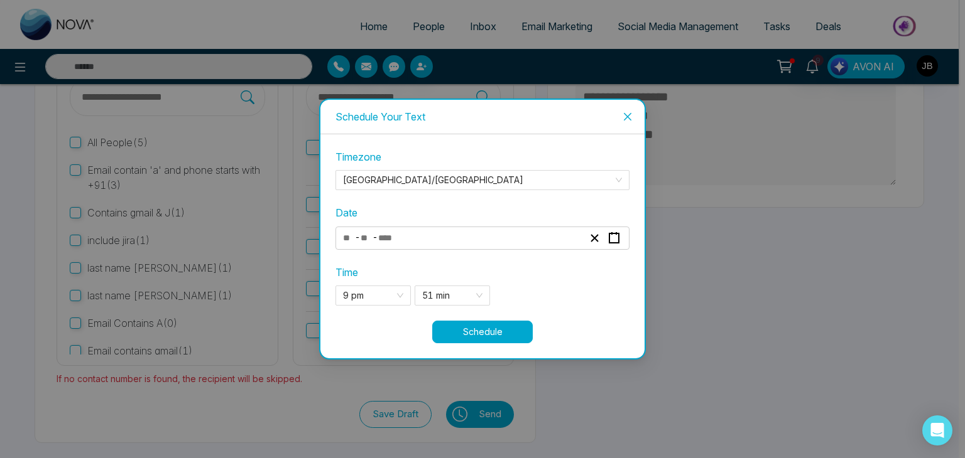
click at [457, 338] on button "Schedule" at bounding box center [482, 332] width 100 height 23
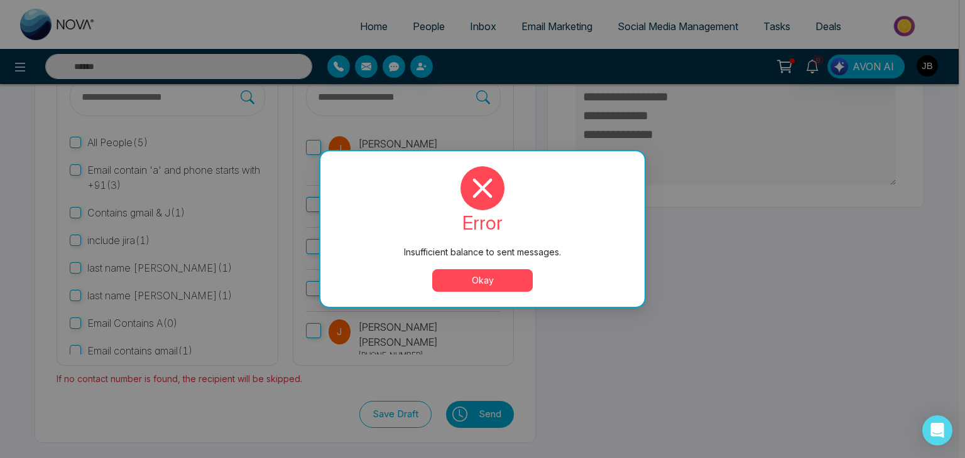
click at [480, 276] on button "Okay" at bounding box center [482, 280] width 100 height 23
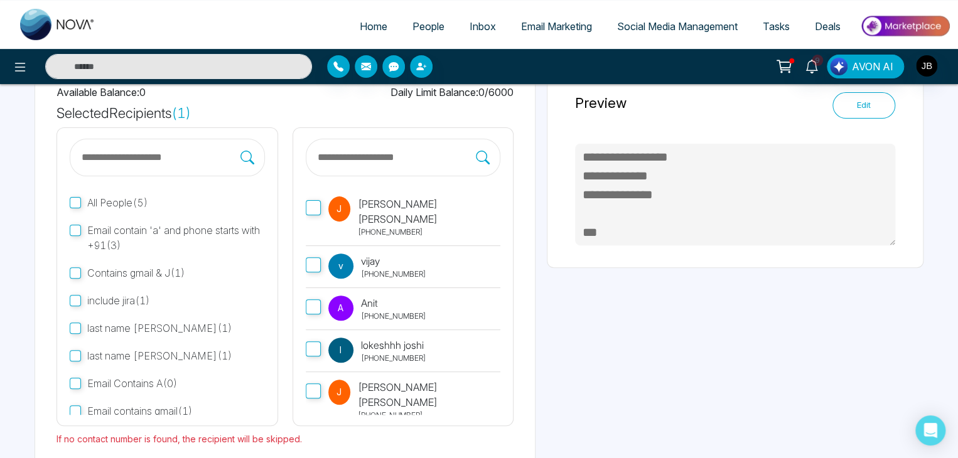
scroll to position [126, 0]
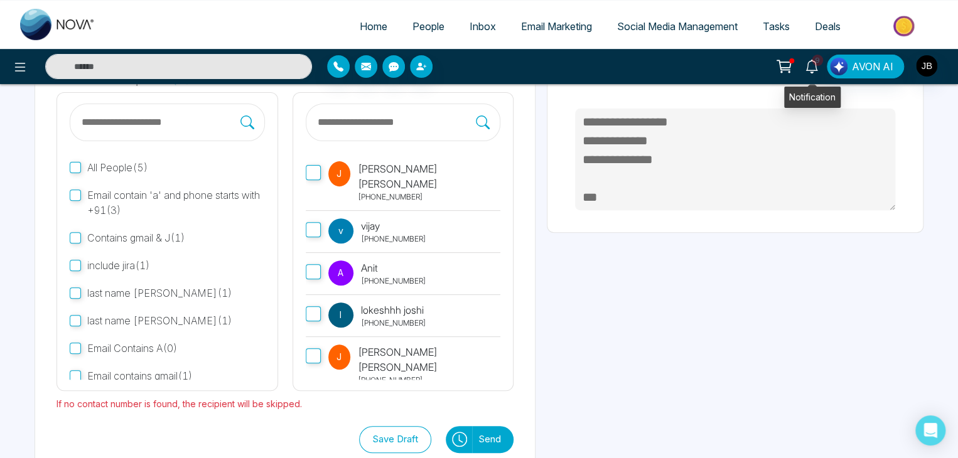
click at [819, 64] on span "9" at bounding box center [817, 60] width 11 height 11
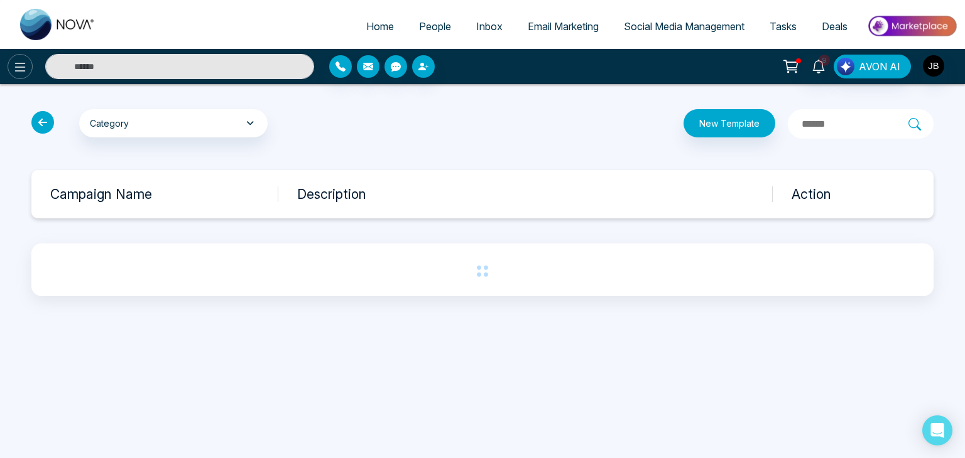
click at [19, 66] on icon at bounding box center [20, 67] width 15 height 15
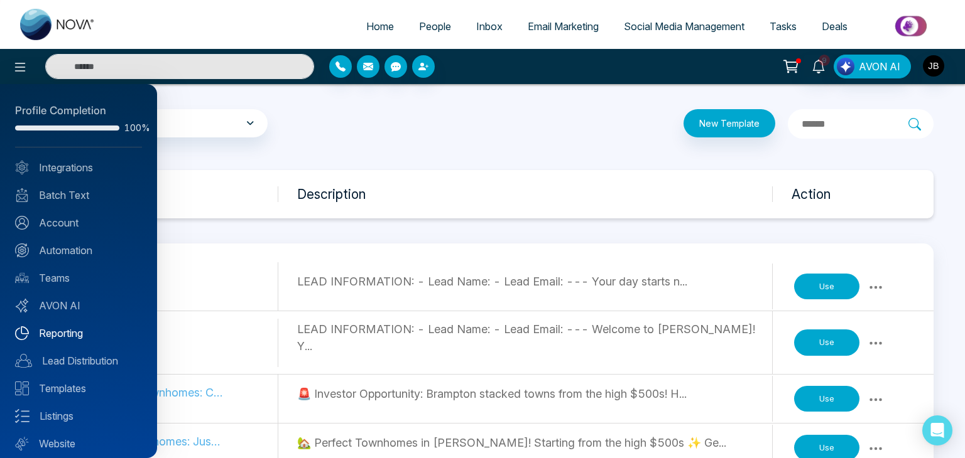
click at [79, 328] on link "Reporting" at bounding box center [78, 333] width 127 height 15
